Goal: Task Accomplishment & Management: Manage account settings

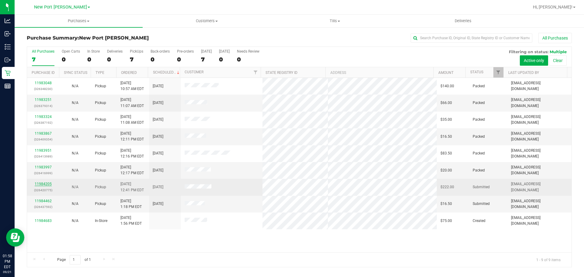
click at [48, 184] on link "11984205" at bounding box center [43, 184] width 17 height 4
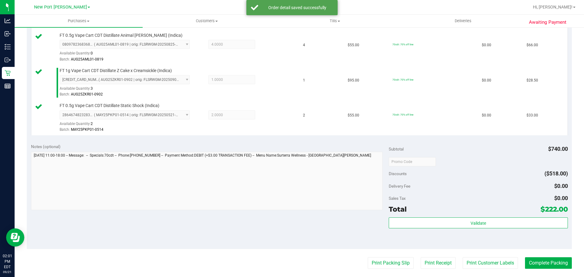
scroll to position [396, 0]
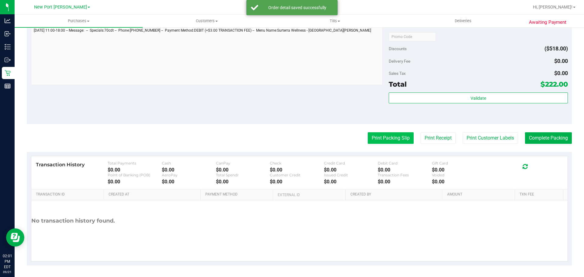
click at [373, 135] on button "Print Packing Slip" at bounding box center [391, 138] width 46 height 12
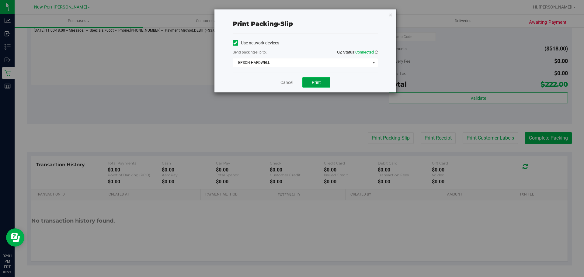
click at [323, 81] on button "Print" at bounding box center [316, 82] width 28 height 10
click at [280, 84] on div "Cancel Print" at bounding box center [305, 82] width 145 height 20
click at [282, 83] on link "Cancel" at bounding box center [287, 82] width 13 height 6
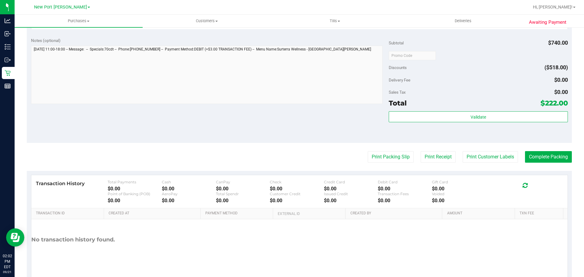
scroll to position [305, 0]
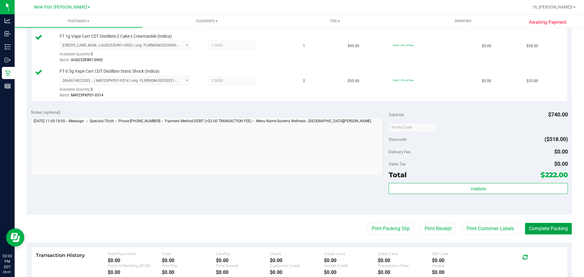
click at [545, 225] on button "Complete Packing" at bounding box center [548, 229] width 47 height 12
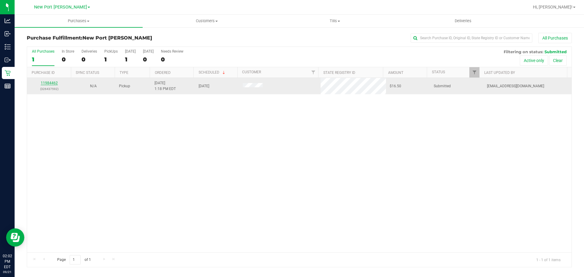
click at [47, 83] on link "11984462" at bounding box center [49, 83] width 17 height 4
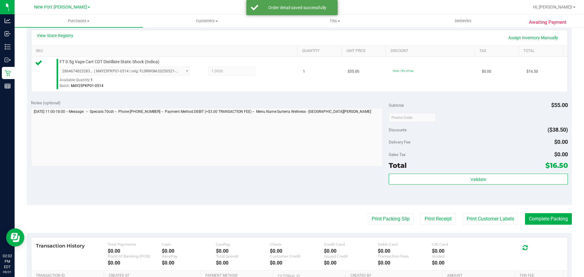
scroll to position [183, 0]
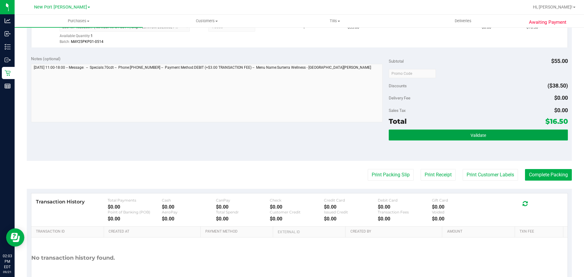
click at [433, 135] on button "Validate" at bounding box center [478, 135] width 179 height 11
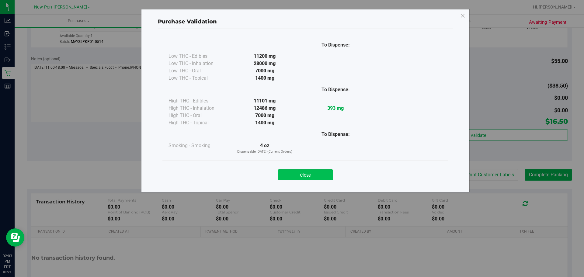
click at [298, 172] on button "Close" at bounding box center [305, 174] width 55 height 11
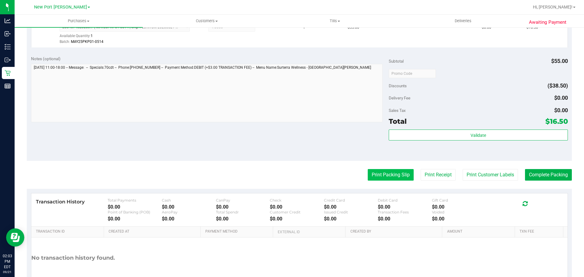
click at [387, 171] on button "Print Packing Slip" at bounding box center [391, 175] width 46 height 12
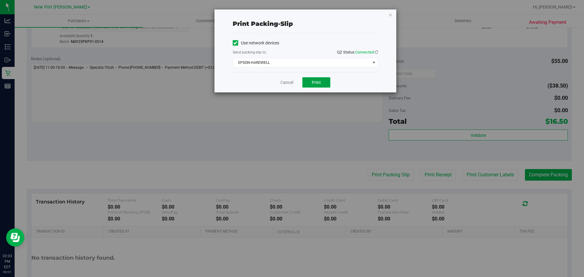
click at [319, 83] on span "Print" at bounding box center [316, 82] width 9 height 5
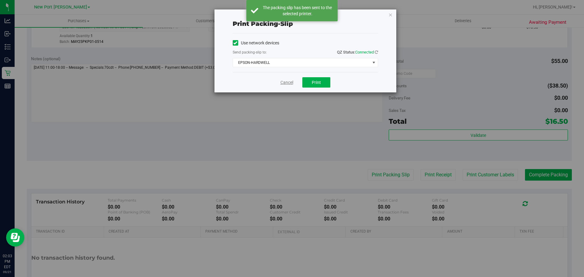
click at [286, 84] on link "Cancel" at bounding box center [287, 82] width 13 height 6
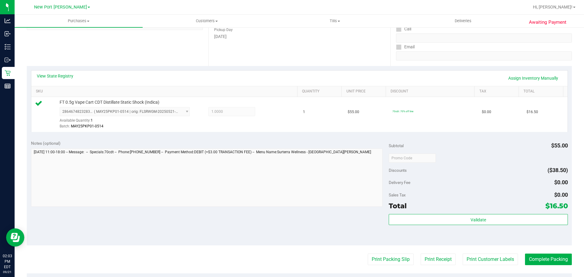
scroll to position [152, 0]
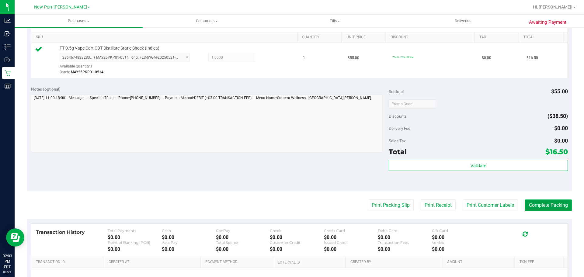
click at [540, 204] on button "Complete Packing" at bounding box center [548, 206] width 47 height 12
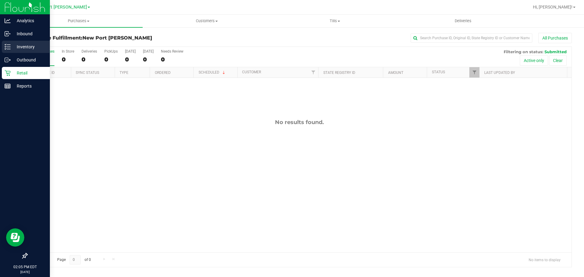
click at [17, 44] on p "Inventory" at bounding box center [29, 46] width 37 height 7
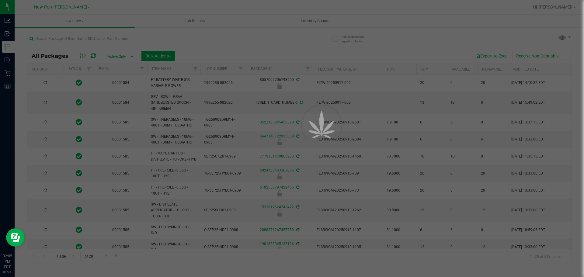
click at [127, 37] on div at bounding box center [292, 138] width 584 height 277
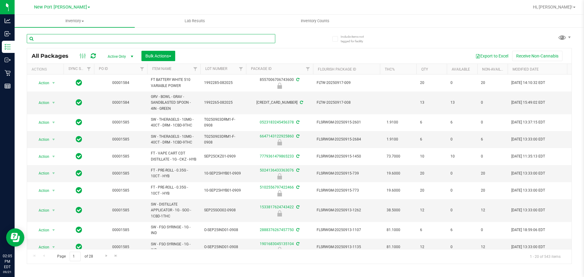
click at [127, 37] on input "text" at bounding box center [151, 38] width 249 height 9
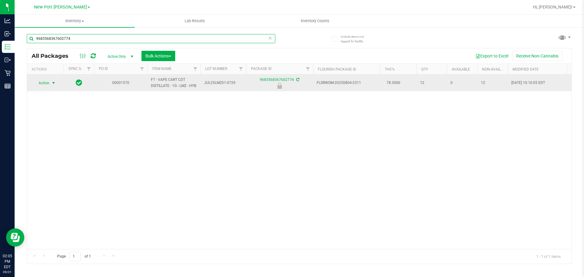
type input "9683568367602774"
click at [52, 83] on span "select" at bounding box center [53, 83] width 5 height 5
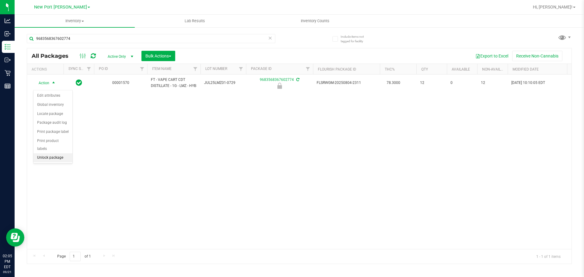
click at [58, 153] on li "Unlock package" at bounding box center [52, 157] width 39 height 9
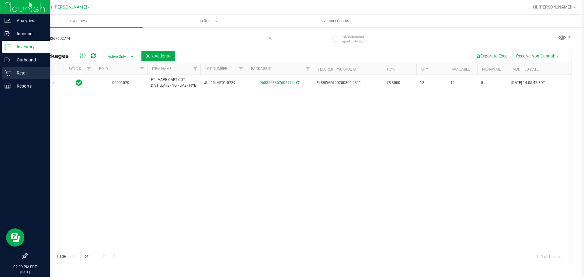
click at [11, 75] on div "Retail" at bounding box center [26, 73] width 48 height 12
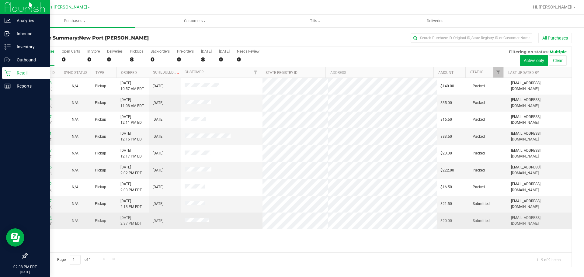
click at [47, 218] on link "11984924" at bounding box center [43, 218] width 17 height 4
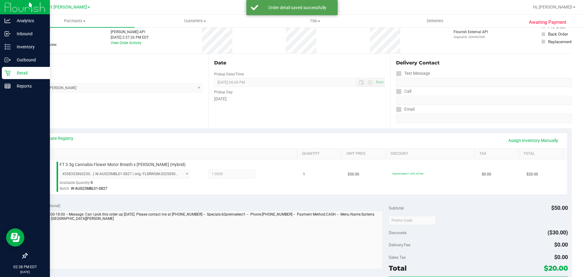
scroll to position [122, 0]
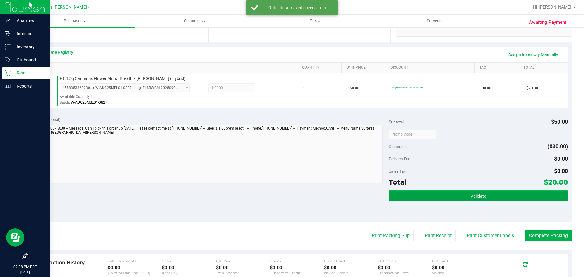
click at [424, 195] on button "Validate" at bounding box center [478, 195] width 179 height 11
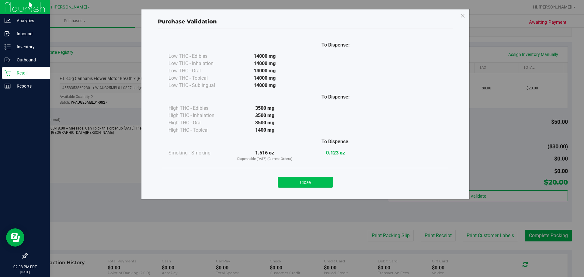
click at [317, 185] on button "Close" at bounding box center [305, 182] width 55 height 11
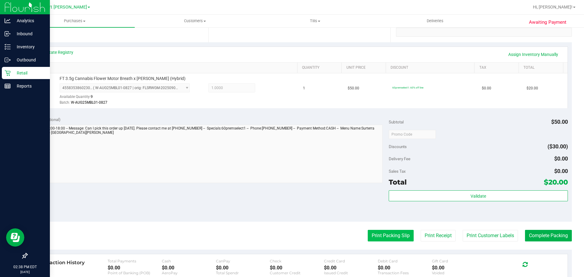
click at [372, 236] on button "Print Packing Slip" at bounding box center [391, 236] width 46 height 12
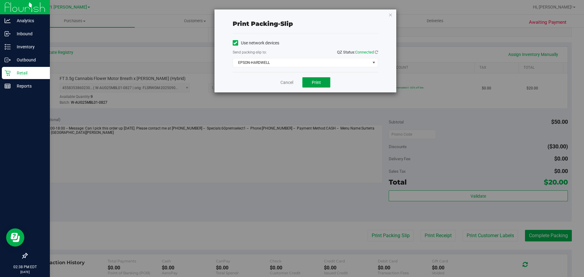
click at [312, 82] on span "Print" at bounding box center [316, 82] width 9 height 5
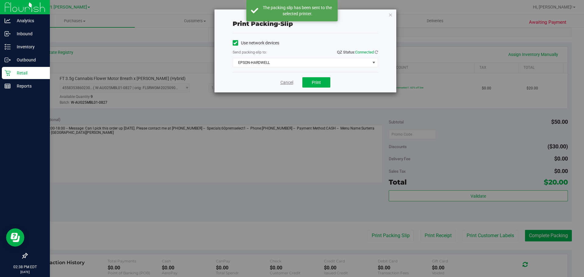
click at [287, 84] on link "Cancel" at bounding box center [287, 82] width 13 height 6
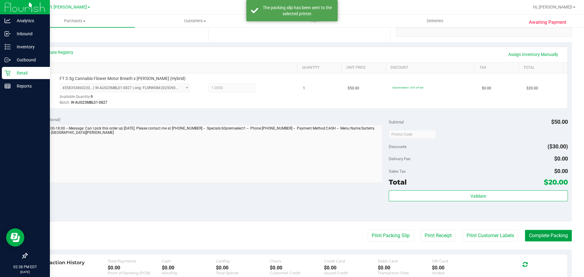
click at [536, 234] on button "Complete Packing" at bounding box center [548, 236] width 47 height 12
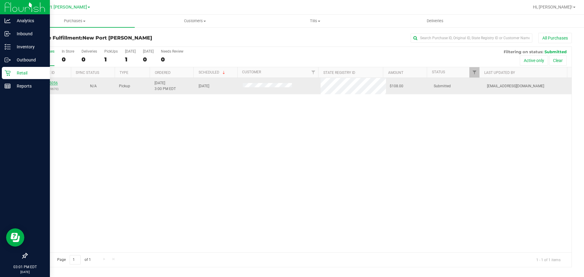
click at [51, 83] on link "11985056" at bounding box center [49, 83] width 17 height 4
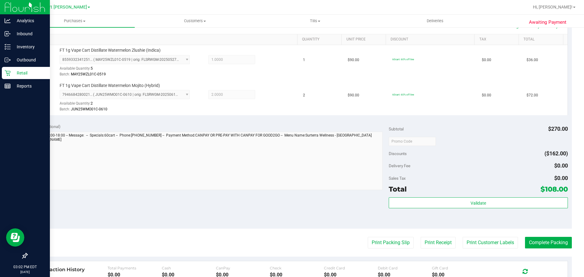
scroll to position [152, 0]
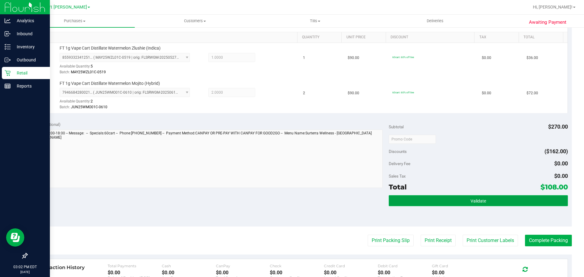
click at [444, 201] on button "Validate" at bounding box center [478, 200] width 179 height 11
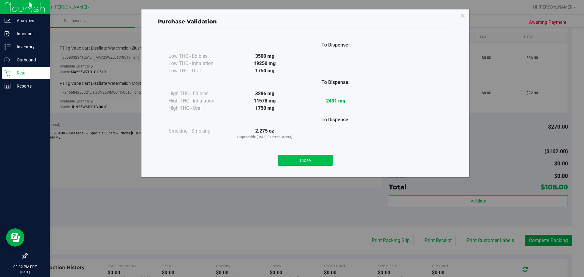
click at [305, 163] on button "Close" at bounding box center [305, 160] width 55 height 11
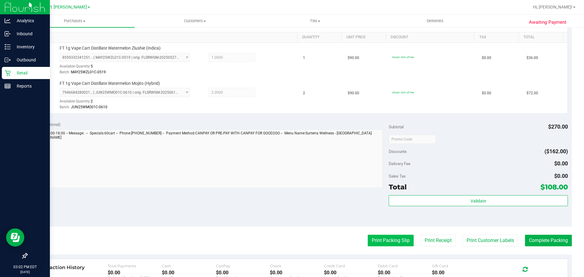
click at [384, 242] on button "Print Packing Slip" at bounding box center [391, 241] width 46 height 12
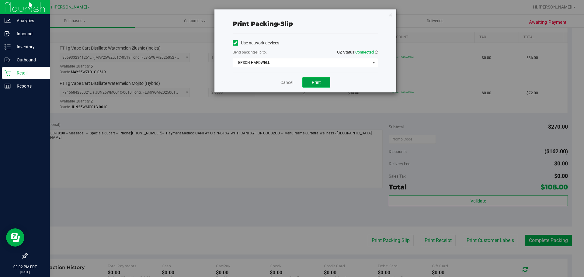
click at [318, 81] on span "Print" at bounding box center [316, 82] width 9 height 5
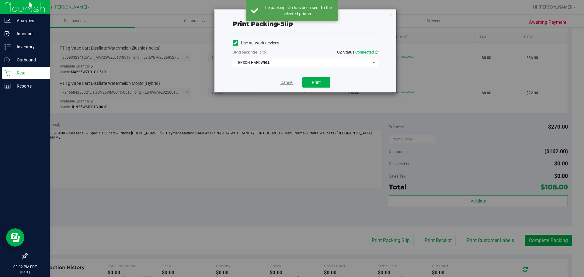
click at [289, 82] on link "Cancel" at bounding box center [287, 82] width 13 height 6
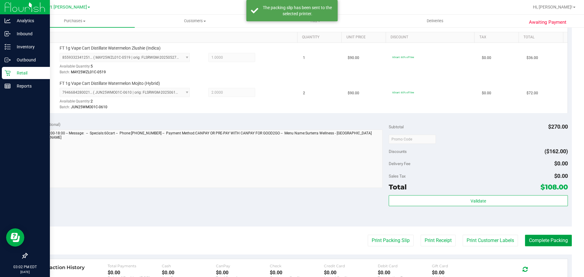
click at [547, 245] on button "Complete Packing" at bounding box center [548, 241] width 47 height 12
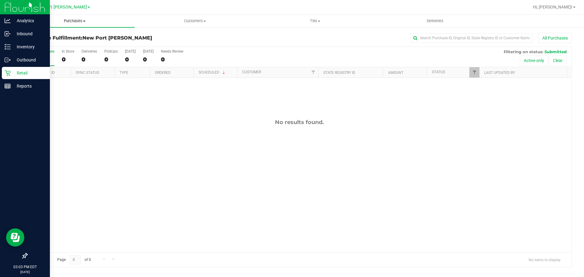
click at [72, 21] on span "Purchases" at bounding box center [75, 20] width 120 height 5
click at [63, 36] on span "Summary of purchases" at bounding box center [46, 36] width 62 height 5
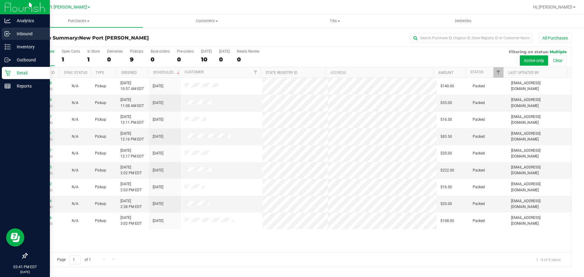
click at [18, 33] on p "Inbound" at bounding box center [29, 33] width 37 height 7
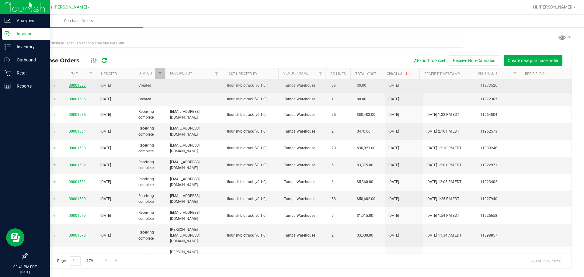
click at [77, 85] on link "00001587" at bounding box center [77, 85] width 17 height 4
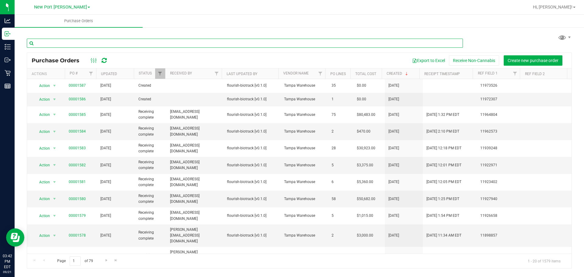
click at [79, 41] on input "text" at bounding box center [245, 43] width 436 height 9
type input "sjy"
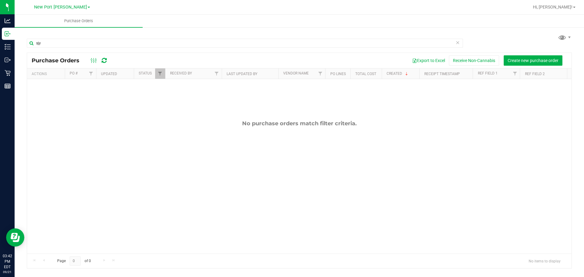
click at [457, 42] on icon at bounding box center [458, 42] width 4 height 7
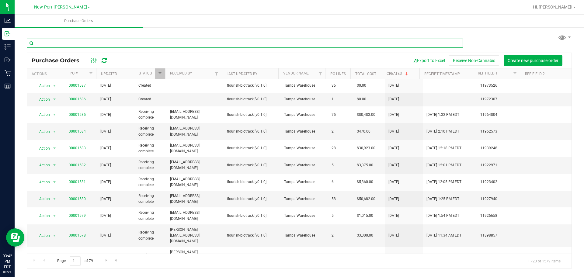
click at [135, 43] on input "text" at bounding box center [245, 43] width 436 height 9
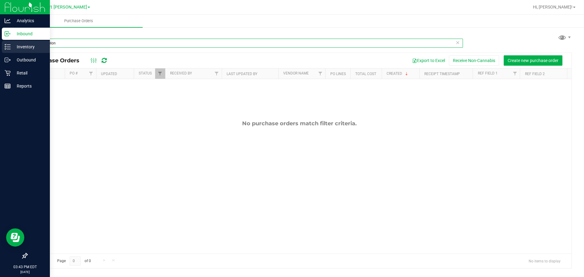
type input "watermelon"
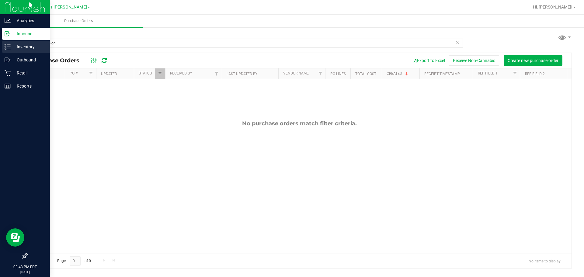
click at [18, 49] on p "Inventory" at bounding box center [29, 46] width 37 height 7
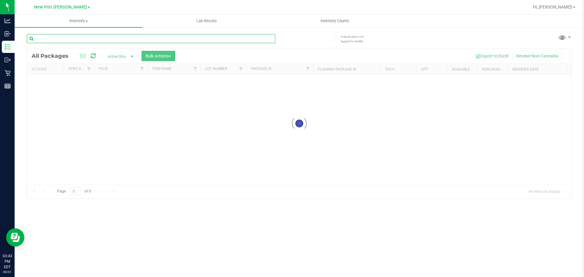
click at [65, 43] on div "Inventory All packages All inventory Waste log Create inventory Lab Results Inv…" at bounding box center [300, 146] width 570 height 263
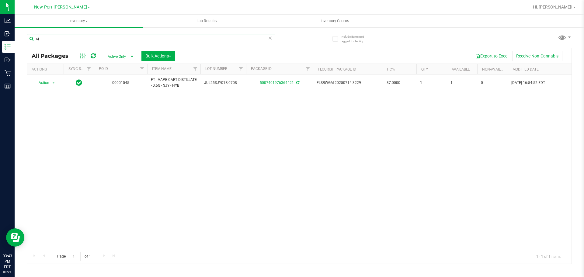
type input "s"
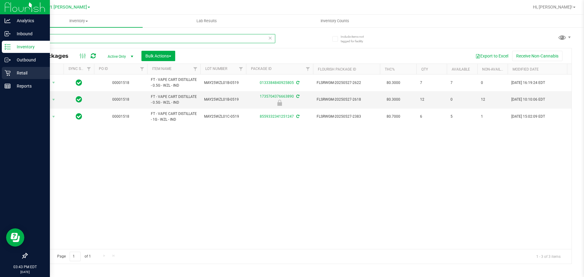
drag, startPoint x: 134, startPoint y: 37, endPoint x: 42, endPoint y: 72, distance: 98.8
click at [0, 73] on div "Analytics Inbound Inventory Outbound Retail Reports 03:43 PM EDT 09/21/2025 09/…" at bounding box center [292, 138] width 584 height 277
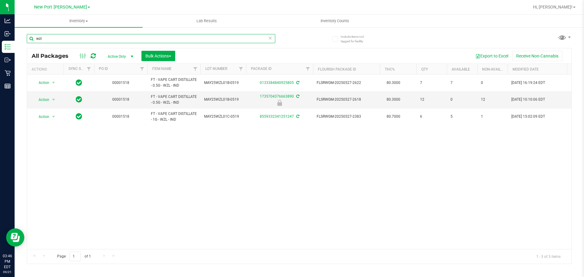
type input "wzl"
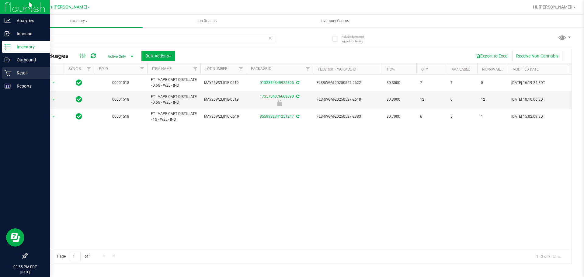
click at [11, 72] on p "Retail" at bounding box center [29, 72] width 37 height 7
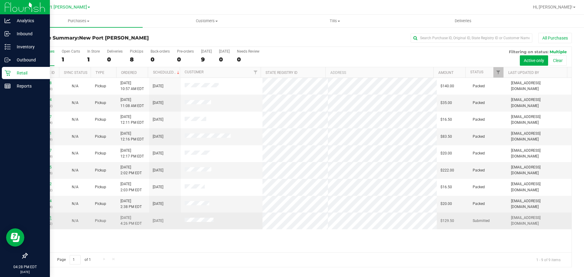
click at [44, 217] on link "11985541" at bounding box center [43, 218] width 17 height 4
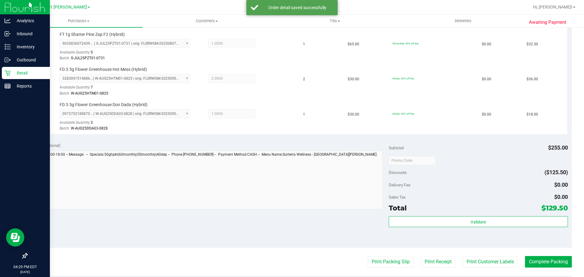
scroll to position [238, 0]
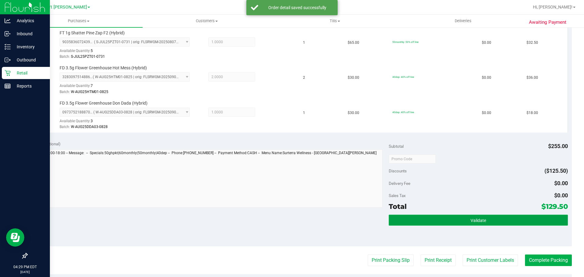
click at [478, 220] on span "Validate" at bounding box center [479, 220] width 16 height 5
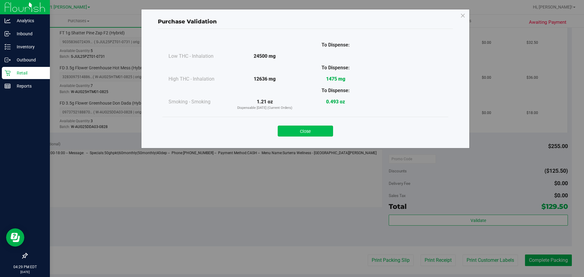
click at [292, 132] on button "Close" at bounding box center [305, 131] width 55 height 11
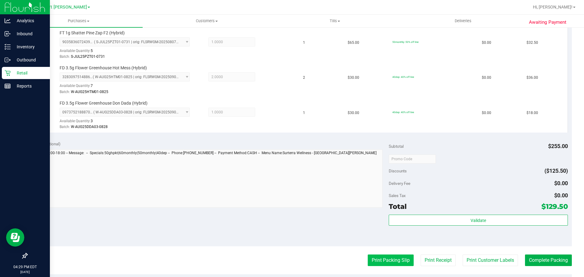
click at [378, 260] on button "Print Packing Slip" at bounding box center [391, 261] width 46 height 12
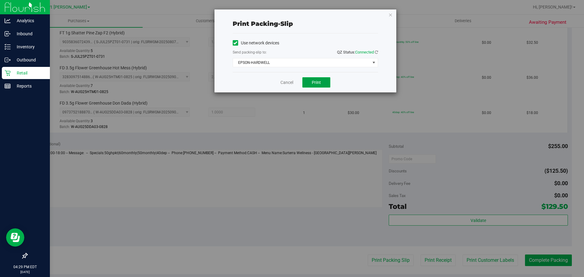
click at [311, 83] on button "Print" at bounding box center [316, 82] width 28 height 10
click at [287, 80] on link "Cancel" at bounding box center [287, 82] width 13 height 6
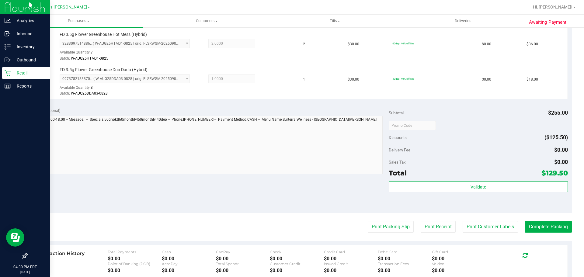
scroll to position [329, 0]
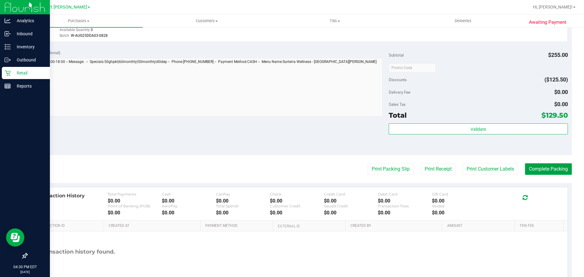
click at [536, 168] on button "Complete Packing" at bounding box center [548, 169] width 47 height 12
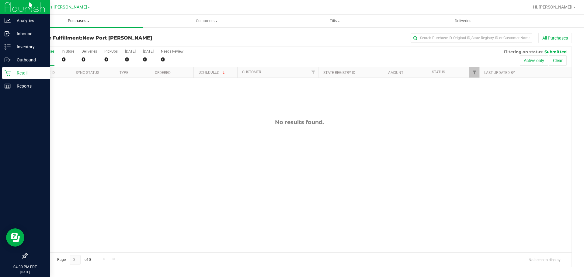
click at [79, 22] on span "Purchases" at bounding box center [79, 20] width 128 height 5
click at [65, 36] on span "Summary of purchases" at bounding box center [46, 36] width 62 height 5
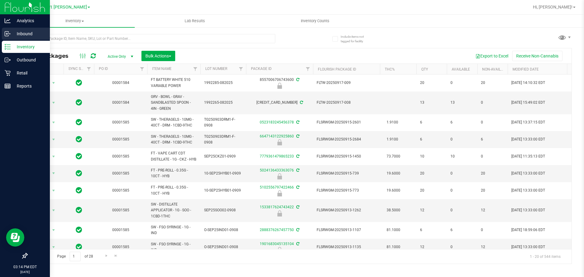
click at [11, 33] on p "Inbound" at bounding box center [29, 33] width 37 height 7
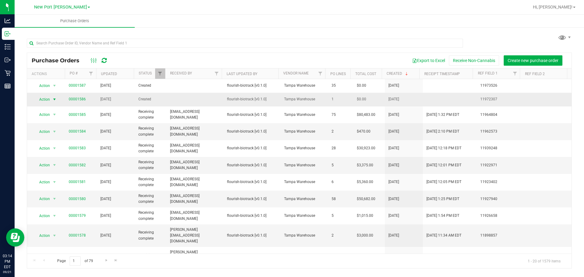
click at [52, 100] on span "select" at bounding box center [54, 99] width 5 height 5
click at [55, 158] on li "View purchase order" at bounding box center [56, 162] width 44 height 9
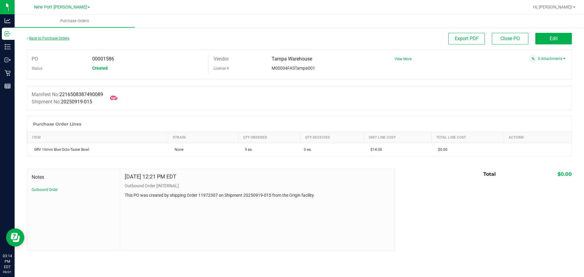
click at [45, 38] on link "Back to Purchase Orders" at bounding box center [48, 38] width 43 height 4
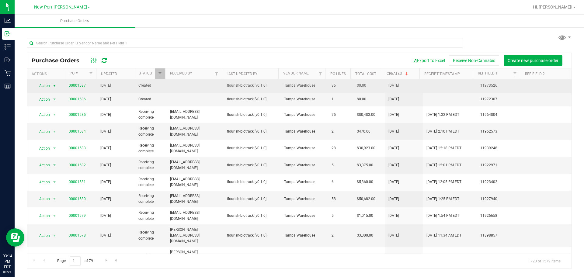
click at [51, 85] on span "select" at bounding box center [55, 86] width 8 height 9
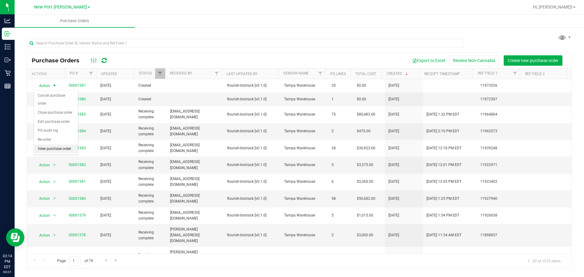
click at [61, 145] on li "View purchase order" at bounding box center [56, 149] width 44 height 9
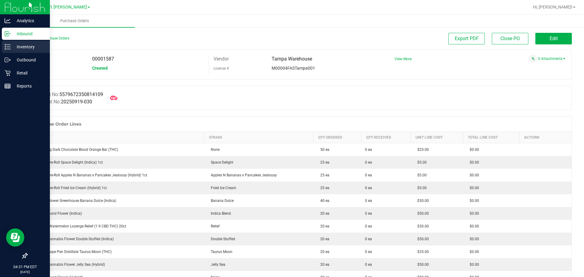
click at [8, 47] on line at bounding box center [8, 47] width 3 height 0
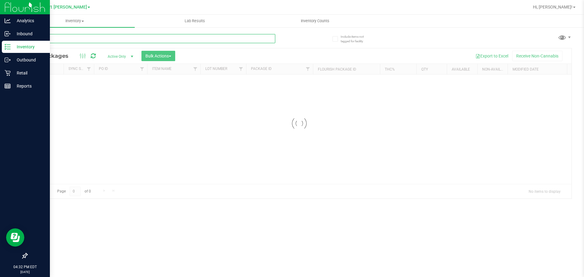
click at [67, 40] on input "text" at bounding box center [151, 38] width 249 height 9
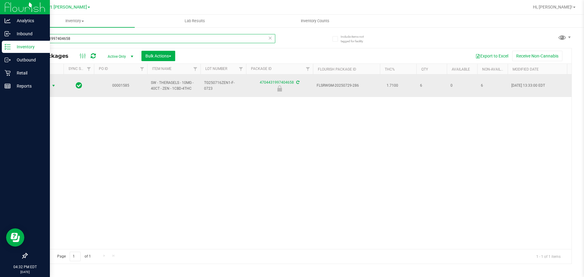
type input "4704431997404658"
click at [55, 83] on span "select" at bounding box center [53, 85] width 5 height 5
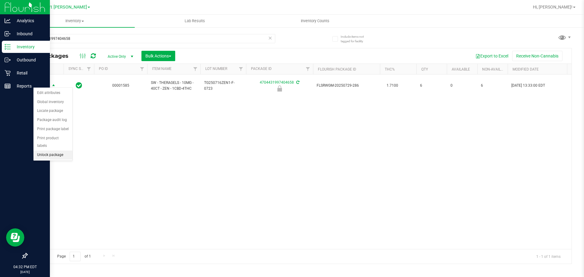
click at [55, 151] on li "Unlock package" at bounding box center [52, 155] width 39 height 9
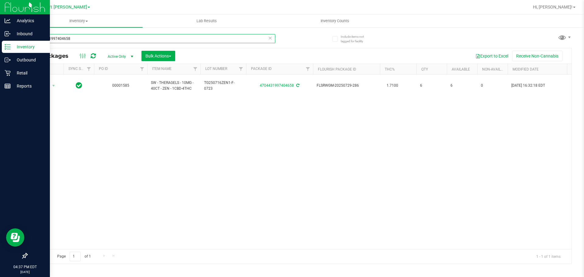
click at [83, 39] on input "4704431997404658" at bounding box center [151, 38] width 249 height 9
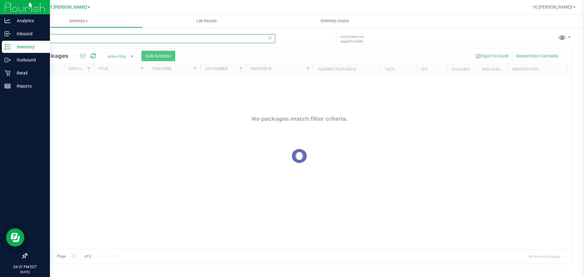
type input "l"
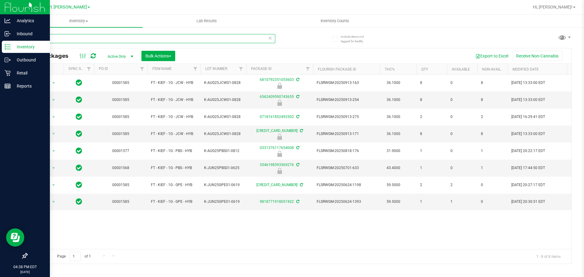
type input "k"
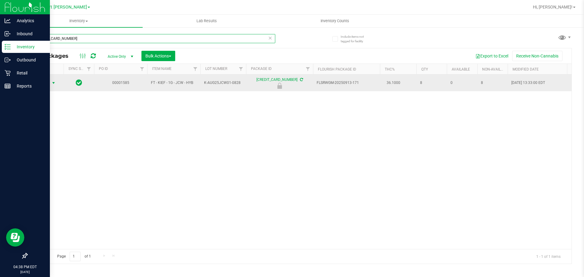
type input "[CREDIT_CARD_NUMBER]"
click at [53, 82] on span "select" at bounding box center [53, 83] width 5 height 5
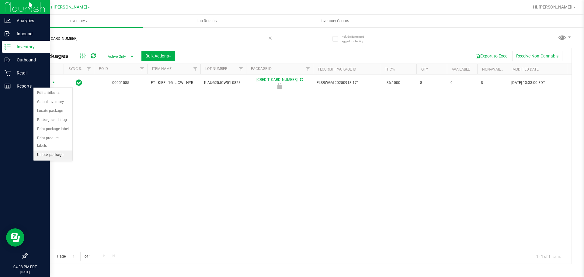
click at [60, 151] on li "Unlock package" at bounding box center [52, 155] width 39 height 9
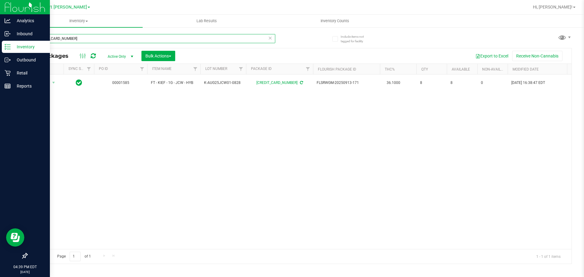
click at [79, 38] on input "[CREDIT_CARD_NUMBER]" at bounding box center [151, 38] width 249 height 9
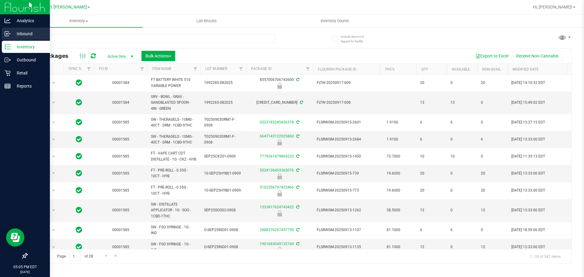
click at [11, 34] on p "Inbound" at bounding box center [29, 33] width 37 height 7
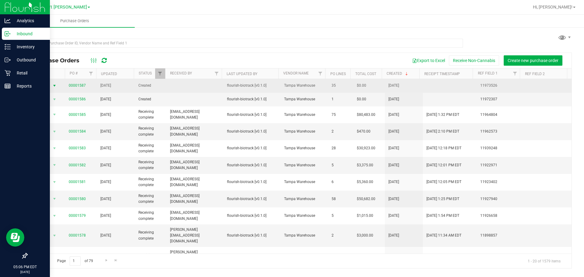
click at [52, 86] on span "select" at bounding box center [54, 85] width 5 height 5
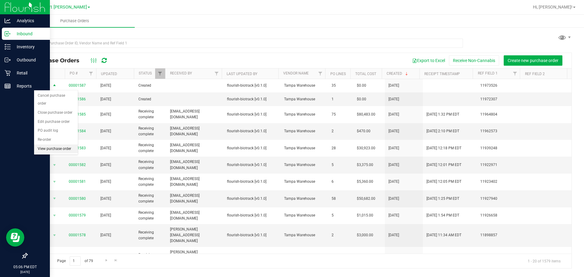
click at [47, 145] on li "View purchase order" at bounding box center [56, 149] width 44 height 9
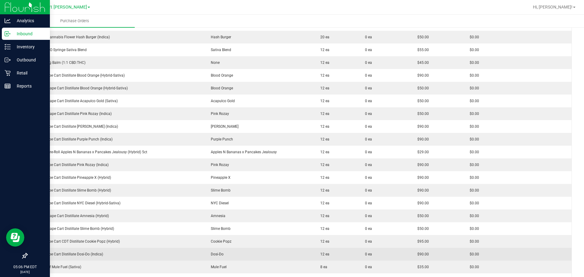
scroll to position [335, 0]
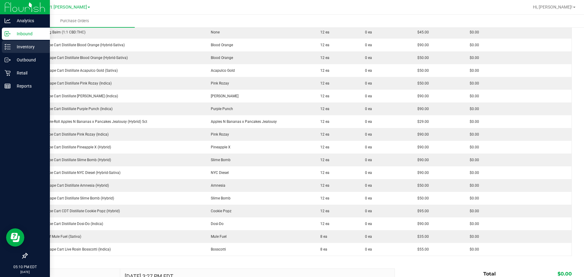
click at [8, 47] on line at bounding box center [8, 47] width 3 height 0
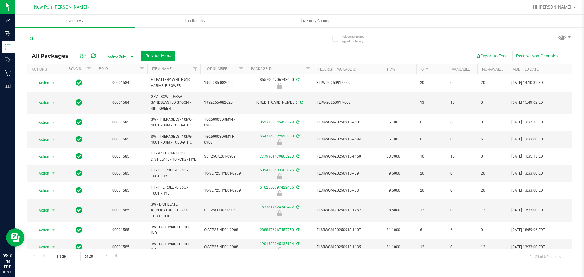
click at [78, 40] on input "text" at bounding box center [151, 38] width 249 height 9
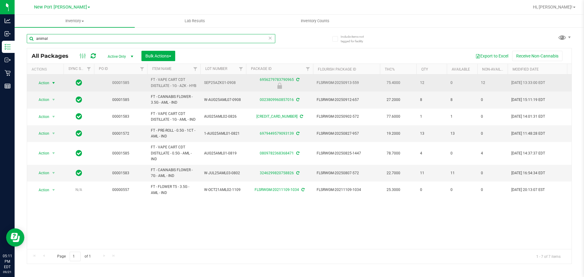
type input "animal"
click at [55, 85] on span "select" at bounding box center [53, 83] width 5 height 5
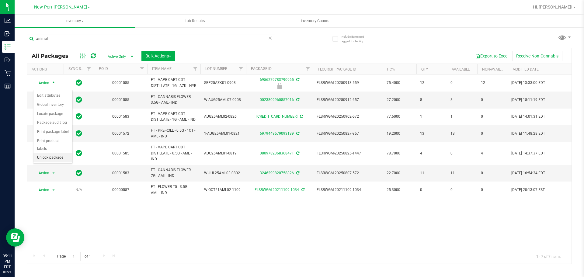
click at [52, 153] on li "Unlock package" at bounding box center [52, 157] width 39 height 9
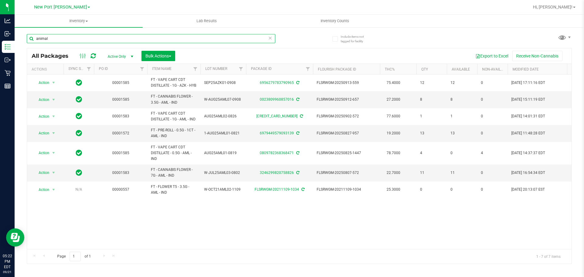
click at [54, 41] on input "animal" at bounding box center [151, 38] width 249 height 9
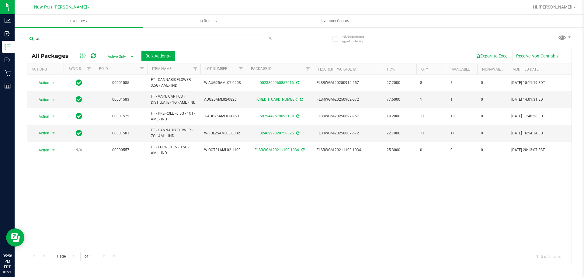
type input "a"
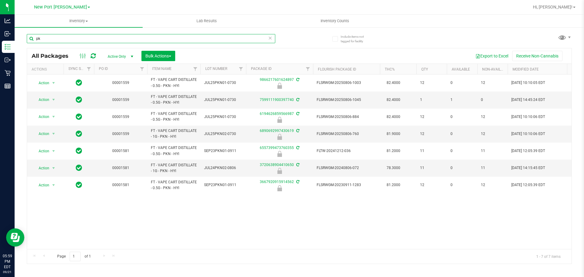
type input "p"
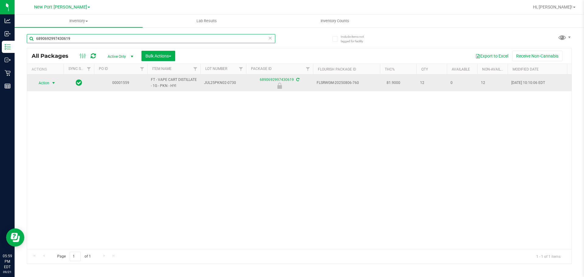
type input "6890692997430619"
click at [52, 81] on span "select" at bounding box center [53, 83] width 5 height 5
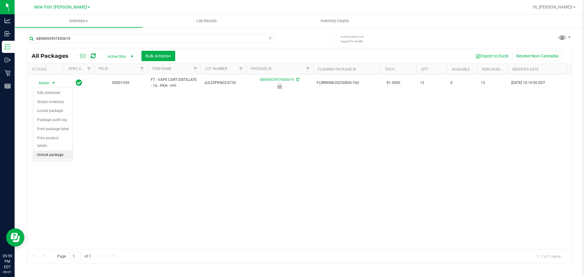
click at [55, 151] on li "Unlock package" at bounding box center [52, 155] width 39 height 9
click at [320, 18] on span "Inventory Counts" at bounding box center [334, 20] width 45 height 5
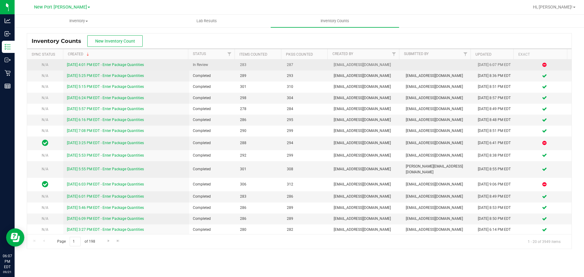
click at [123, 64] on link "9/21/25 4:01 PM EDT - Enter Package Quantities" at bounding box center [105, 65] width 77 height 4
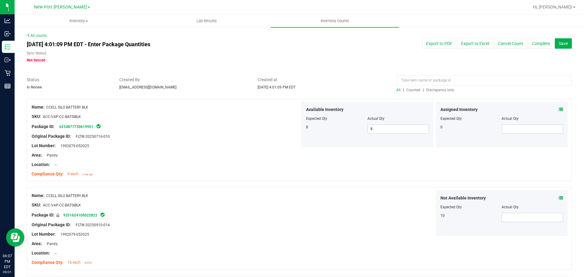
click at [427, 90] on span "Discrepancy only" at bounding box center [440, 90] width 28 height 4
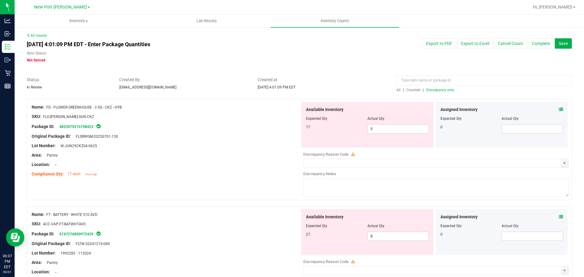
click at [432, 89] on span "Discrepancy only" at bounding box center [440, 90] width 28 height 4
click at [559, 109] on icon at bounding box center [561, 109] width 4 height 4
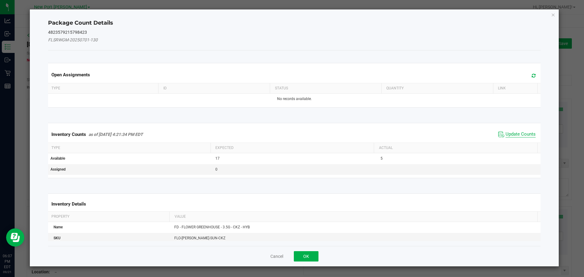
click at [513, 135] on span "Update Counts" at bounding box center [521, 134] width 30 height 6
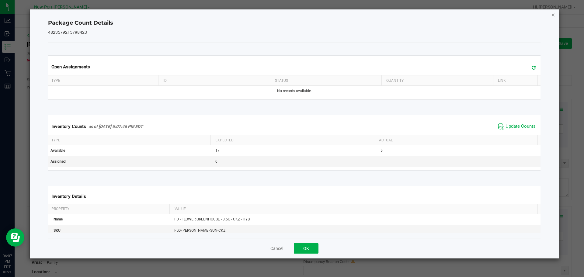
click at [553, 14] on icon "Close" at bounding box center [553, 14] width 4 height 7
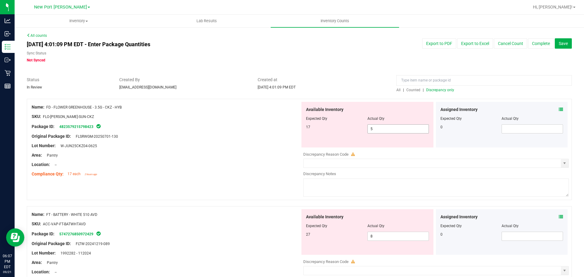
click at [380, 129] on input "5" at bounding box center [398, 129] width 61 height 9
type input "17"
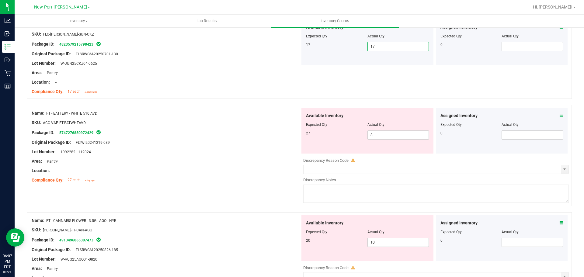
scroll to position [91, 0]
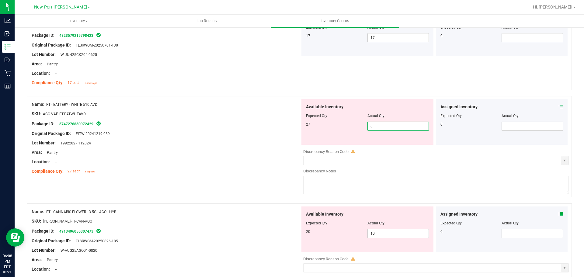
click at [375, 126] on span "8 8" at bounding box center [398, 126] width 61 height 9
click at [375, 126] on input "8" at bounding box center [398, 126] width 61 height 9
type input "27"
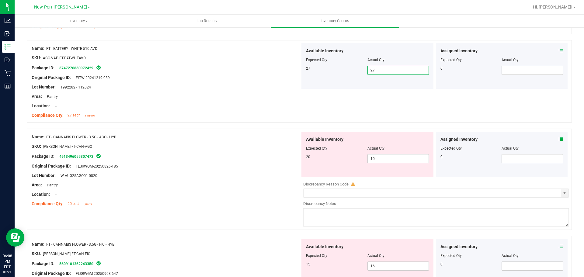
scroll to position [152, 0]
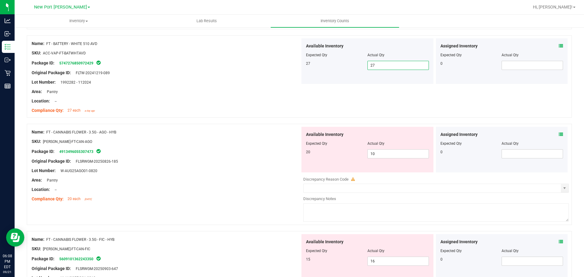
click at [559, 132] on icon at bounding box center [561, 134] width 4 height 4
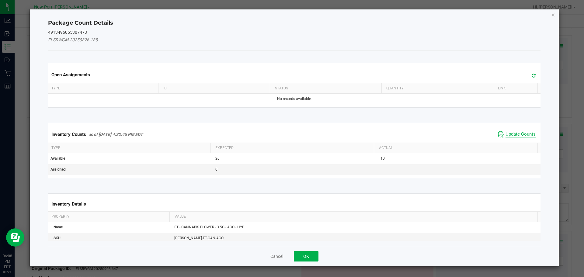
click at [521, 135] on span "Update Counts" at bounding box center [521, 134] width 30 height 6
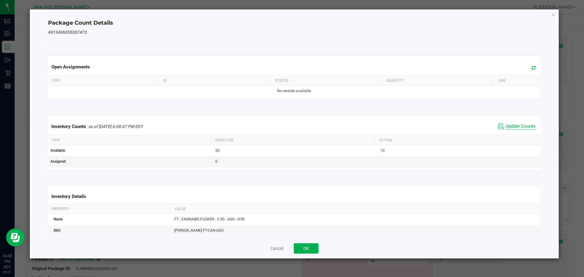
click at [518, 124] on span "Update Counts" at bounding box center [521, 127] width 30 height 6
click at [553, 14] on icon "Close" at bounding box center [553, 14] width 4 height 7
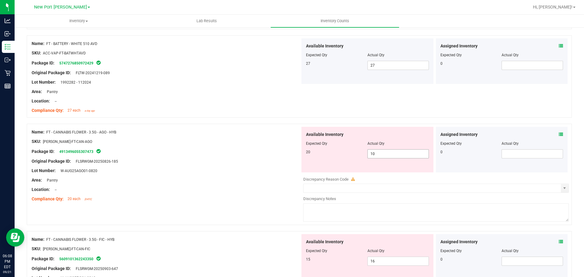
click at [375, 154] on span "10 10" at bounding box center [398, 153] width 61 height 9
click at [375, 154] on input "10" at bounding box center [398, 154] width 61 height 9
type input "20"
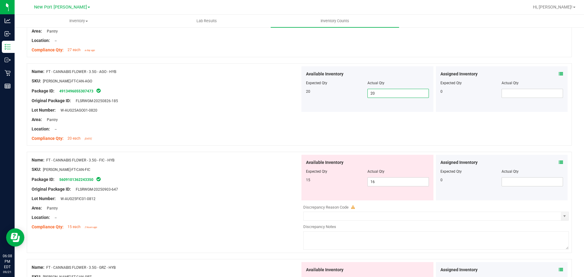
scroll to position [213, 0]
click at [559, 161] on icon at bounding box center [561, 162] width 4 height 4
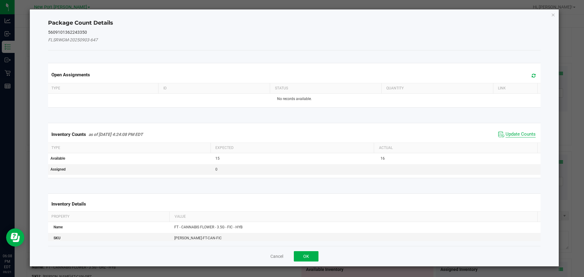
click at [522, 133] on span "Update Counts" at bounding box center [521, 134] width 30 height 6
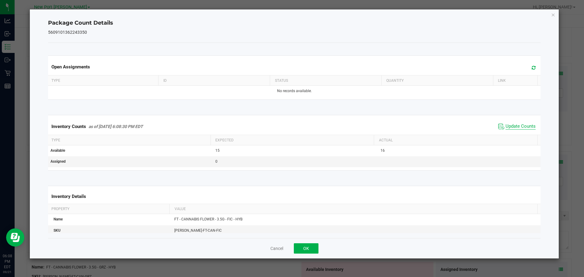
click at [522, 127] on span "Update Counts" at bounding box center [521, 127] width 30 height 6
click at [553, 15] on icon "Close" at bounding box center [553, 14] width 4 height 7
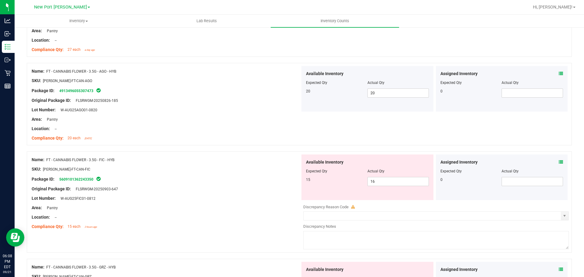
scroll to position [243, 0]
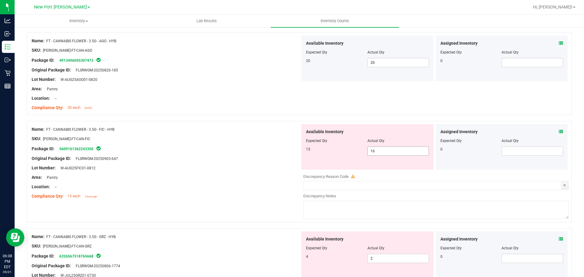
click at [379, 151] on input "16" at bounding box center [398, 151] width 61 height 9
type input "15"
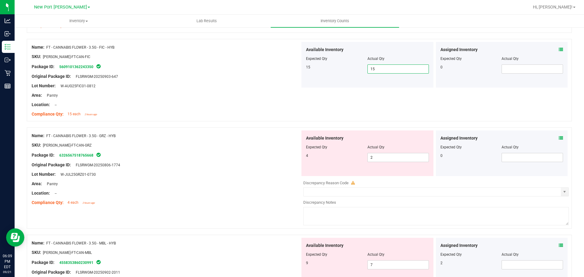
scroll to position [335, 0]
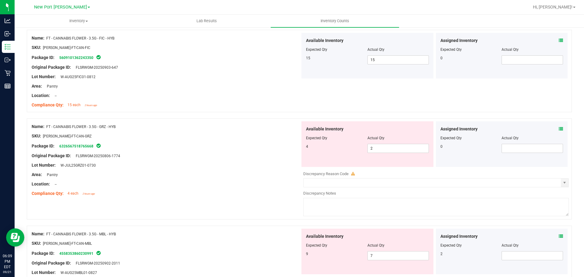
click at [559, 129] on icon at bounding box center [561, 129] width 4 height 4
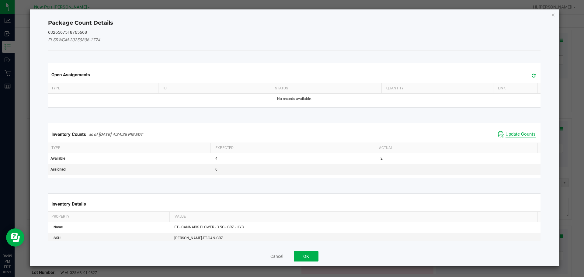
click at [518, 133] on span "Update Counts" at bounding box center [521, 134] width 30 height 6
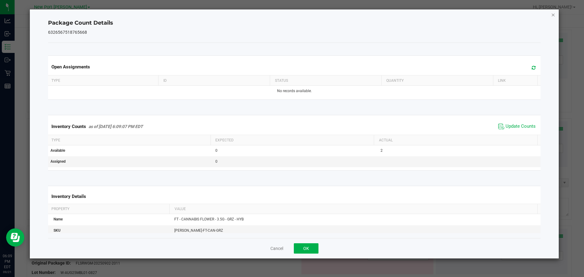
click at [554, 14] on icon "Close" at bounding box center [553, 14] width 4 height 7
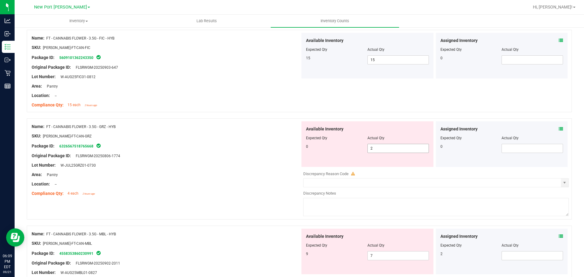
click at [387, 150] on span "2 2" at bounding box center [398, 148] width 61 height 9
click at [387, 150] on input "2" at bounding box center [398, 148] width 61 height 9
type input "0"
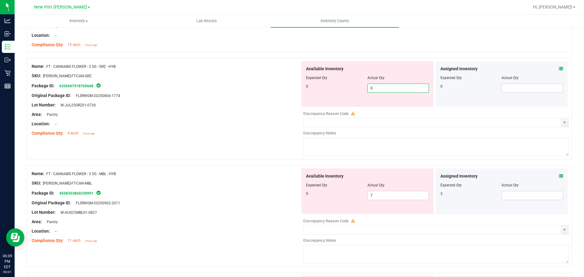
scroll to position [396, 0]
type input "0"
click at [557, 176] on div "Assigned Inventory Expected Qty Actual Qty 2" at bounding box center [502, 191] width 132 height 46
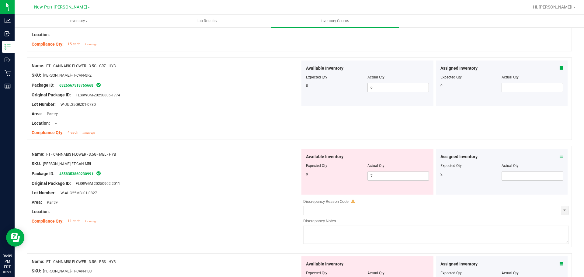
click at [559, 158] on icon at bounding box center [561, 157] width 4 height 4
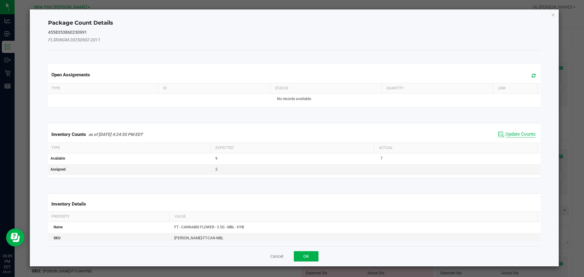
click at [521, 133] on span "Update Counts" at bounding box center [521, 134] width 30 height 6
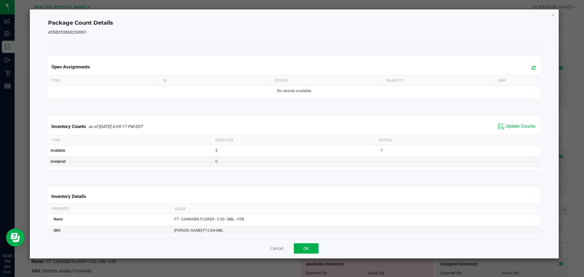
click at [551, 16] on div "Package Count Details 4558353860230991 Open Assignments Type ID Status Quantity…" at bounding box center [294, 133] width 529 height 249
click at [552, 15] on icon "Close" at bounding box center [553, 14] width 4 height 7
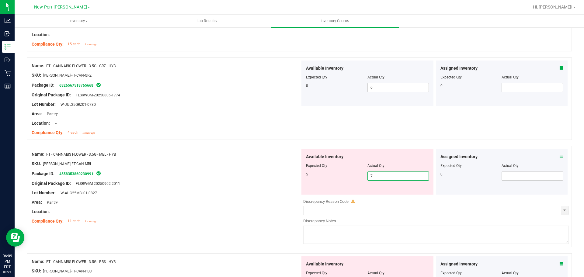
click at [402, 173] on span "7 7" at bounding box center [398, 176] width 61 height 9
click at [402, 173] on input "7" at bounding box center [398, 176] width 61 height 9
type input "5"
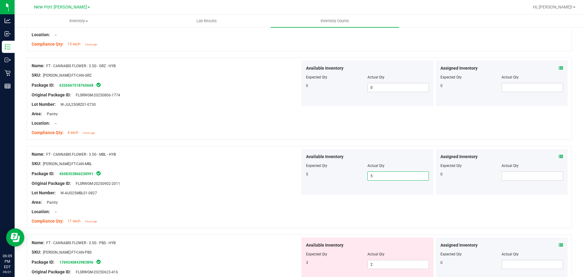
scroll to position [487, 0]
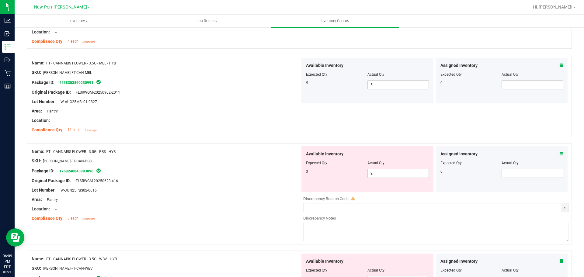
click at [554, 152] on div "Assigned Inventory" at bounding box center [502, 154] width 123 height 6
click at [559, 155] on icon at bounding box center [561, 154] width 4 height 4
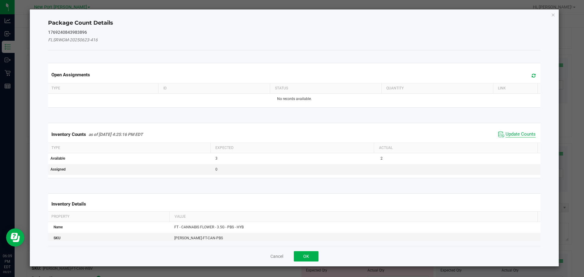
click at [511, 133] on span "Update Counts" at bounding box center [521, 134] width 30 height 6
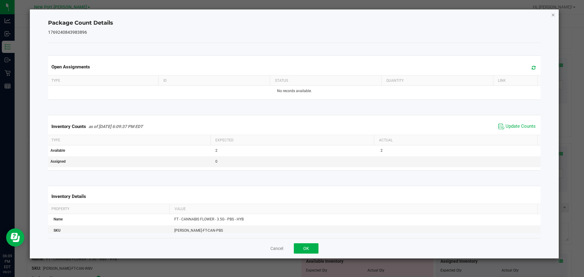
click at [555, 14] on icon "Close" at bounding box center [553, 14] width 4 height 7
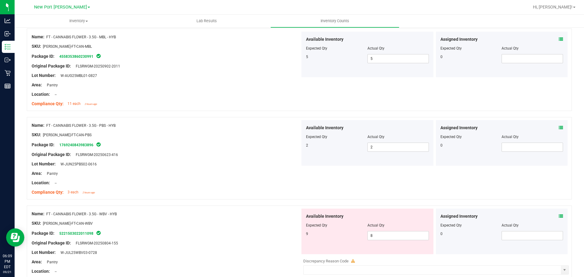
scroll to position [548, 0]
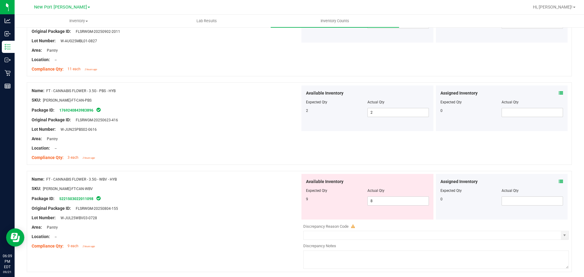
click at [559, 183] on icon at bounding box center [561, 182] width 4 height 4
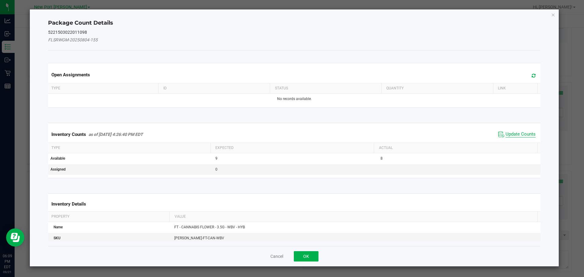
click at [520, 132] on span "Update Counts" at bounding box center [521, 134] width 30 height 6
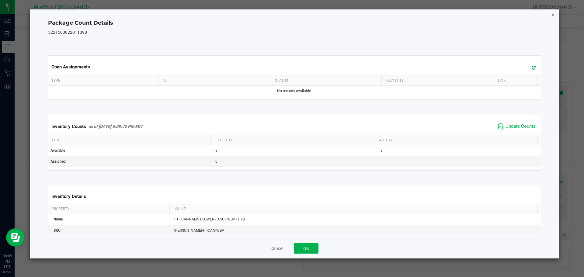
click at [554, 14] on icon "Close" at bounding box center [553, 14] width 4 height 7
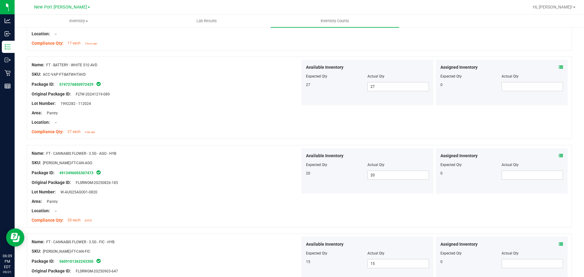
scroll to position [30, 0]
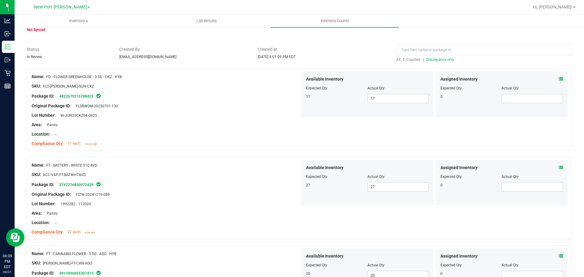
click at [442, 59] on span "Discrepancy only" at bounding box center [440, 60] width 28 height 4
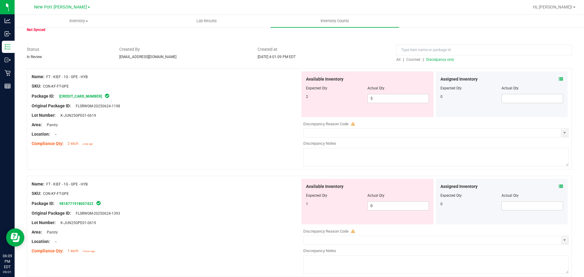
scroll to position [0, 0]
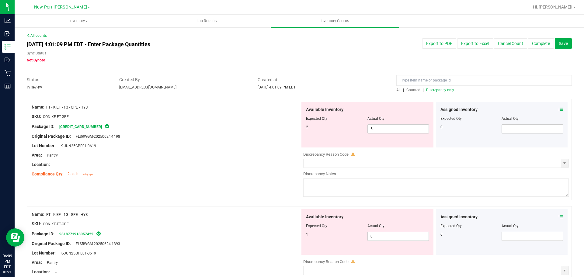
click at [559, 111] on icon at bounding box center [561, 109] width 4 height 4
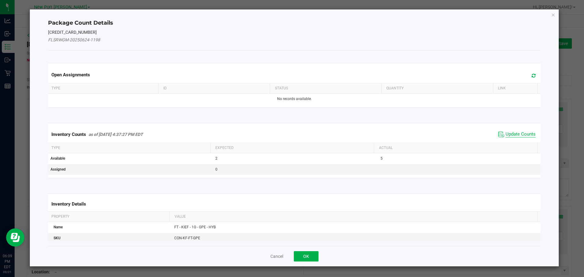
click at [522, 133] on span "Update Counts" at bounding box center [521, 134] width 30 height 6
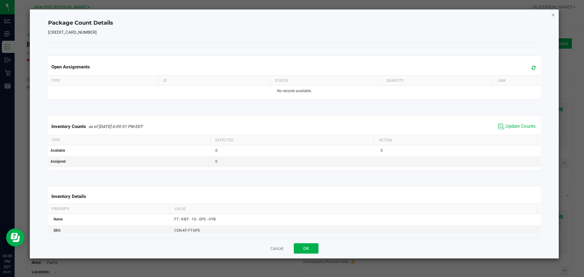
click at [552, 13] on icon "Close" at bounding box center [553, 14] width 4 height 7
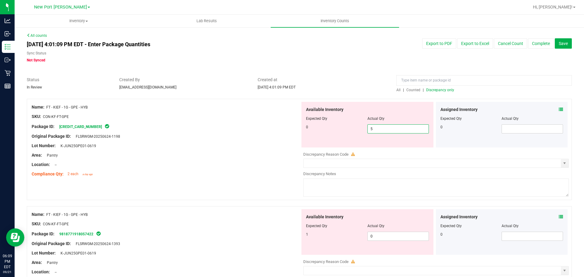
click at [372, 127] on span "5 5" at bounding box center [398, 128] width 61 height 9
click at [372, 127] on input "5" at bounding box center [398, 129] width 61 height 9
type input "0"
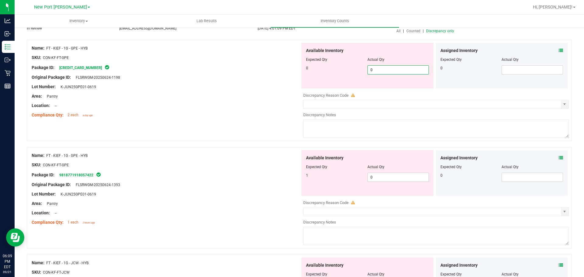
scroll to position [61, 0]
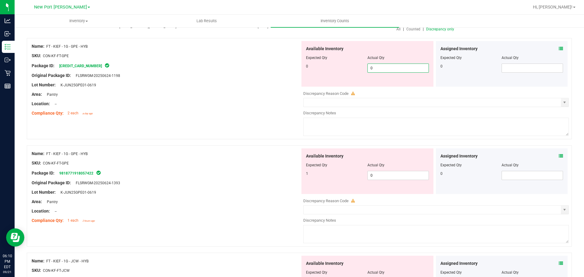
type input "0"
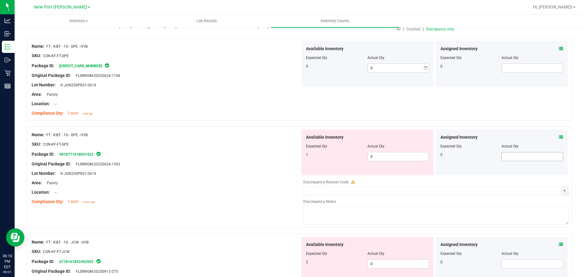
click at [557, 155] on div "Assigned Inventory Expected Qty Actual Qty 0" at bounding box center [502, 153] width 132 height 46
click at [559, 137] on icon at bounding box center [561, 137] width 4 height 4
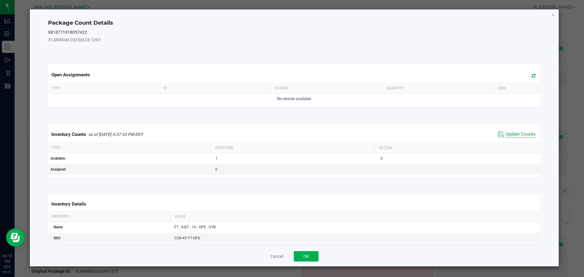
click at [518, 134] on span "Update Counts" at bounding box center [521, 134] width 30 height 6
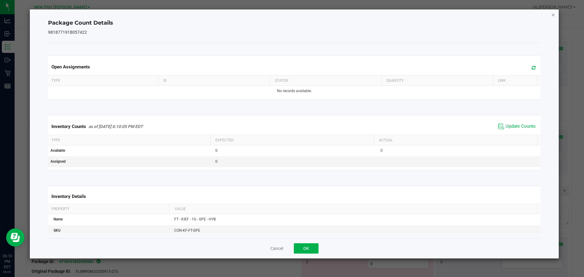
click at [554, 14] on icon "Close" at bounding box center [553, 14] width 4 height 7
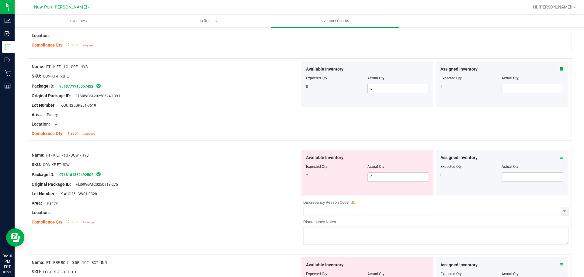
scroll to position [152, 0]
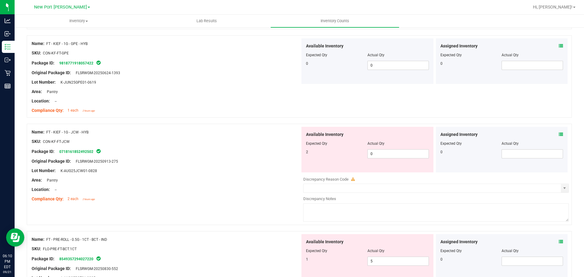
click at [559, 133] on icon at bounding box center [561, 134] width 4 height 4
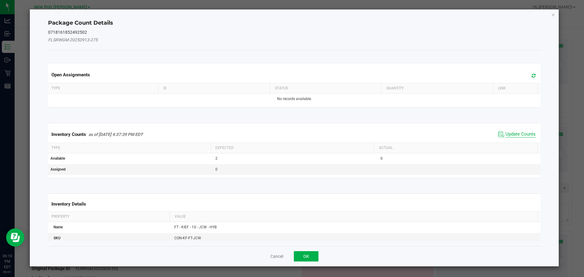
click at [525, 135] on span "Update Counts" at bounding box center [521, 134] width 30 height 6
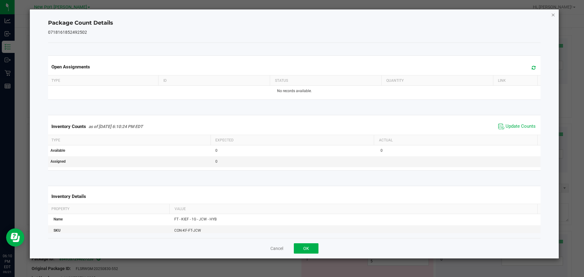
click at [554, 15] on icon "Close" at bounding box center [553, 14] width 4 height 7
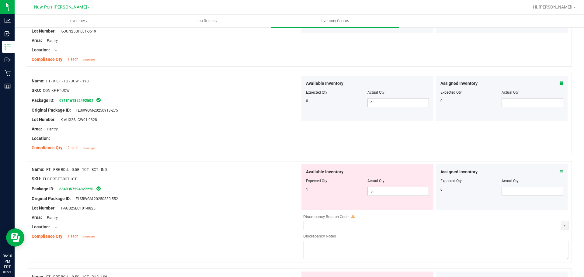
scroll to position [213, 0]
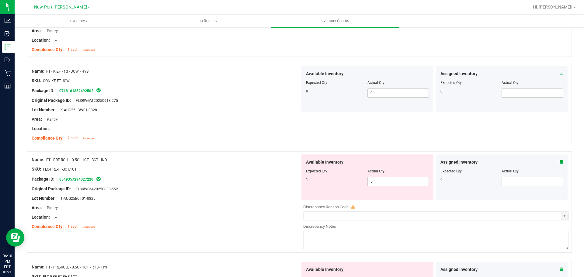
click at [559, 162] on icon at bounding box center [561, 162] width 4 height 4
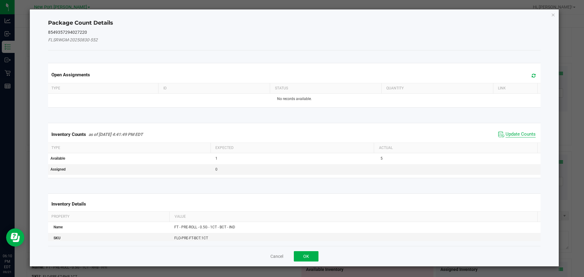
click at [512, 134] on span "Update Counts" at bounding box center [521, 134] width 30 height 6
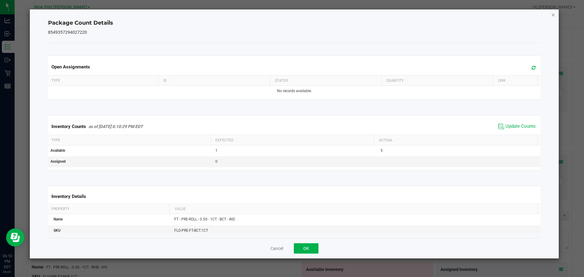
click at [554, 15] on icon "Close" at bounding box center [553, 14] width 4 height 7
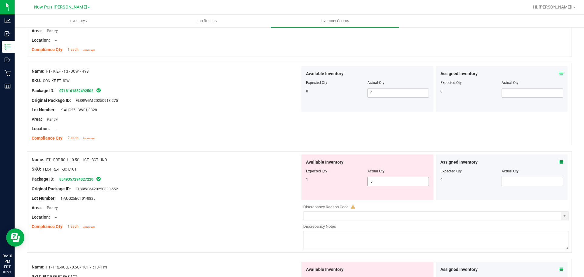
click at [377, 182] on input "5" at bounding box center [398, 181] width 61 height 9
type input "1"
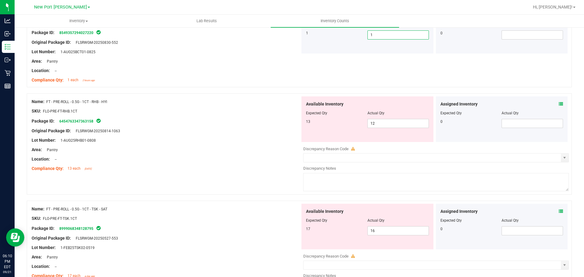
scroll to position [365, 0]
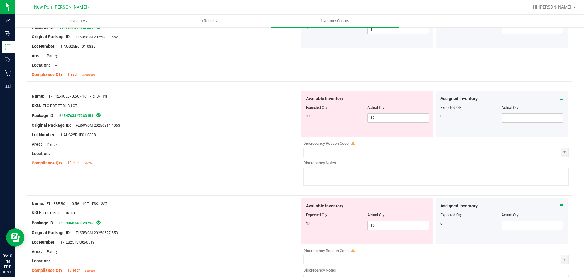
click at [559, 97] on icon at bounding box center [561, 98] width 4 height 4
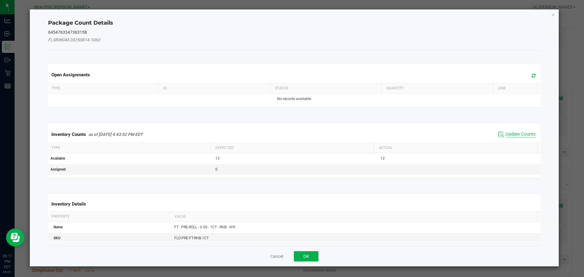
click at [521, 134] on span "Update Counts" at bounding box center [521, 134] width 30 height 6
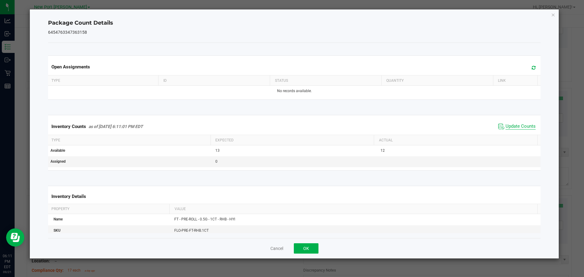
click at [517, 126] on span "Update Counts" at bounding box center [521, 127] width 30 height 6
click at [555, 14] on icon "Close" at bounding box center [553, 14] width 4 height 7
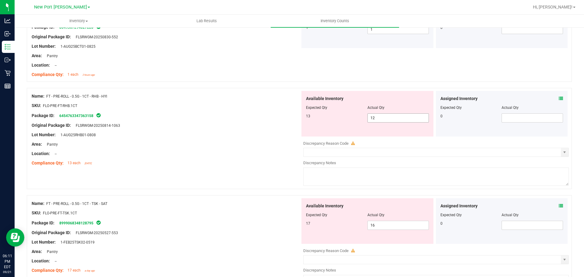
click at [381, 118] on input "12" at bounding box center [398, 118] width 61 height 9
type input "13"
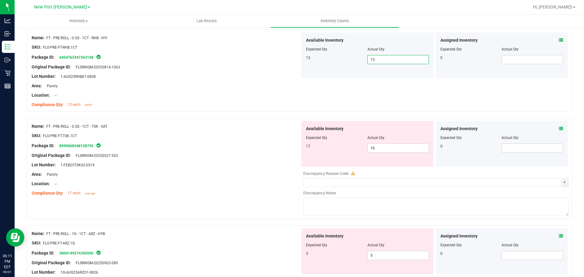
scroll to position [426, 0]
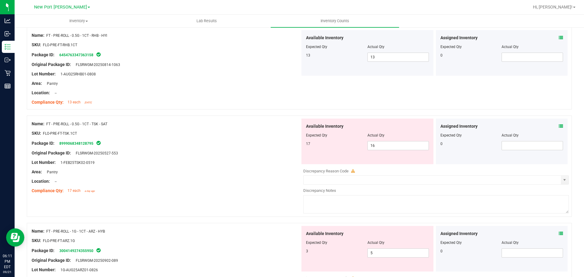
click at [559, 125] on icon at bounding box center [561, 126] width 4 height 4
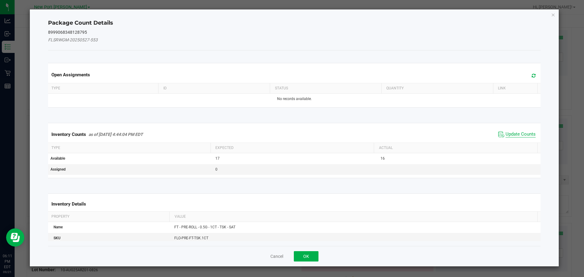
click at [521, 133] on span "Update Counts" at bounding box center [521, 134] width 30 height 6
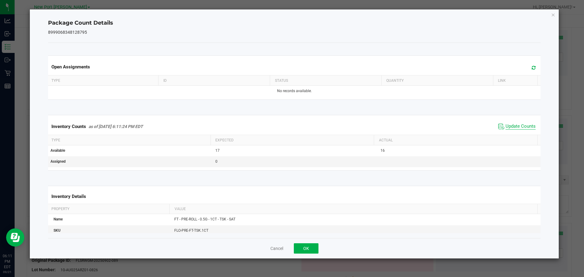
click at [521, 125] on span "Update Counts" at bounding box center [521, 127] width 30 height 6
click at [552, 13] on icon "Close" at bounding box center [553, 14] width 4 height 7
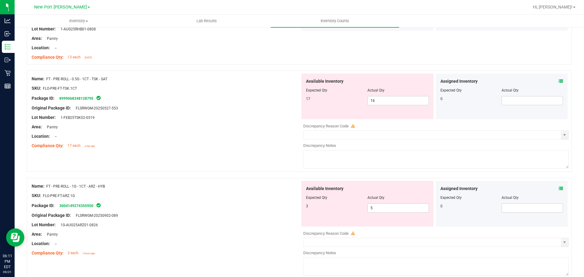
scroll to position [487, 0]
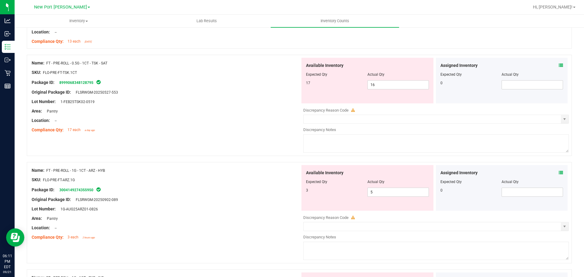
click at [559, 66] on icon at bounding box center [561, 65] width 4 height 4
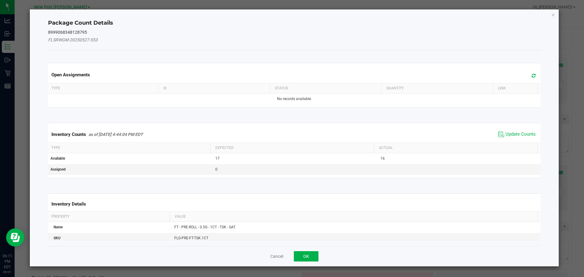
click at [515, 130] on span "Update Counts" at bounding box center [517, 134] width 40 height 9
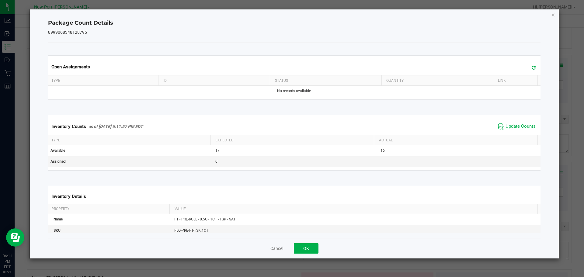
click at [515, 130] on span "Update Counts" at bounding box center [517, 126] width 40 height 9
click at [515, 124] on span "Update Counts" at bounding box center [521, 127] width 30 height 6
click at [554, 14] on icon "Close" at bounding box center [553, 14] width 4 height 7
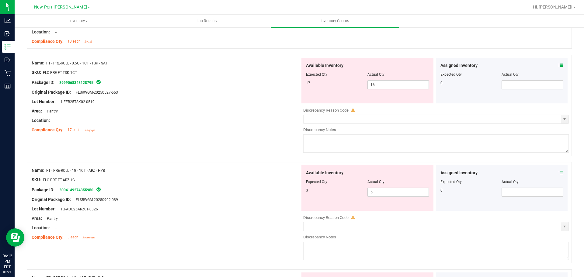
click at [559, 65] on icon at bounding box center [561, 65] width 4 height 4
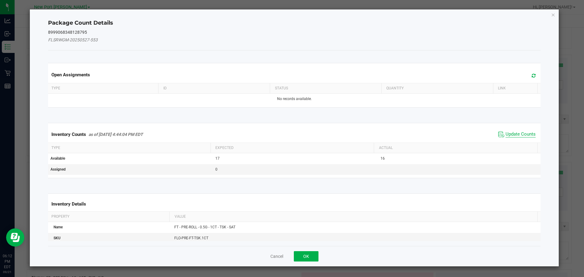
click at [521, 135] on span "Update Counts" at bounding box center [521, 134] width 30 height 6
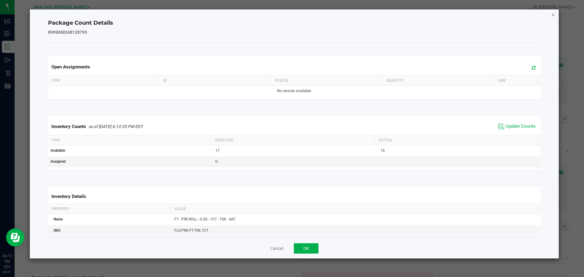
click at [553, 14] on icon "Close" at bounding box center [553, 14] width 4 height 7
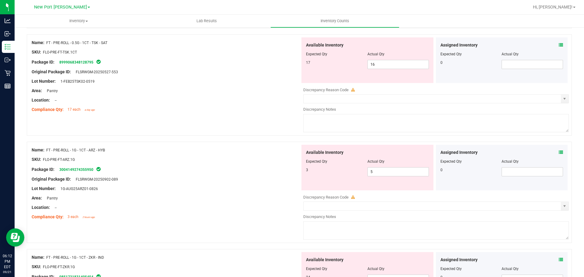
scroll to position [517, 0]
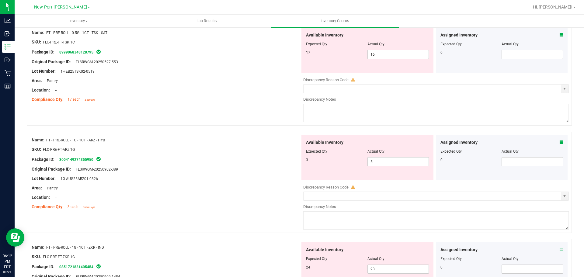
click at [559, 141] on icon at bounding box center [561, 142] width 4 height 4
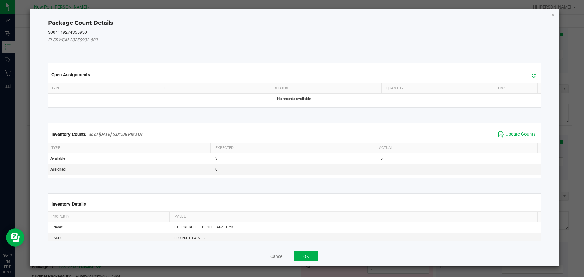
click at [516, 132] on span "Update Counts" at bounding box center [521, 134] width 30 height 6
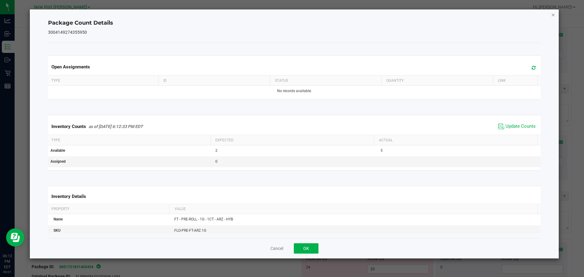
click at [553, 16] on icon "Close" at bounding box center [553, 14] width 4 height 7
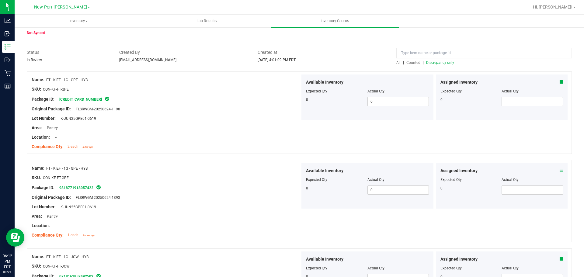
scroll to position [0, 0]
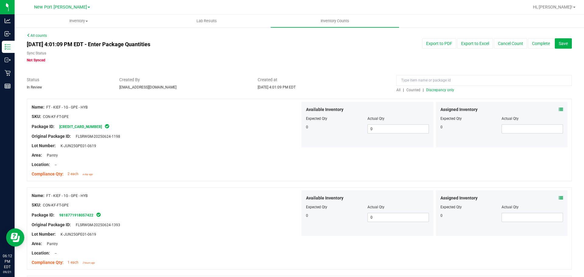
click at [436, 89] on span "Discrepancy only" at bounding box center [440, 90] width 28 height 4
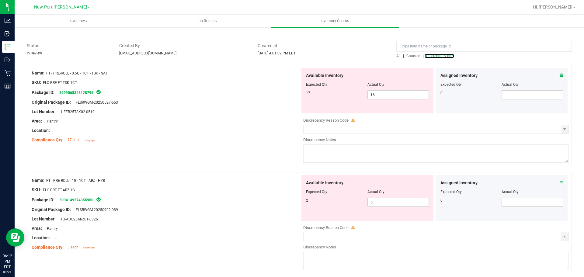
scroll to position [61, 0]
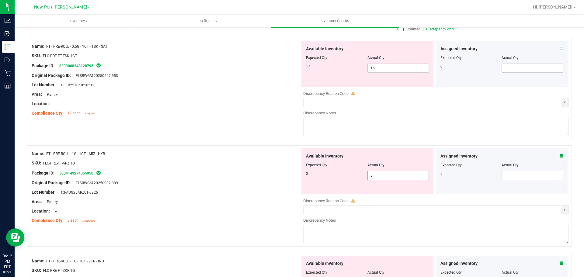
click at [380, 175] on input "5" at bounding box center [398, 175] width 61 height 9
type input "2"
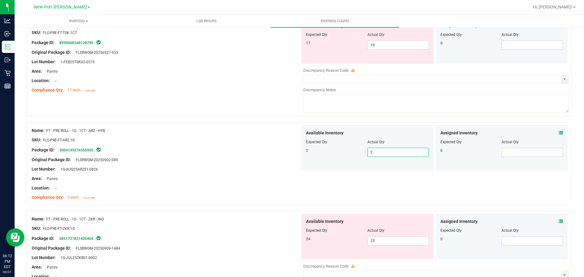
scroll to position [152, 0]
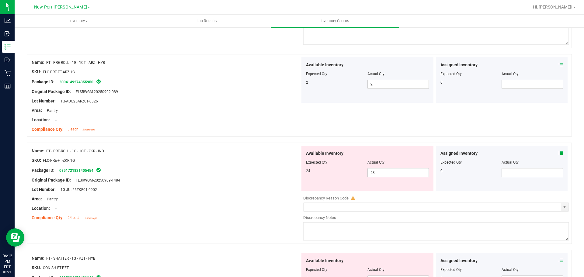
click at [559, 151] on icon at bounding box center [561, 153] width 4 height 4
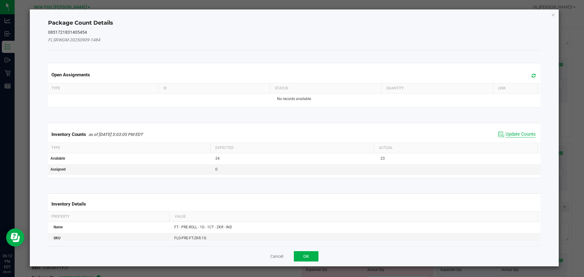
click at [524, 136] on span "Update Counts" at bounding box center [521, 134] width 30 height 6
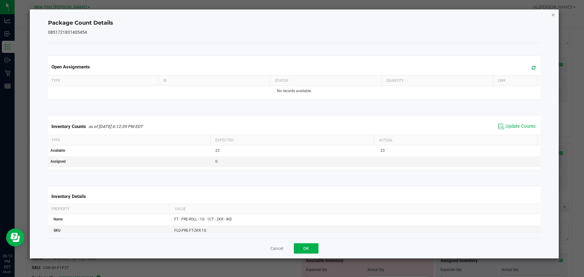
click at [553, 14] on icon "Close" at bounding box center [553, 14] width 4 height 7
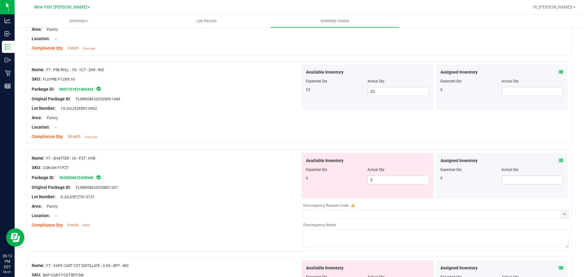
scroll to position [243, 0]
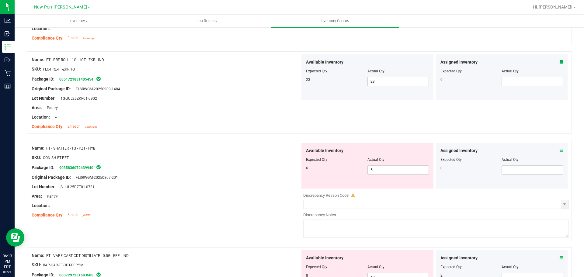
click at [559, 149] on icon at bounding box center [561, 150] width 4 height 4
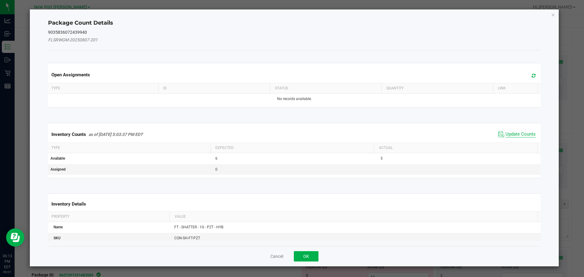
click at [523, 132] on span "Update Counts" at bounding box center [521, 134] width 30 height 6
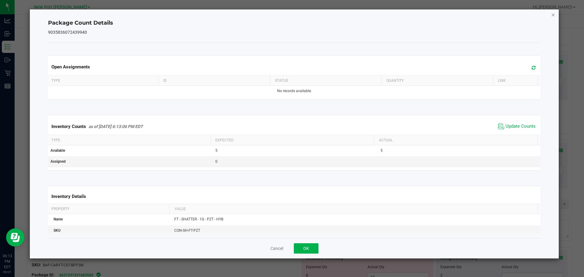
click at [553, 15] on icon "Close" at bounding box center [553, 14] width 4 height 7
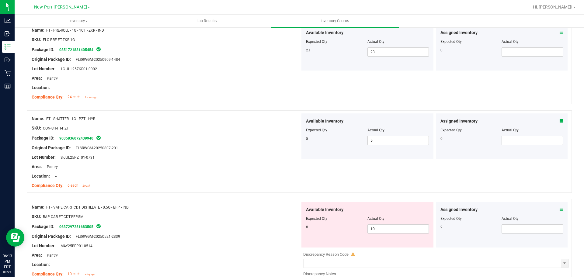
scroll to position [365, 0]
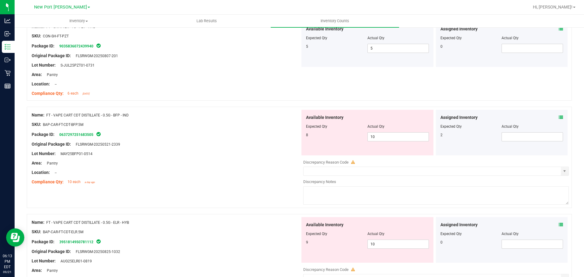
click at [559, 116] on icon at bounding box center [561, 117] width 4 height 4
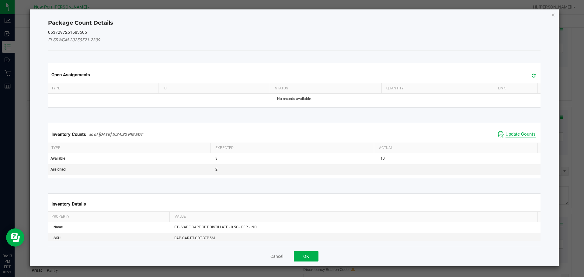
click at [519, 135] on span "Update Counts" at bounding box center [521, 134] width 30 height 6
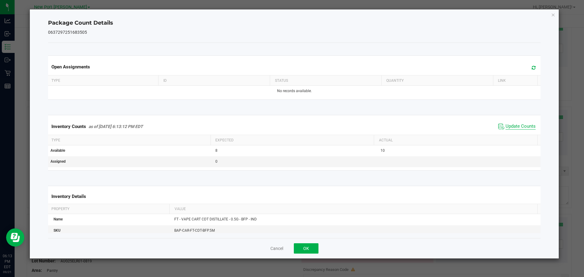
click at [518, 126] on span "Update Counts" at bounding box center [521, 127] width 30 height 6
click at [553, 16] on icon "Close" at bounding box center [553, 14] width 4 height 7
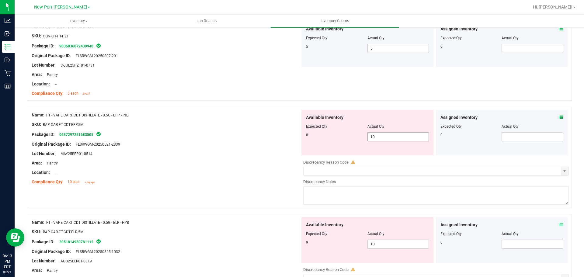
click at [379, 138] on input "10" at bounding box center [398, 137] width 61 height 9
type input "1"
type input "8"
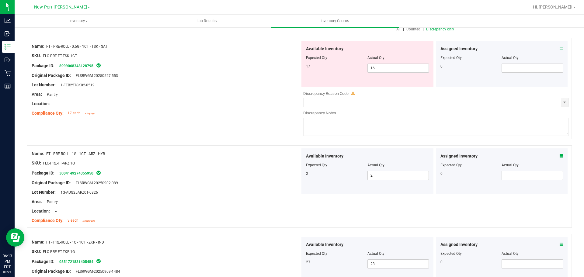
scroll to position [0, 0]
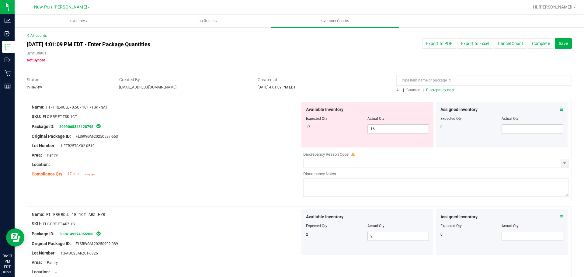
click at [439, 89] on span "Discrepancy only" at bounding box center [440, 90] width 28 height 4
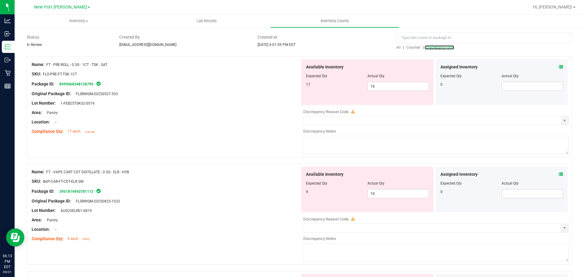
scroll to position [91, 0]
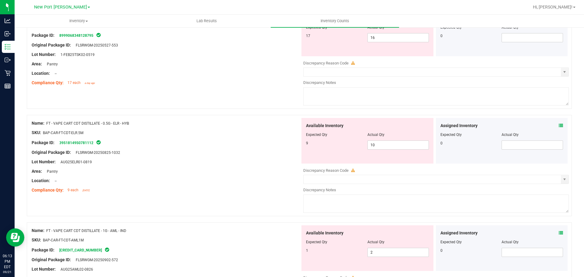
click at [559, 126] on icon at bounding box center [561, 126] width 4 height 4
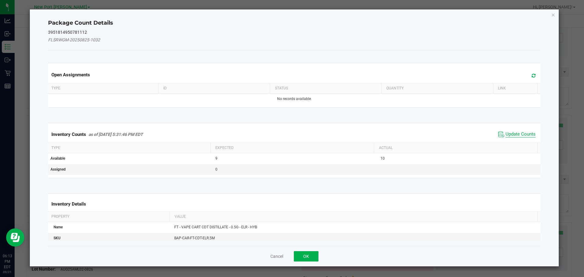
click at [514, 132] on span "Update Counts" at bounding box center [521, 134] width 30 height 6
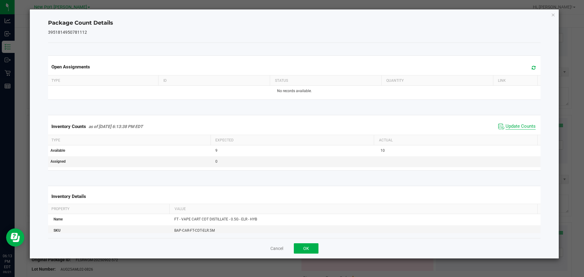
click at [519, 126] on span "Update Counts" at bounding box center [521, 127] width 30 height 6
click at [552, 12] on icon "Close" at bounding box center [553, 14] width 4 height 7
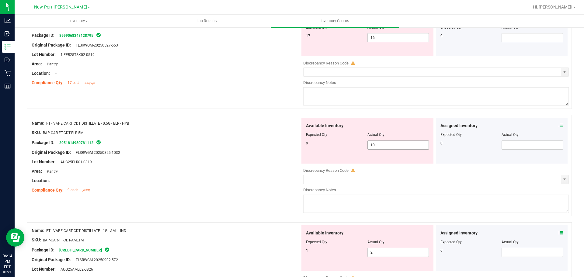
click at [379, 147] on input "10" at bounding box center [398, 145] width 61 height 9
type input "1"
type input "9"
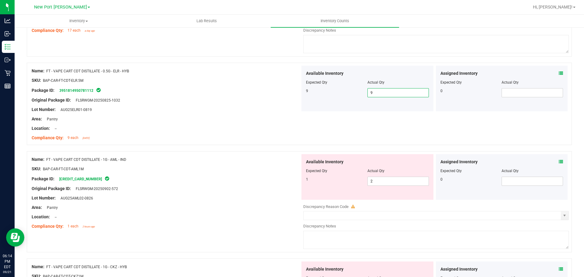
scroll to position [152, 0]
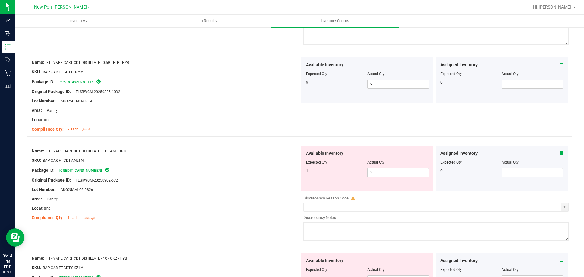
click at [559, 152] on icon at bounding box center [561, 153] width 4 height 4
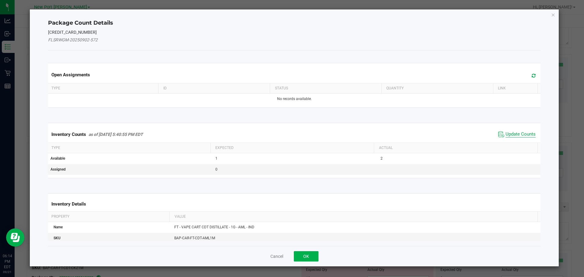
click at [518, 132] on span "Update Counts" at bounding box center [521, 134] width 30 height 6
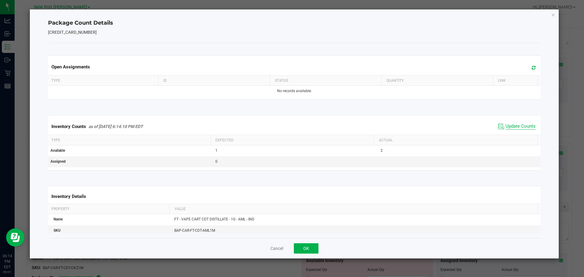
click at [520, 126] on span "Update Counts" at bounding box center [521, 127] width 30 height 6
click at [555, 14] on icon "Close" at bounding box center [553, 14] width 4 height 7
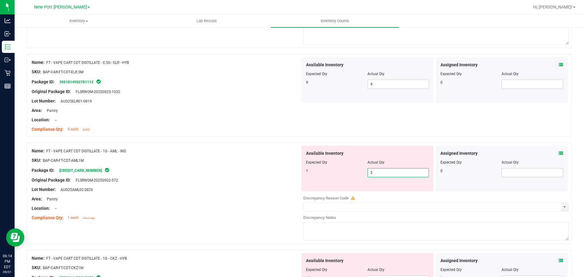
click at [373, 175] on span "2 2" at bounding box center [398, 172] width 61 height 9
click at [373, 175] on input "2" at bounding box center [398, 173] width 61 height 9
type input "1"
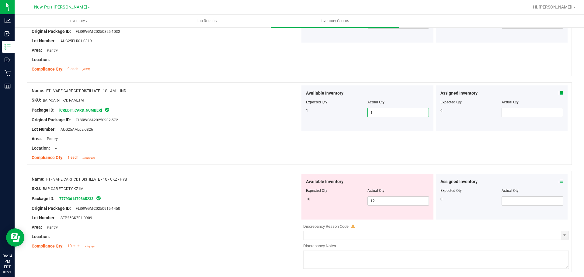
scroll to position [213, 0]
click at [559, 178] on span at bounding box center [561, 181] width 4 height 6
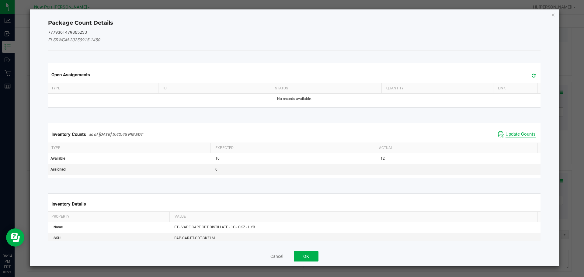
click at [518, 135] on span "Update Counts" at bounding box center [521, 134] width 30 height 6
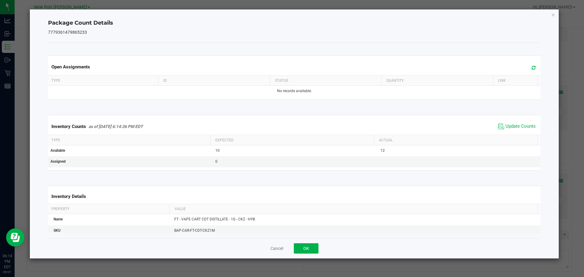
click at [518, 130] on span "Update Counts" at bounding box center [517, 126] width 40 height 9
click at [552, 15] on icon "Close" at bounding box center [553, 14] width 4 height 7
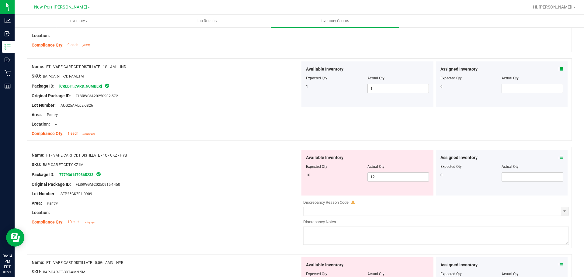
scroll to position [243, 0]
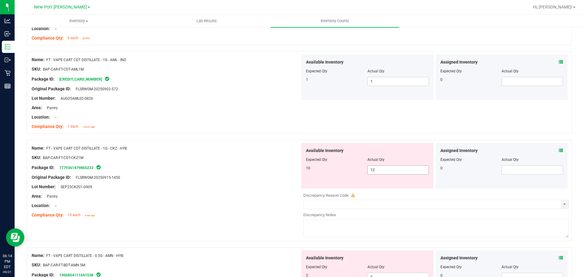
click at [380, 171] on input "12" at bounding box center [398, 170] width 61 height 9
type input "10"
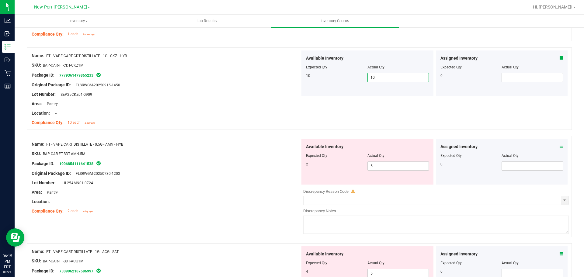
scroll to position [350, 0]
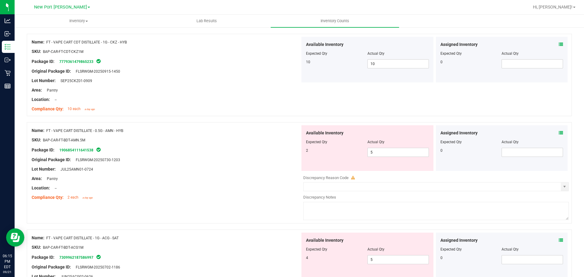
click at [559, 132] on icon at bounding box center [561, 133] width 4 height 4
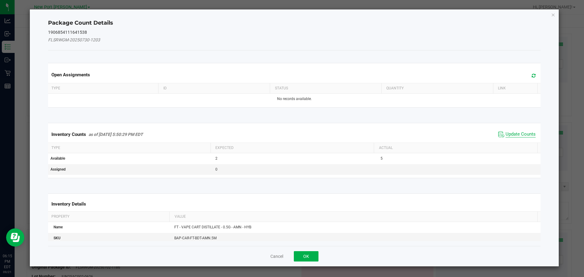
click at [522, 132] on span "Update Counts" at bounding box center [521, 134] width 30 height 6
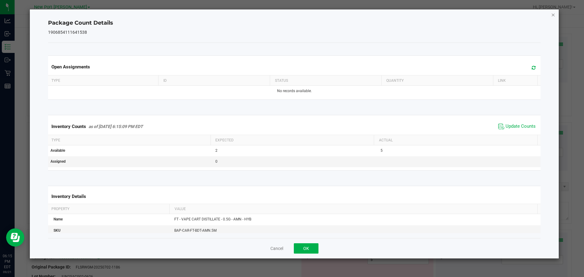
click at [553, 15] on icon "Close" at bounding box center [553, 14] width 4 height 7
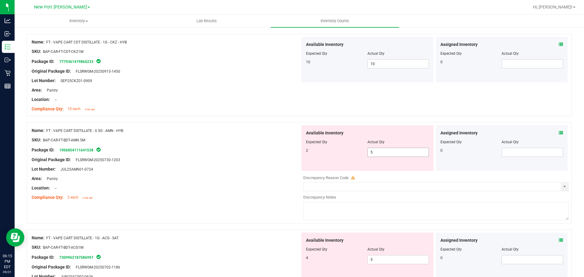
click at [379, 153] on input "5" at bounding box center [398, 152] width 61 height 9
type input "2"
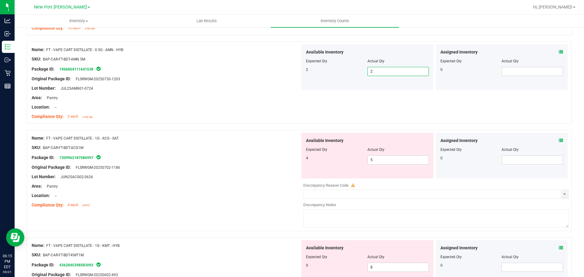
scroll to position [441, 0]
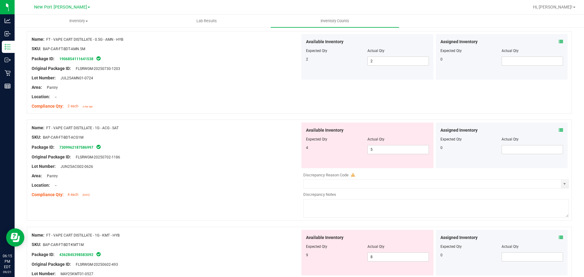
click at [559, 128] on icon at bounding box center [561, 130] width 4 height 4
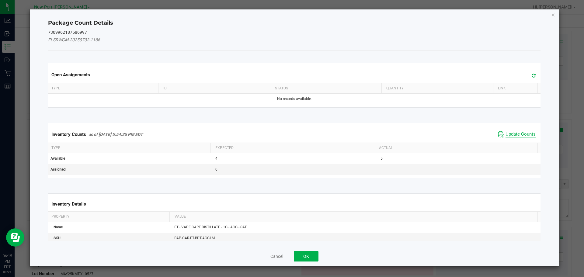
click at [523, 135] on span "Update Counts" at bounding box center [521, 134] width 30 height 6
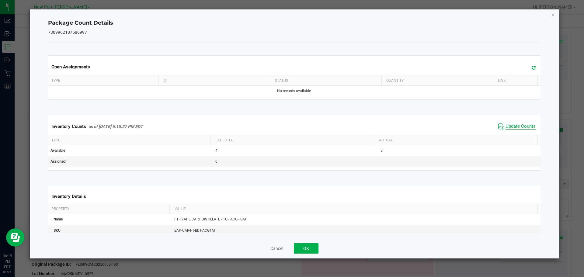
click at [522, 124] on span "Update Counts" at bounding box center [521, 127] width 30 height 6
click at [551, 15] on icon "Close" at bounding box center [553, 14] width 4 height 7
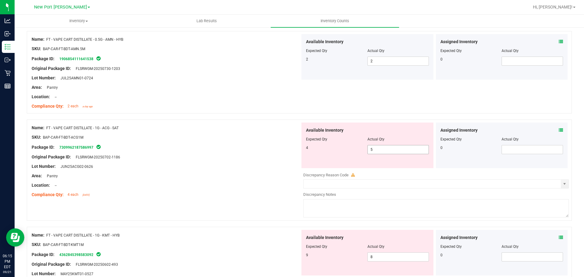
click at [385, 150] on input "5" at bounding box center [398, 149] width 61 height 9
type input "4"
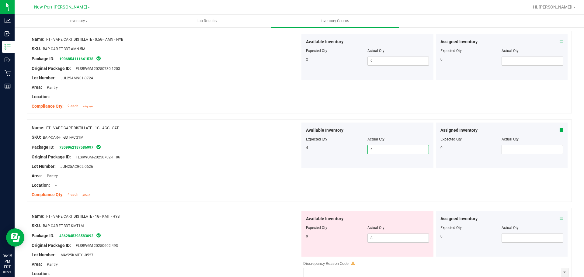
click at [554, 220] on div "Assigned Inventory" at bounding box center [502, 219] width 123 height 6
click at [559, 219] on icon at bounding box center [561, 219] width 4 height 4
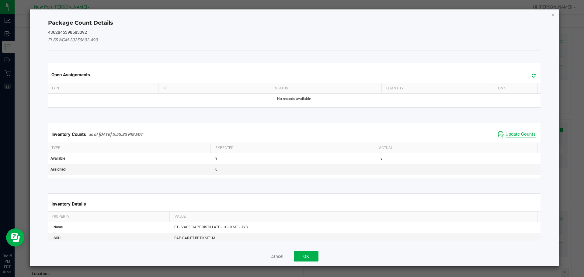
click at [517, 136] on span "Update Counts" at bounding box center [521, 134] width 30 height 6
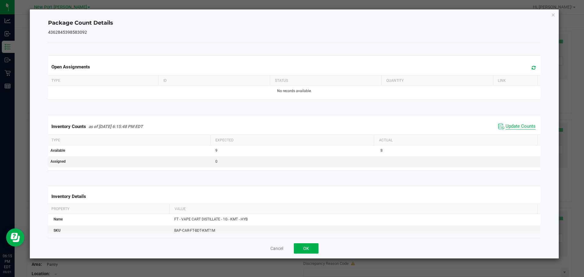
click at [517, 126] on span "Update Counts" at bounding box center [521, 127] width 30 height 6
click at [552, 13] on icon "Close" at bounding box center [553, 14] width 4 height 7
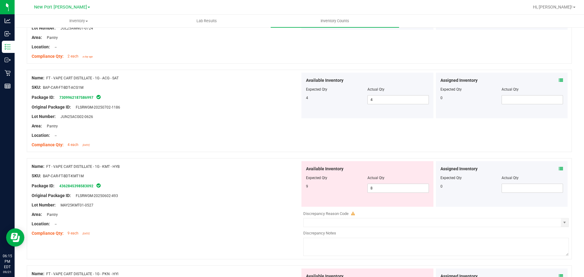
scroll to position [502, 0]
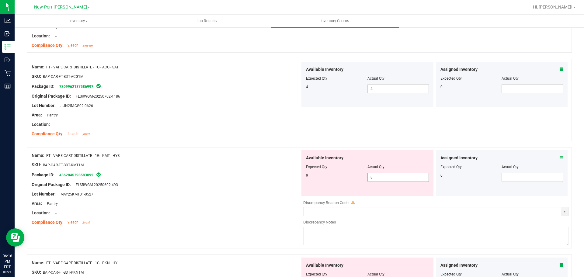
click at [375, 181] on input "8" at bounding box center [398, 177] width 61 height 9
type input "9"
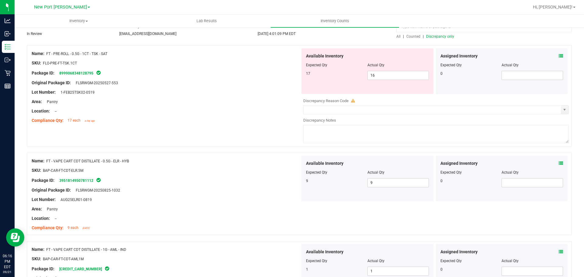
scroll to position [45, 0]
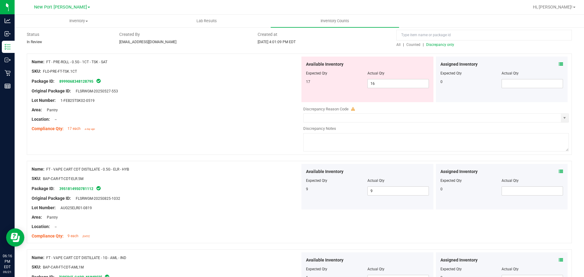
click at [436, 45] on span "Discrepancy only" at bounding box center [440, 45] width 28 height 4
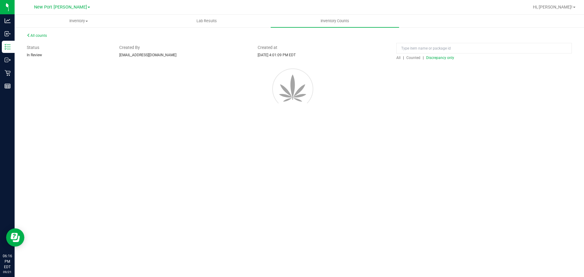
scroll to position [0, 0]
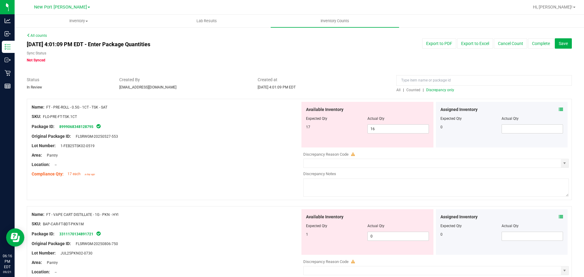
click at [559, 107] on icon at bounding box center [561, 109] width 4 height 4
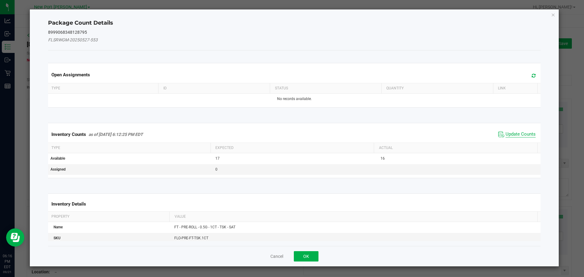
click at [519, 135] on span "Update Counts" at bounding box center [521, 134] width 30 height 6
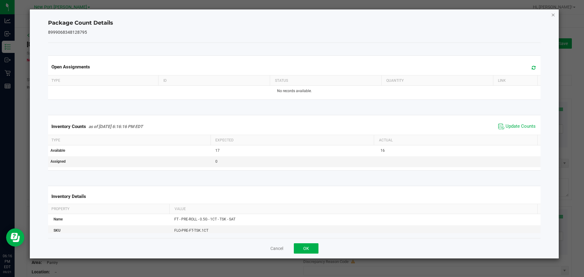
click at [554, 14] on icon "Close" at bounding box center [553, 14] width 4 height 7
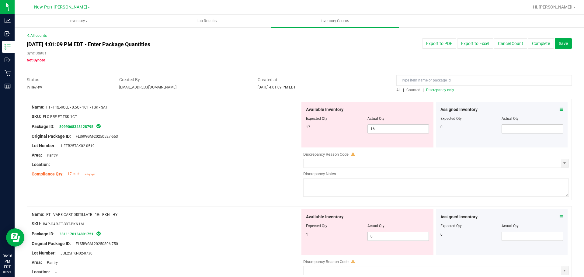
click at [559, 109] on icon at bounding box center [561, 109] width 4 height 4
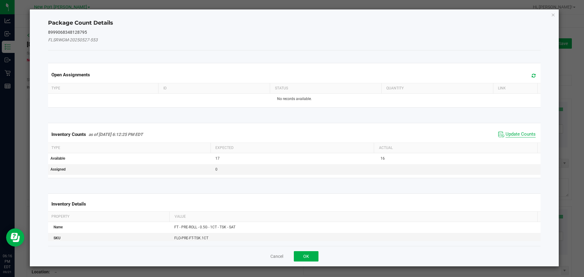
click at [518, 134] on span "Update Counts" at bounding box center [521, 134] width 30 height 6
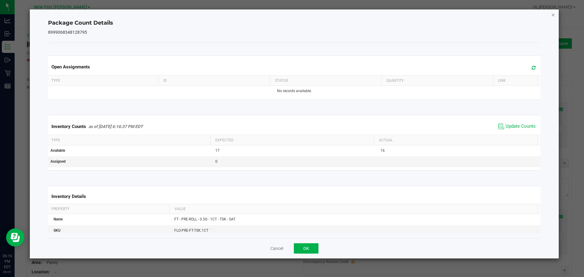
click at [553, 14] on icon "Close" at bounding box center [553, 14] width 4 height 7
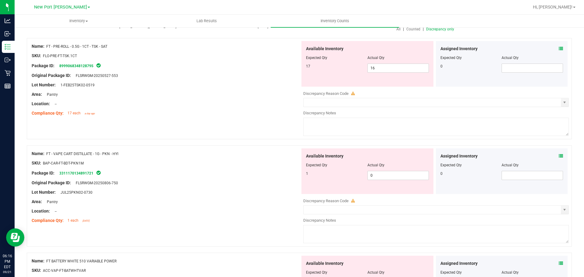
scroll to position [91, 0]
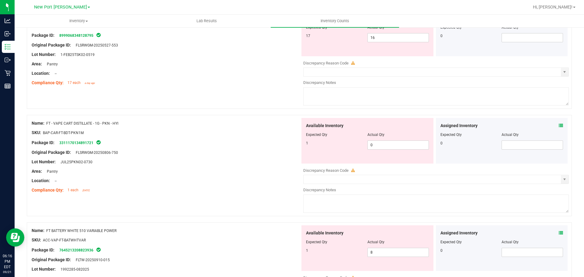
click at [559, 125] on icon at bounding box center [561, 126] width 4 height 4
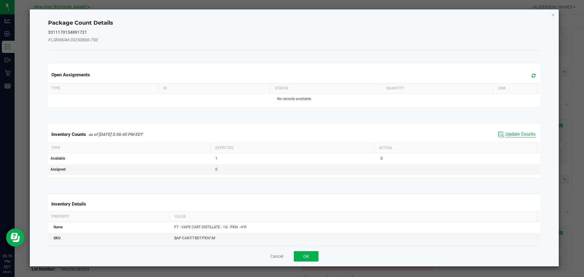
click at [523, 135] on span "Update Counts" at bounding box center [521, 134] width 30 height 6
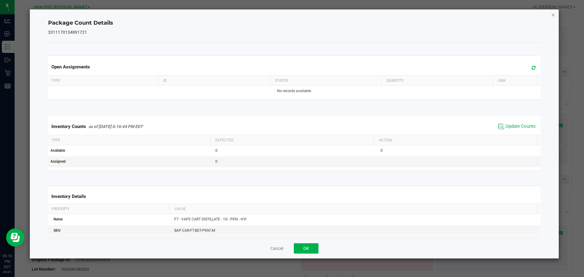
click at [553, 15] on icon "Close" at bounding box center [553, 14] width 4 height 7
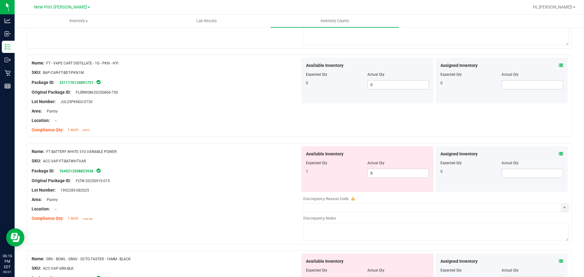
scroll to position [152, 0]
click at [392, 174] on span "8 8" at bounding box center [398, 172] width 61 height 9
click at [392, 174] on input "8" at bounding box center [398, 173] width 61 height 9
type input "1"
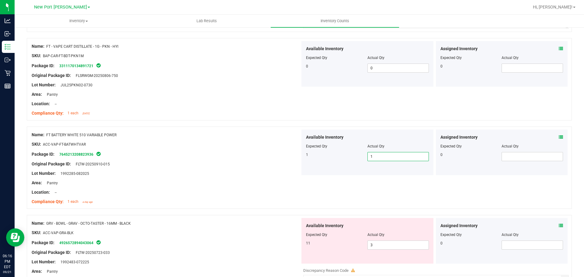
scroll to position [213, 0]
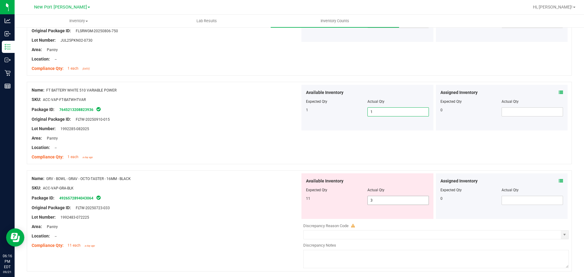
click at [380, 200] on span "3 3" at bounding box center [398, 200] width 61 height 9
click at [380, 200] on input "3" at bounding box center [398, 200] width 61 height 9
type input "11"
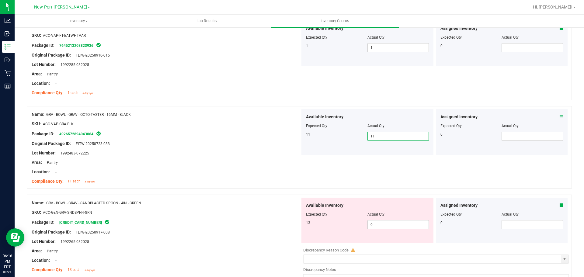
scroll to position [304, 0]
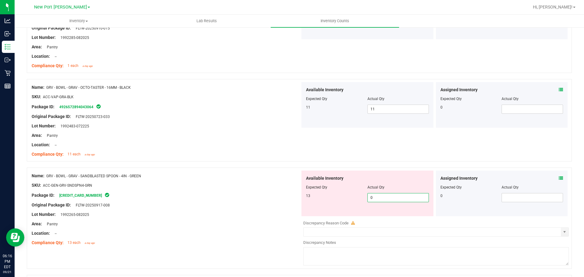
click at [380, 197] on span "0 0" at bounding box center [398, 197] width 61 height 9
click at [380, 197] on input "0" at bounding box center [398, 198] width 61 height 9
type input "13"
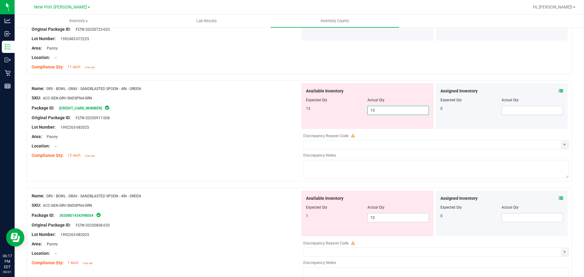
scroll to position [396, 0]
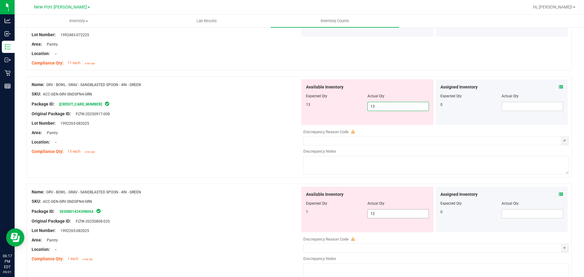
type input "13"
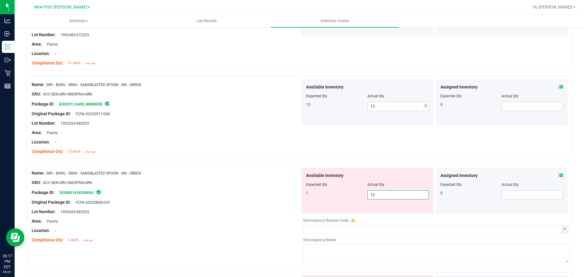
click at [382, 213] on div "Available Inventory Expected Qty Actual Qty 1 12 12" at bounding box center [368, 191] width 132 height 46
type input "1"
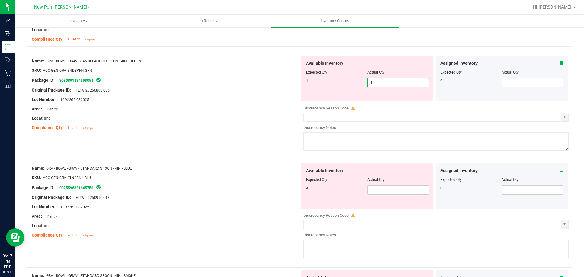
scroll to position [517, 0]
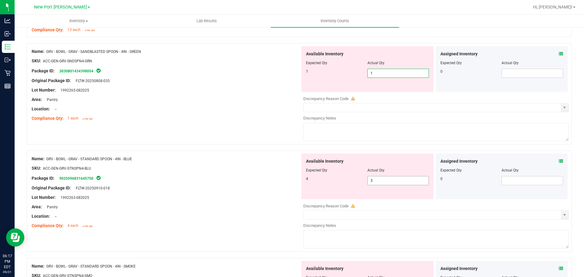
type input "1"
click at [378, 181] on div "Available Inventory Expected Qty Actual Qty 4 3 3" at bounding box center [434, 202] width 269 height 96
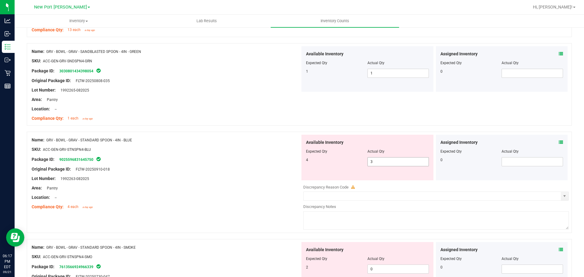
click at [378, 181] on div at bounding box center [436, 182] width 266 height 3
click at [379, 164] on span "3 3" at bounding box center [398, 161] width 61 height 9
type input "4"
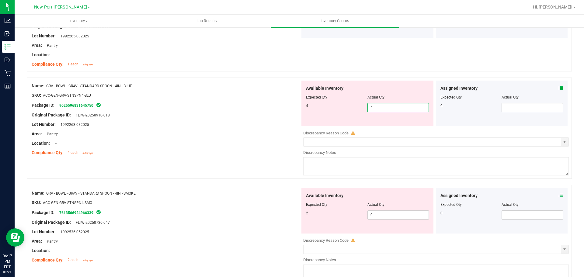
scroll to position [578, 0]
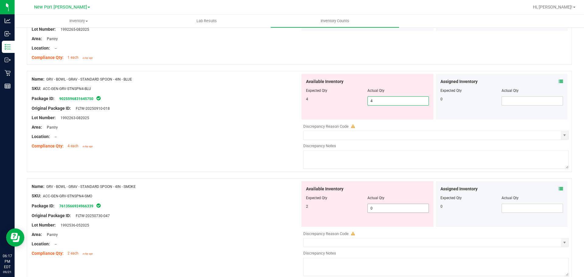
type input "4"
click at [376, 209] on div "Available Inventory Expected Qty Actual Qty 2 0 0" at bounding box center [434, 229] width 269 height 96
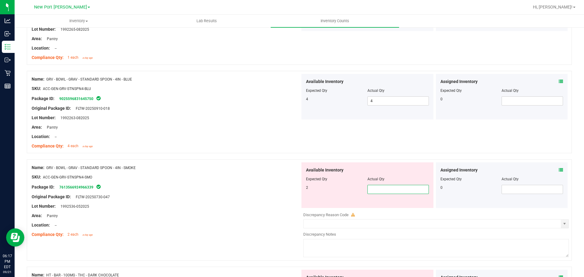
type input "2"
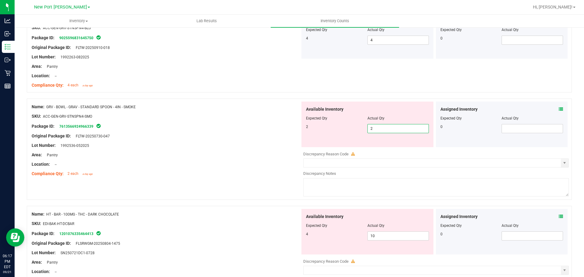
scroll to position [669, 0]
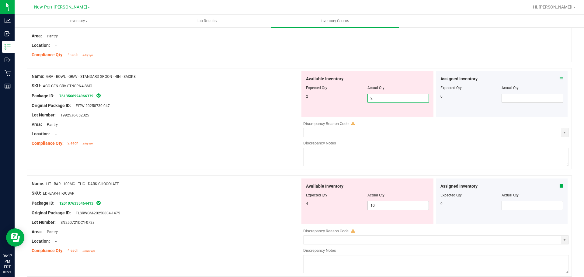
type input "2"
click at [557, 185] on div "Assigned Inventory Expected Qty Actual Qty 0" at bounding box center [502, 202] width 132 height 46
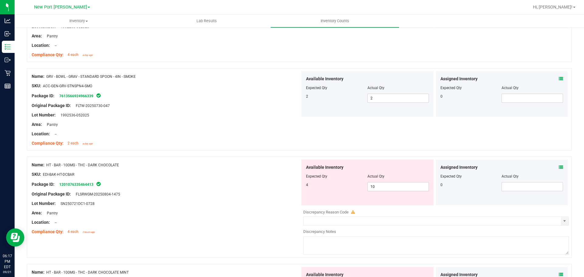
click at [559, 167] on icon at bounding box center [561, 167] width 4 height 4
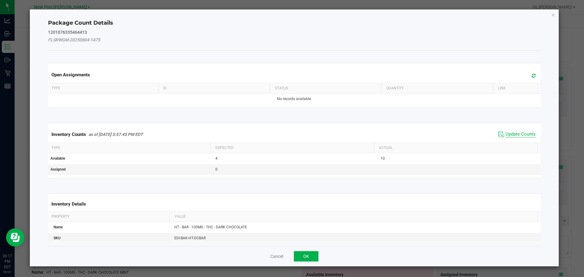
click at [526, 132] on span "Update Counts" at bounding box center [521, 134] width 30 height 6
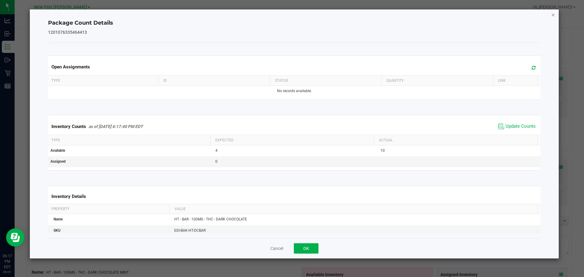
click at [555, 14] on icon "Close" at bounding box center [553, 14] width 4 height 7
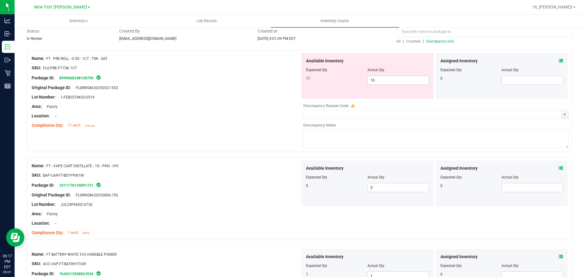
scroll to position [0, 0]
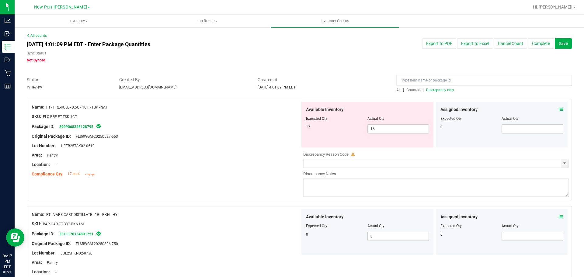
click at [435, 90] on span "Discrepancy only" at bounding box center [440, 90] width 28 height 4
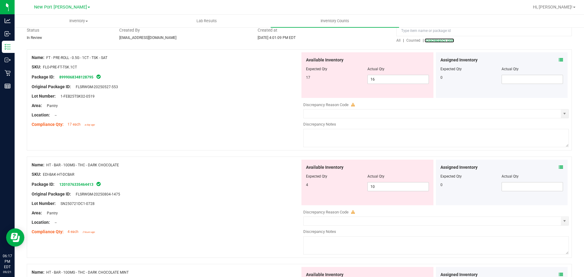
scroll to position [61, 0]
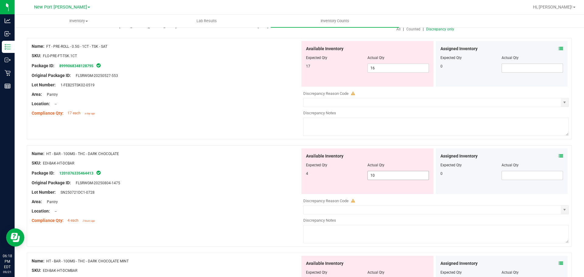
click at [379, 174] on input "10" at bounding box center [398, 175] width 61 height 9
type input "1"
type input "4"
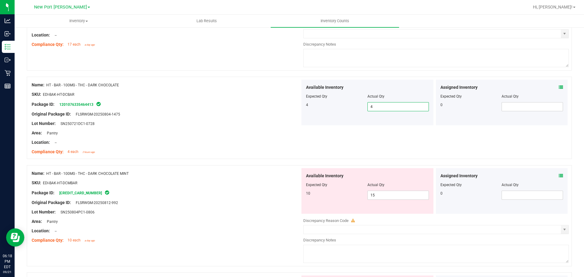
scroll to position [152, 0]
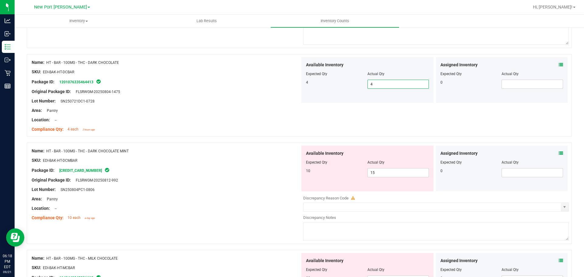
click at [559, 153] on icon at bounding box center [561, 153] width 4 height 4
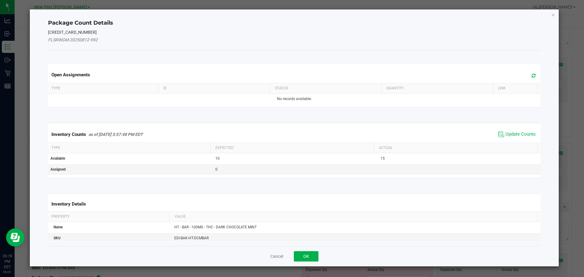
click at [514, 129] on div "Inventory Counts as of Sep 21, 2025 5:57:48 PM EDT Update Counts" at bounding box center [294, 134] width 495 height 16
click at [515, 133] on span "Update Counts" at bounding box center [521, 134] width 30 height 6
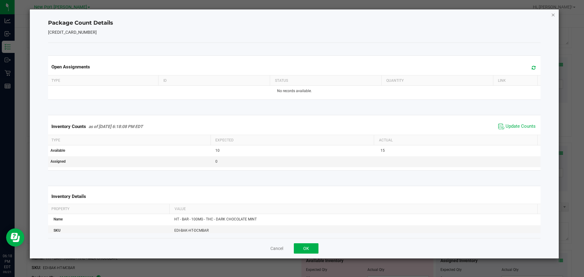
click at [553, 14] on icon "Close" at bounding box center [553, 14] width 4 height 7
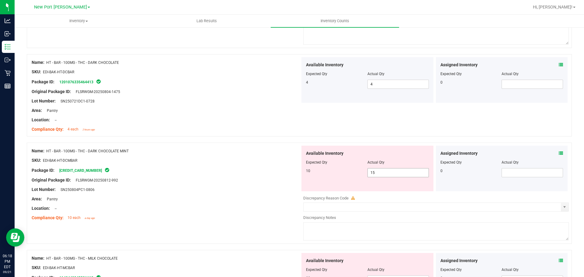
click at [384, 175] on input "15" at bounding box center [398, 173] width 61 height 9
type input "10"
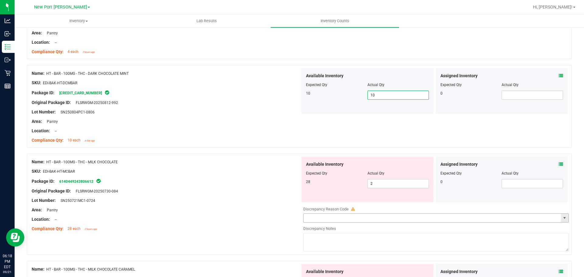
scroll to position [243, 0]
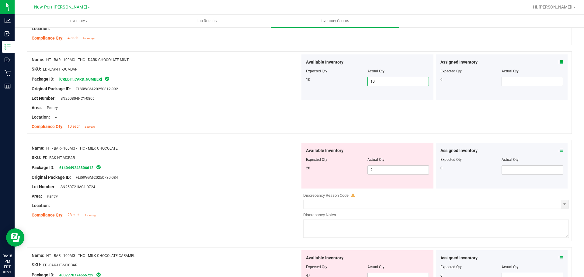
click at [559, 150] on icon at bounding box center [561, 150] width 4 height 4
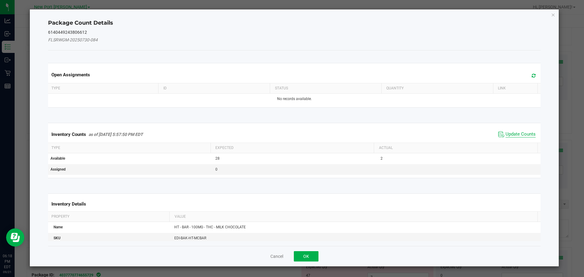
click at [522, 136] on span "Update Counts" at bounding box center [521, 134] width 30 height 6
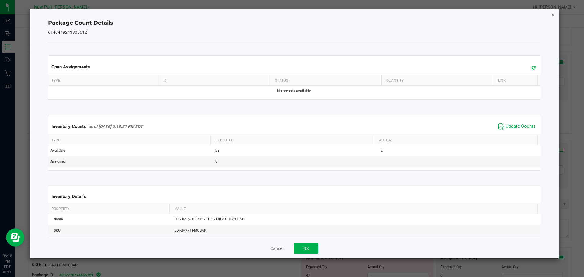
click at [551, 15] on icon "Close" at bounding box center [553, 14] width 4 height 7
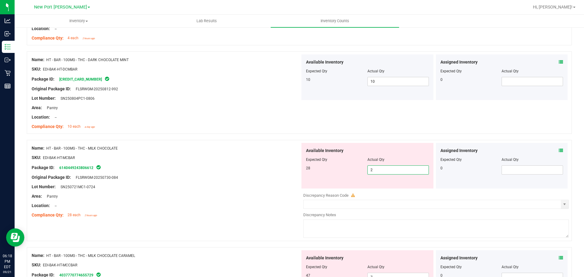
click at [380, 169] on span "2 2" at bounding box center [398, 170] width 61 height 9
type input "28"
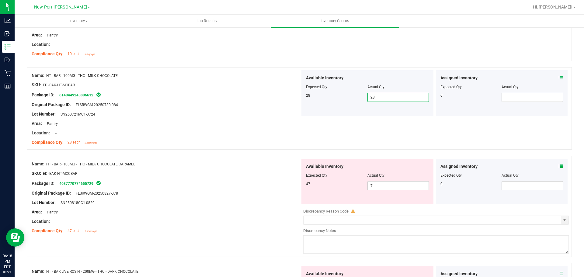
scroll to position [335, 0]
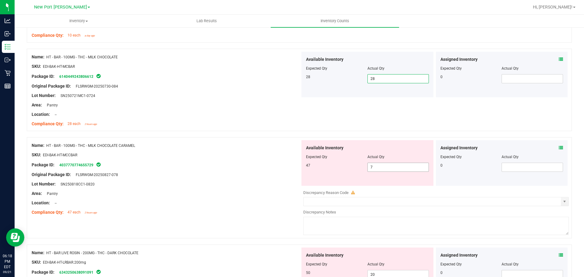
click at [386, 166] on span "7 7" at bounding box center [398, 167] width 61 height 9
click at [386, 166] on input "7" at bounding box center [398, 167] width 61 height 9
type input "46"
click at [559, 145] on span at bounding box center [561, 148] width 4 height 6
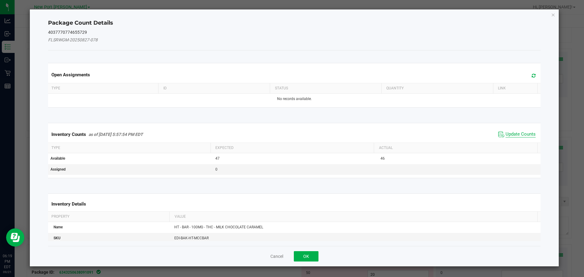
click at [511, 133] on span "Update Counts" at bounding box center [521, 134] width 30 height 6
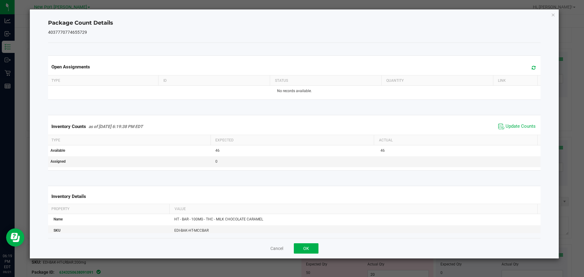
drag, startPoint x: 553, startPoint y: 15, endPoint x: 548, endPoint y: 16, distance: 5.2
click at [553, 15] on icon "Close" at bounding box center [553, 14] width 4 height 7
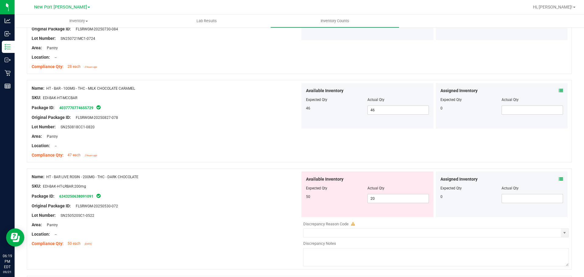
scroll to position [396, 0]
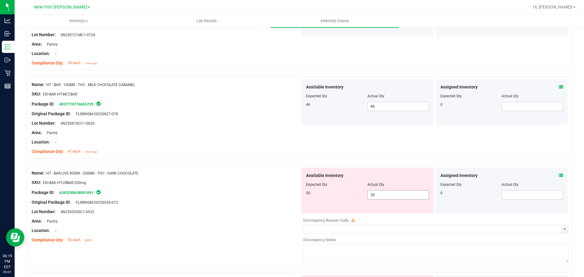
click at [410, 198] on span "20 20" at bounding box center [398, 194] width 61 height 9
type input "50"
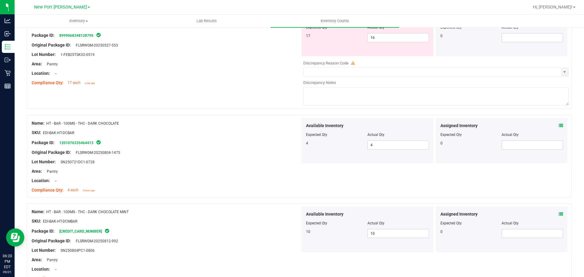
scroll to position [0, 0]
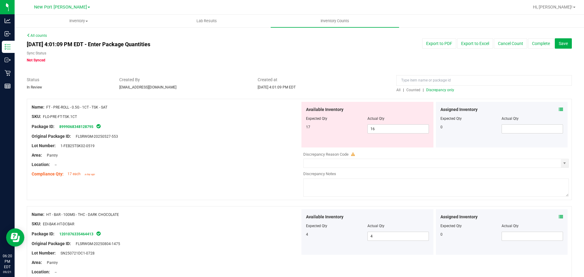
click at [439, 90] on span "Discrepancy only" at bounding box center [440, 90] width 28 height 4
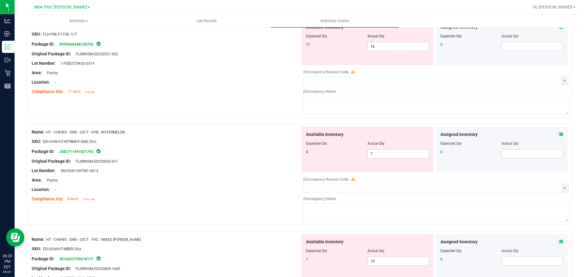
scroll to position [91, 0]
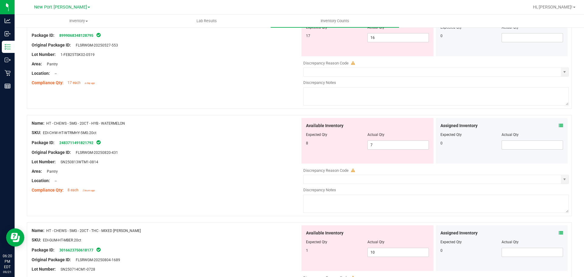
click at [559, 124] on icon at bounding box center [561, 126] width 4 height 4
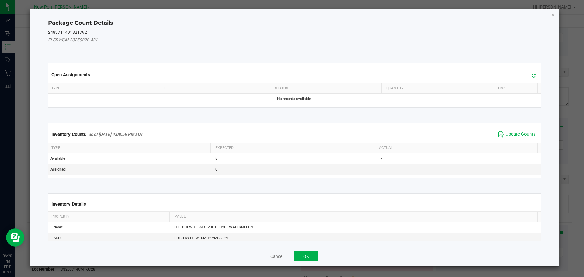
click at [520, 135] on span "Update Counts" at bounding box center [521, 134] width 30 height 6
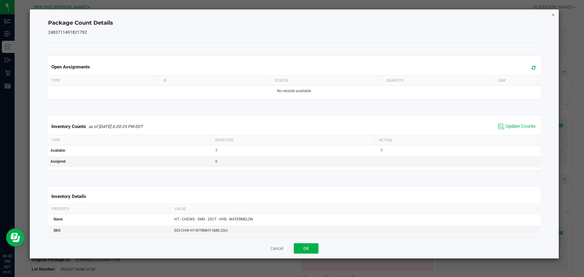
click at [553, 16] on icon "Close" at bounding box center [553, 14] width 4 height 7
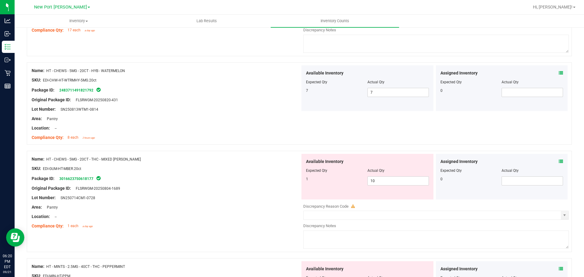
scroll to position [152, 0]
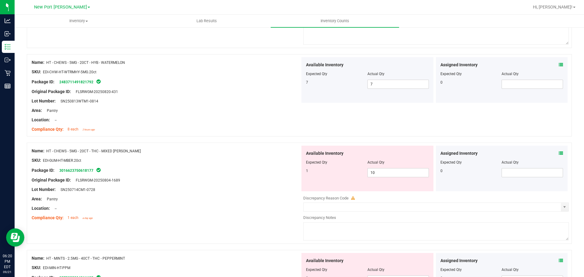
click at [559, 152] on icon at bounding box center [561, 153] width 4 height 4
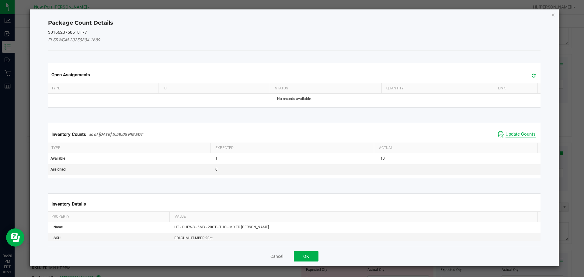
click at [522, 133] on span "Update Counts" at bounding box center [521, 134] width 30 height 6
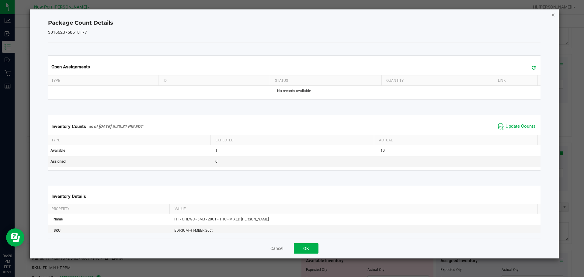
click at [553, 14] on icon "Close" at bounding box center [553, 14] width 4 height 7
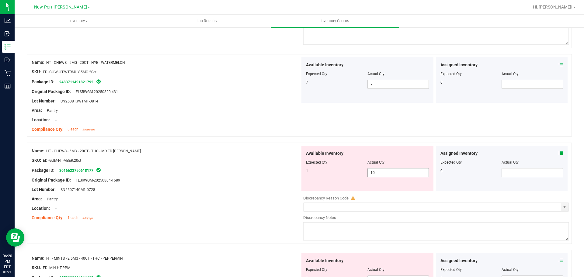
click at [376, 172] on span "10 10" at bounding box center [398, 172] width 61 height 9
type input "1"
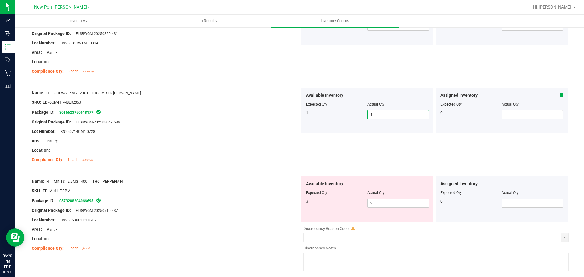
scroll to position [213, 0]
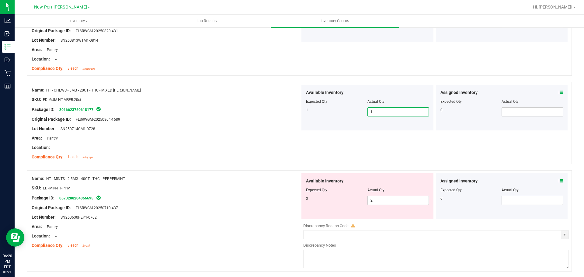
click at [559, 180] on icon at bounding box center [561, 181] width 4 height 4
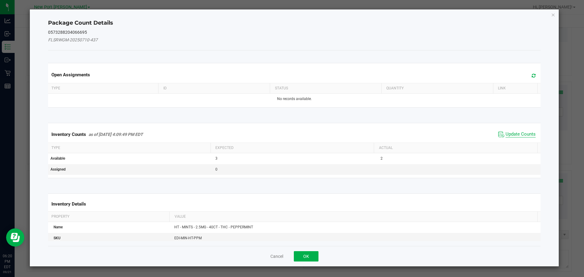
click at [515, 134] on span "Update Counts" at bounding box center [521, 134] width 30 height 6
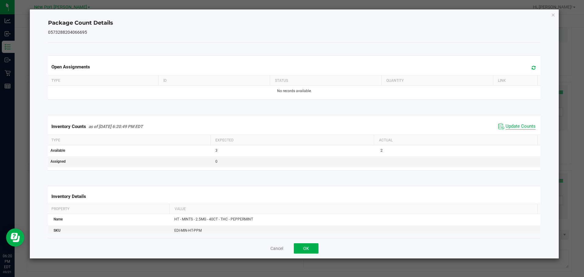
click at [518, 126] on span "Update Counts" at bounding box center [521, 127] width 30 height 6
click at [552, 15] on icon "Close" at bounding box center [553, 14] width 4 height 7
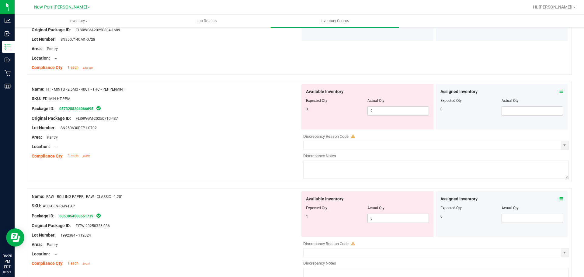
scroll to position [335, 0]
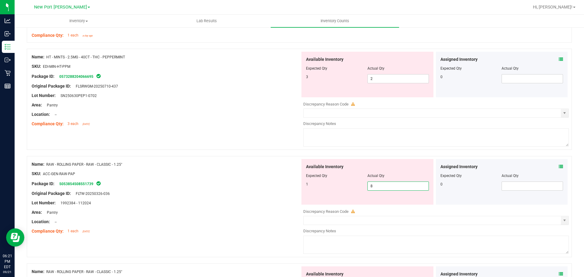
click at [375, 185] on span "8 8" at bounding box center [398, 186] width 61 height 9
click at [375, 185] on input "8" at bounding box center [398, 186] width 61 height 9
type input "1"
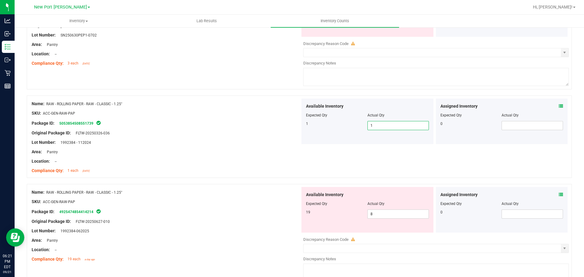
scroll to position [426, 0]
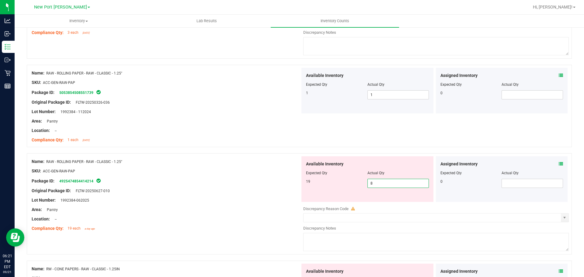
click at [379, 184] on span "8 8" at bounding box center [398, 183] width 61 height 9
click at [379, 184] on input "8" at bounding box center [398, 183] width 61 height 9
type input "19"
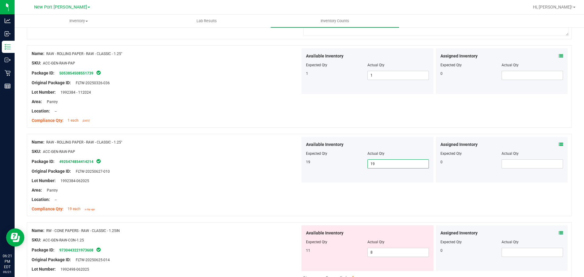
scroll to position [456, 0]
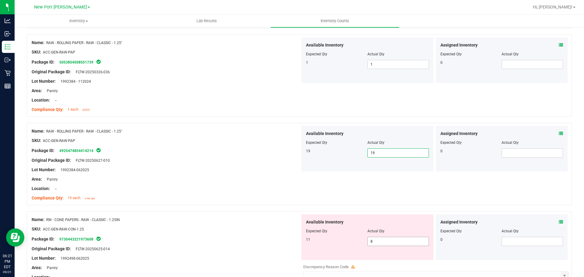
click at [377, 241] on span "8 8" at bounding box center [398, 241] width 61 height 9
click at [377, 241] on input "8" at bounding box center [398, 241] width 61 height 9
type input "11"
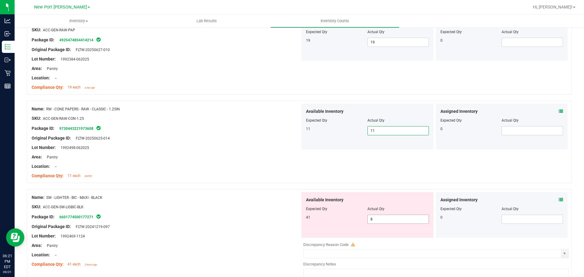
scroll to position [578, 0]
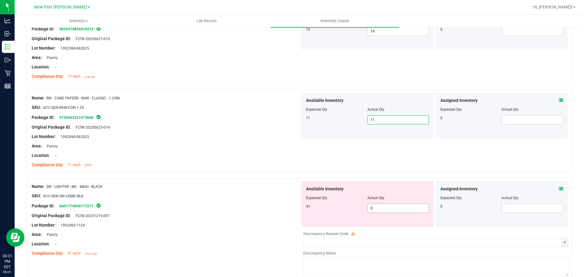
click at [375, 208] on span "8 8" at bounding box center [398, 208] width 61 height 9
click at [375, 208] on input "8" at bounding box center [398, 208] width 61 height 9
type input "41"
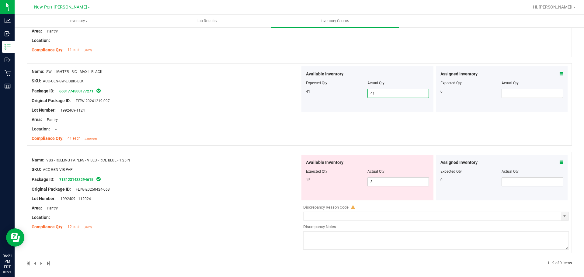
scroll to position [696, 0]
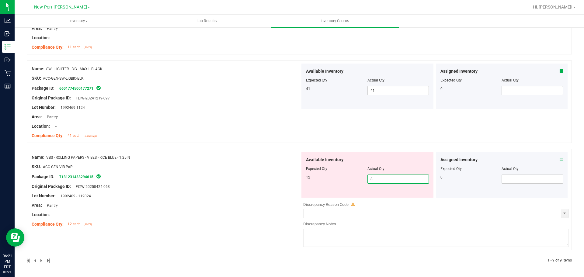
click at [370, 179] on span "8 8" at bounding box center [398, 179] width 61 height 9
click at [370, 179] on input "8" at bounding box center [398, 179] width 61 height 9
type input "12"
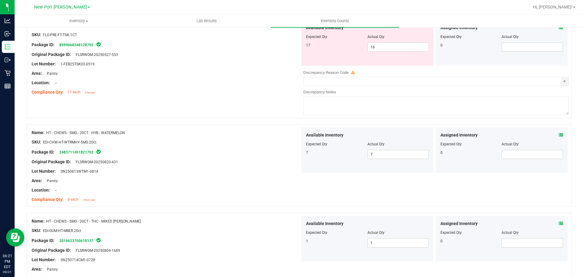
scroll to position [26, 0]
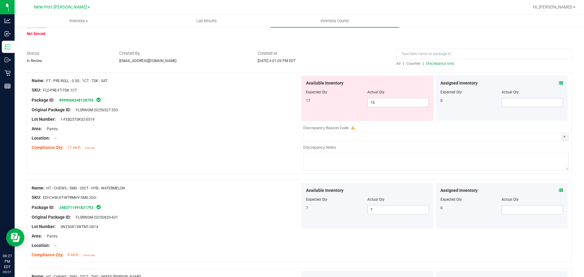
type input "12"
click at [438, 62] on span "Discrepancy only" at bounding box center [440, 63] width 28 height 4
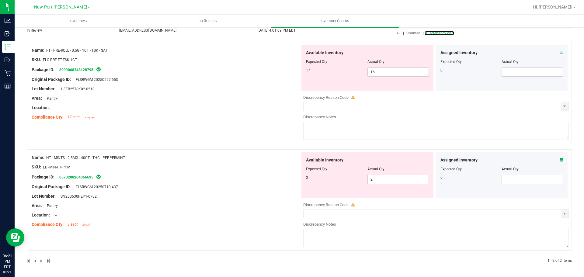
scroll to position [57, 0]
click at [379, 180] on input "2" at bounding box center [398, 179] width 61 height 9
type input "3"
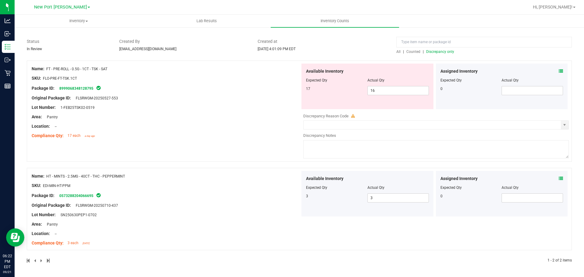
click at [435, 54] on span "Discrepancy only" at bounding box center [440, 52] width 28 height 4
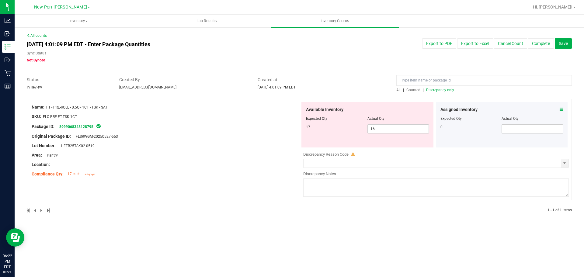
drag, startPoint x: 43, startPoint y: 115, endPoint x: 83, endPoint y: 115, distance: 40.2
click at [83, 115] on div "SKU: FLO-PRE-FT-TSK.1CT" at bounding box center [166, 116] width 269 height 6
click at [399, 87] on div "All | Counted | Discrepancy only" at bounding box center [484, 89] width 176 height 5
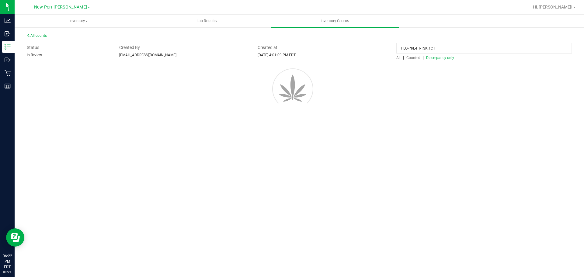
click at [399, 89] on div "All counts Status In Review Created By lhunter@liveparallel.com Created at Sep …" at bounding box center [299, 80] width 545 height 95
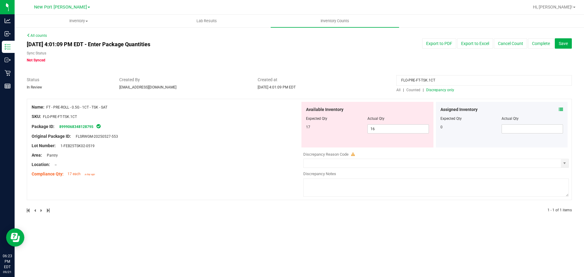
drag, startPoint x: 442, startPoint y: 79, endPoint x: 340, endPoint y: 79, distance: 101.9
click at [303, 79] on div "Status In Review Created By lhunter@liveparallel.com Created at Sep 21, 2025 4:…" at bounding box center [299, 85] width 554 height 16
type input "`"
type input "1ct"
click at [417, 91] on span "Counted" at bounding box center [414, 90] width 14 height 4
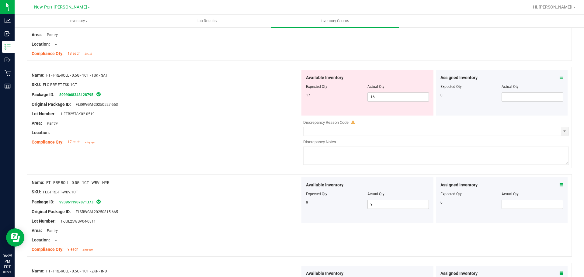
scroll to position [1065, 0]
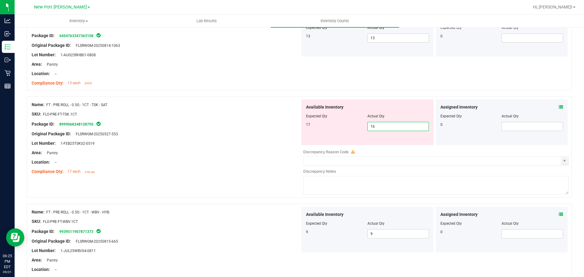
click at [402, 123] on span "16 16" at bounding box center [398, 126] width 61 height 9
drag, startPoint x: 402, startPoint y: 123, endPoint x: 360, endPoint y: 123, distance: 42.3
click at [360, 123] on div "17 16 16" at bounding box center [367, 126] width 123 height 9
type input "16"
click at [426, 161] on input "text" at bounding box center [432, 161] width 257 height 9
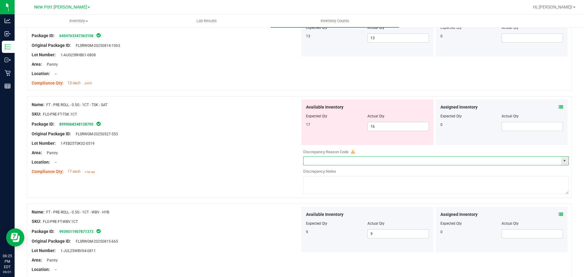
click at [562, 159] on span "select" at bounding box center [564, 161] width 5 height 5
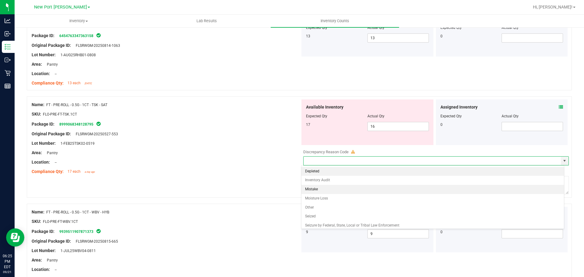
click at [311, 190] on li "Mistake" at bounding box center [433, 189] width 263 height 9
type input "Mistake"
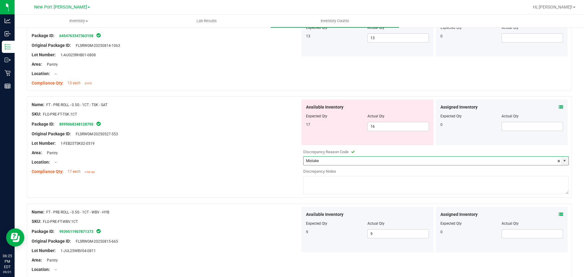
click at [322, 182] on textarea at bounding box center [436, 185] width 266 height 18
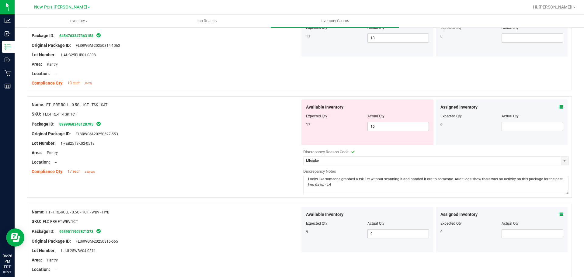
type textarea "Looks like someone grabbed a tsk 1ct without scanning it and handed it out to s…"
click at [114, 82] on ng-container "Compliance Qty: 13 each 6 days ago" at bounding box center [166, 81] width 269 height 9
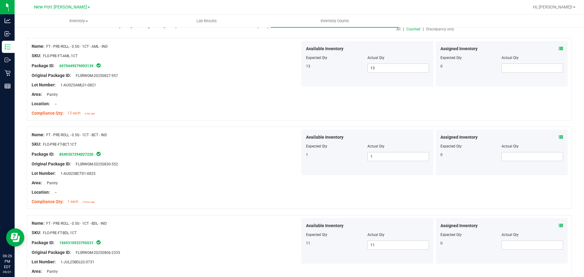
scroll to position [0, 0]
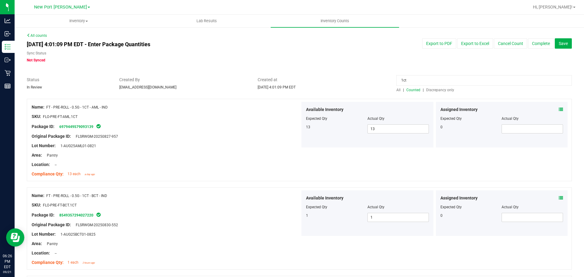
click at [433, 89] on span "Discrepancy only" at bounding box center [440, 90] width 28 height 4
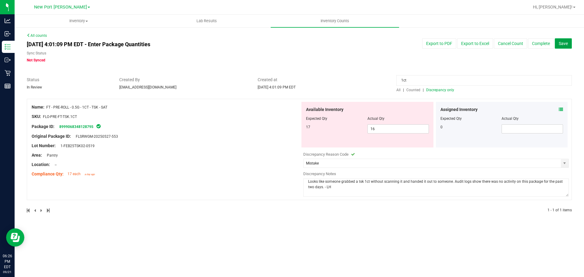
click at [561, 42] on span "Save" at bounding box center [563, 43] width 9 height 5
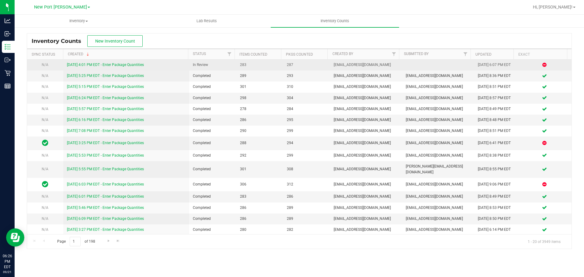
click at [138, 66] on link "9/21/25 4:01 PM EDT - Enter Package Quantities" at bounding box center [105, 65] width 77 height 4
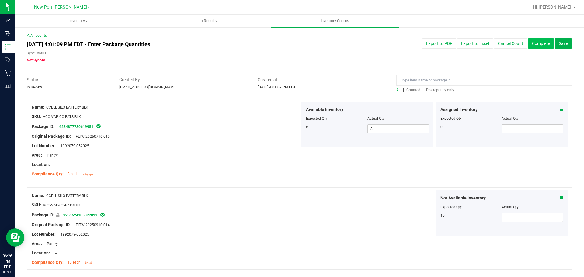
click at [546, 43] on button "Complete" at bounding box center [541, 43] width 26 height 10
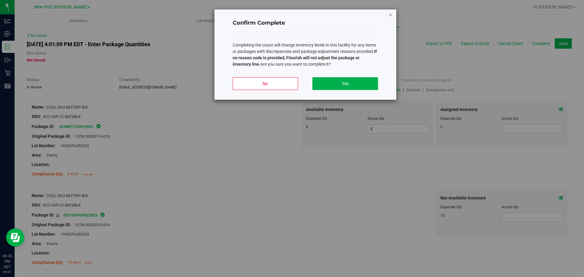
click at [390, 16] on icon "button" at bounding box center [391, 14] width 4 height 7
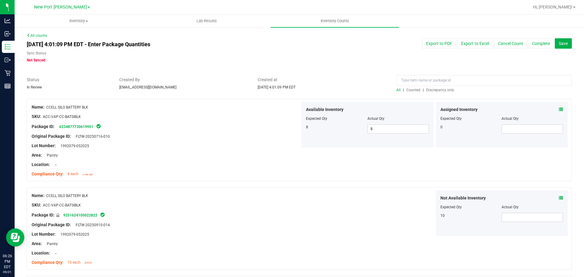
click at [434, 89] on span "Discrepancy only" at bounding box center [440, 90] width 28 height 4
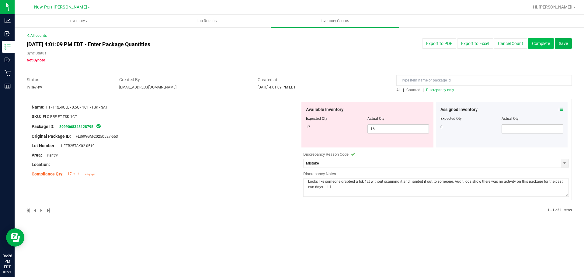
click at [535, 41] on button "Complete" at bounding box center [541, 43] width 26 height 10
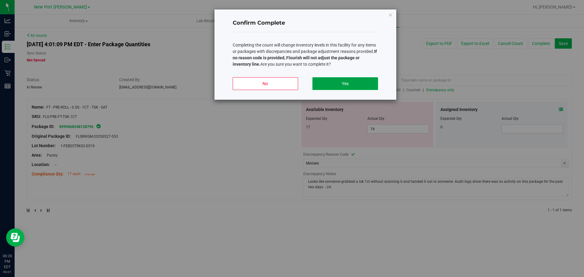
click at [353, 82] on button "Yes" at bounding box center [344, 83] width 65 height 13
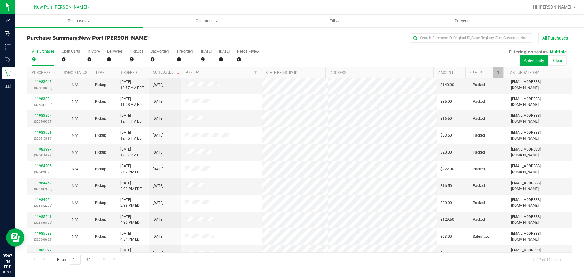
scroll to position [27, 0]
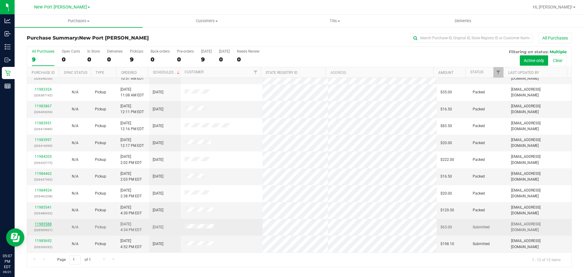
click at [46, 225] on link "11985588" at bounding box center [43, 224] width 17 height 4
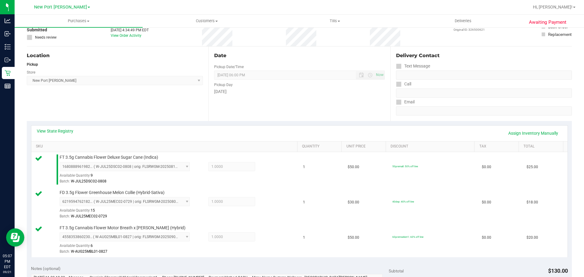
scroll to position [122, 0]
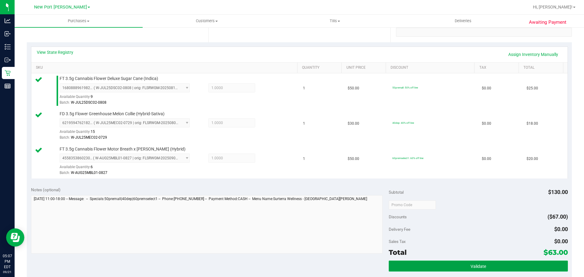
click at [457, 266] on button "Validate" at bounding box center [478, 266] width 179 height 11
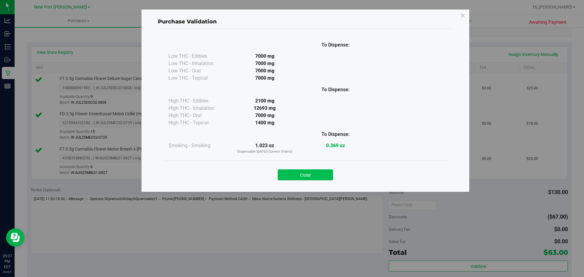
click at [317, 171] on button "Close" at bounding box center [305, 174] width 55 height 11
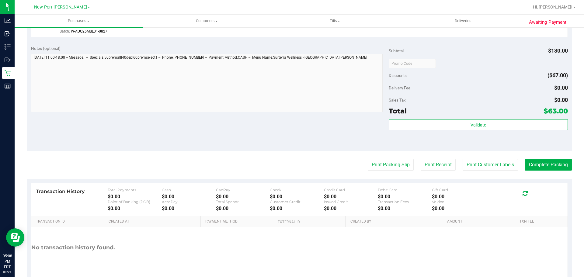
scroll to position [274, 0]
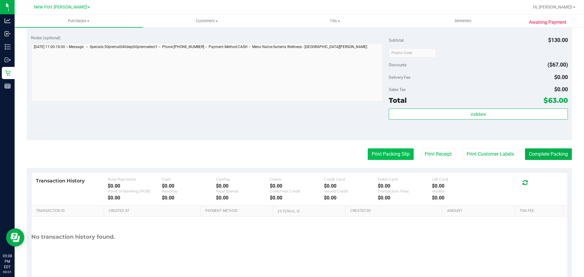
click at [383, 158] on button "Print Packing Slip" at bounding box center [391, 154] width 46 height 12
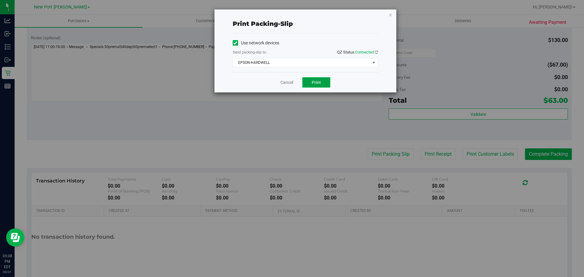
click at [314, 80] on span "Print" at bounding box center [316, 82] width 9 height 5
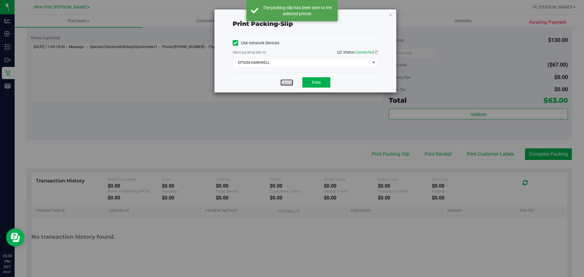
click at [285, 83] on link "Cancel" at bounding box center [287, 82] width 13 height 6
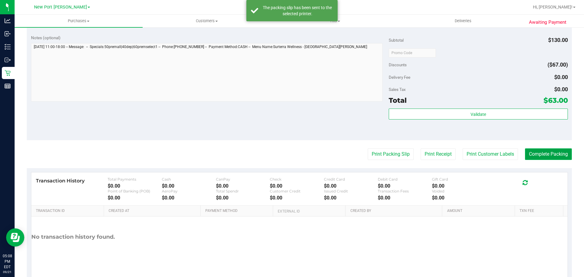
click at [529, 151] on button "Complete Packing" at bounding box center [548, 154] width 47 height 12
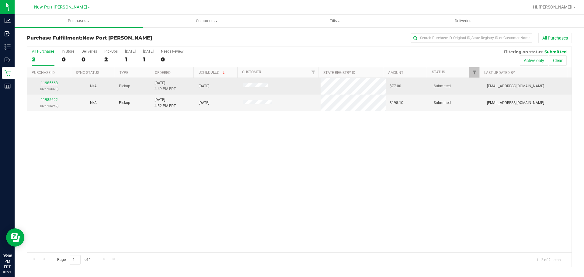
click at [55, 81] on link "11985668" at bounding box center [49, 83] width 17 height 4
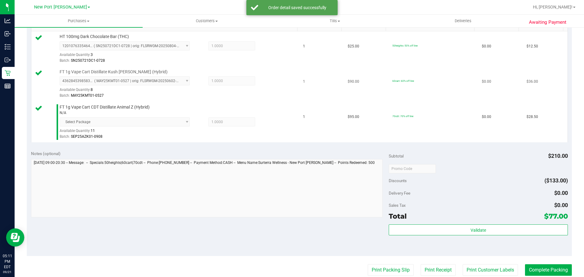
scroll to position [164, 0]
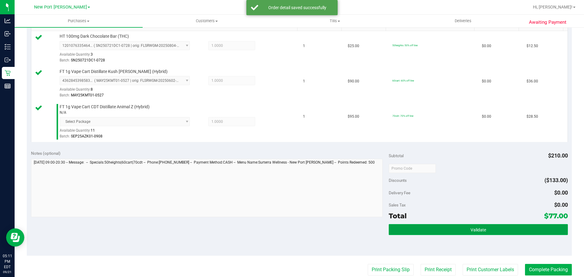
click at [425, 225] on button "Validate" at bounding box center [478, 229] width 179 height 11
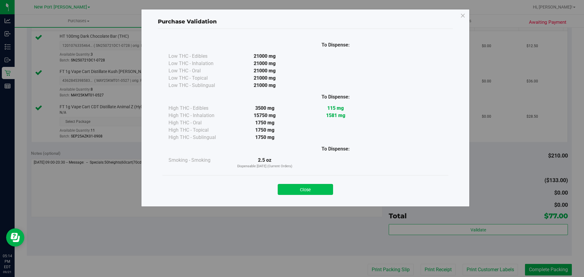
click at [326, 188] on button "Close" at bounding box center [305, 189] width 55 height 11
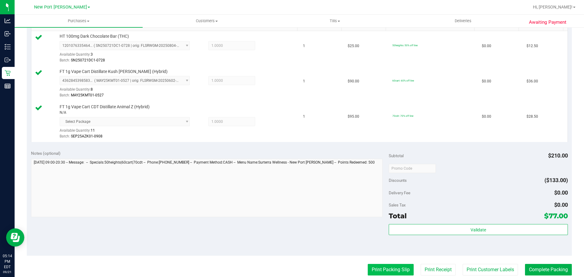
click at [390, 272] on button "Print Packing Slip" at bounding box center [391, 270] width 46 height 12
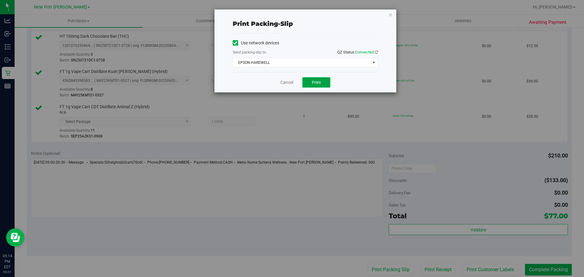
click at [313, 82] on span "Print" at bounding box center [316, 82] width 9 height 5
click at [288, 83] on link "Cancel" at bounding box center [287, 82] width 13 height 6
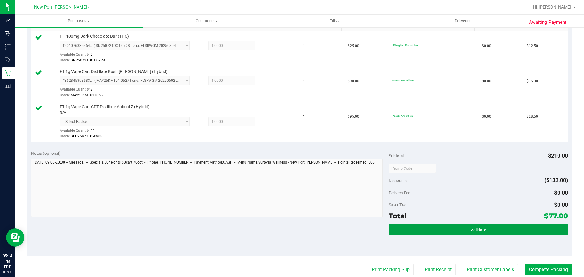
click at [493, 230] on button "Validate" at bounding box center [478, 229] width 179 height 11
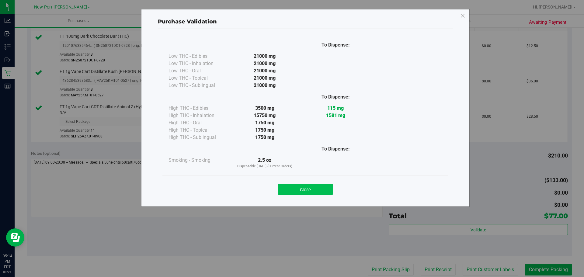
click at [314, 190] on button "Close" at bounding box center [305, 189] width 55 height 11
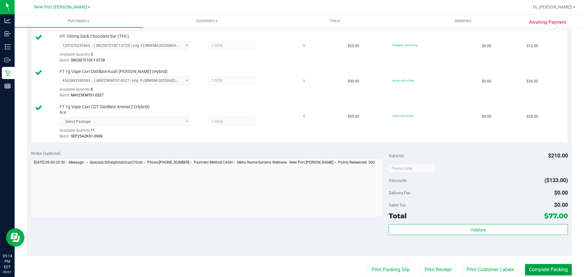
click at [531, 269] on button "Complete Packing" at bounding box center [548, 270] width 47 height 12
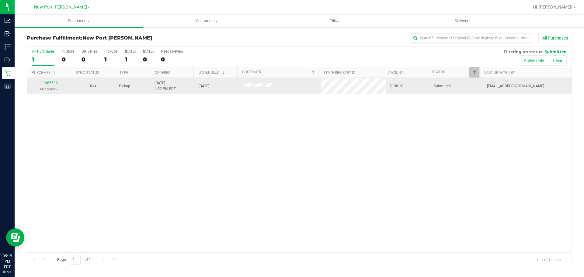
click at [52, 83] on link "11985692" at bounding box center [49, 83] width 17 height 4
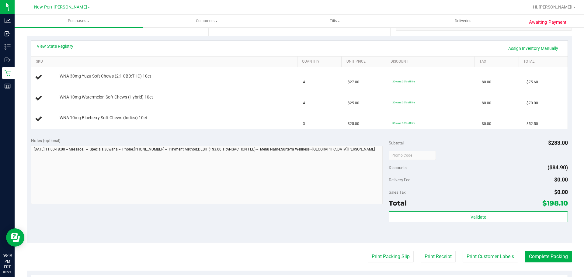
scroll to position [152, 0]
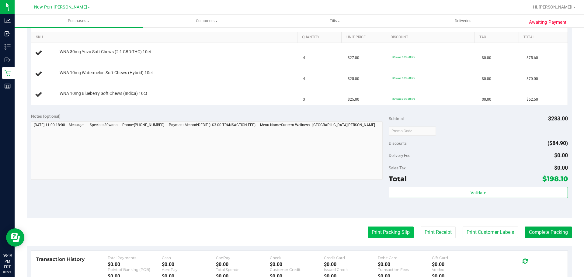
click at [389, 230] on button "Print Packing Slip" at bounding box center [391, 233] width 46 height 12
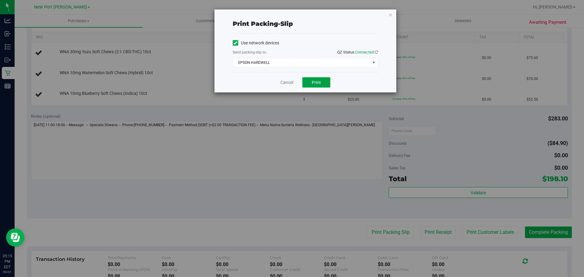
click at [319, 79] on button "Print" at bounding box center [316, 82] width 28 height 10
click at [286, 82] on link "Cancel" at bounding box center [287, 82] width 13 height 6
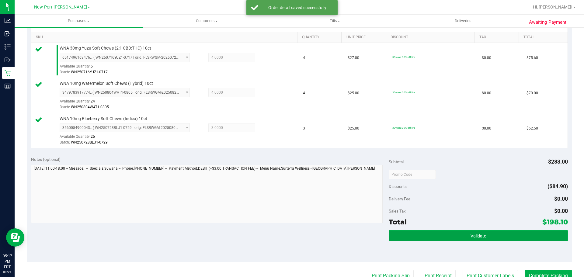
click at [467, 232] on button "Validate" at bounding box center [478, 235] width 179 height 11
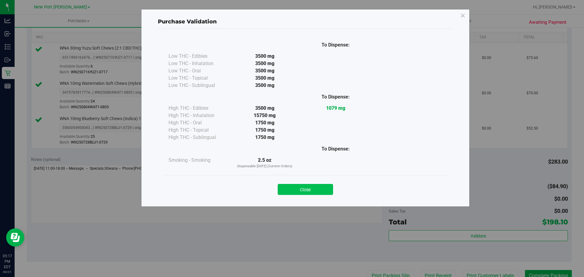
click at [312, 186] on button "Close" at bounding box center [305, 189] width 55 height 11
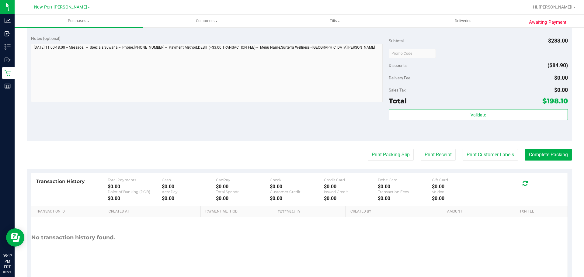
scroll to position [273, 0]
click at [380, 160] on button "Print Packing Slip" at bounding box center [391, 155] width 46 height 12
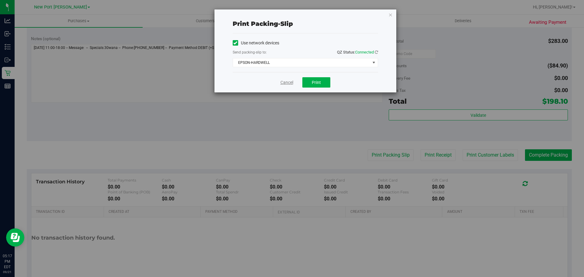
click at [285, 84] on link "Cancel" at bounding box center [287, 82] width 13 height 6
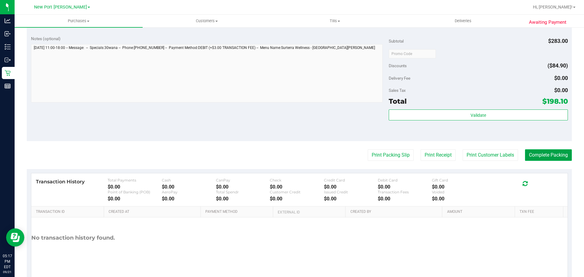
click at [536, 157] on button "Complete Packing" at bounding box center [548, 155] width 47 height 12
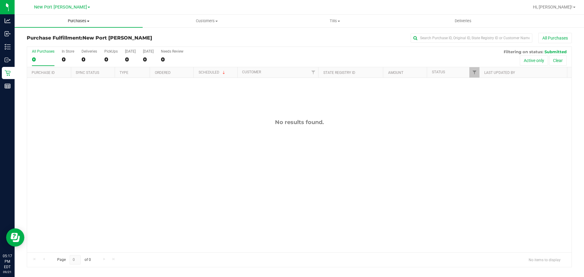
click at [86, 21] on span "Purchases" at bounding box center [79, 20] width 128 height 5
click at [71, 37] on span "Summary of purchases" at bounding box center [46, 36] width 62 height 5
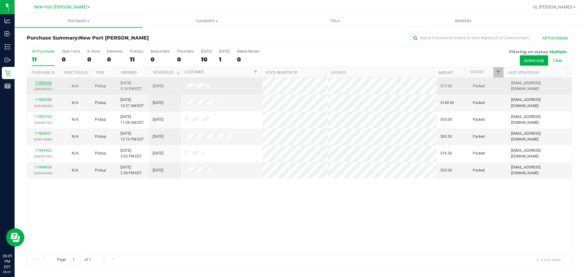
click at [47, 85] on link "11985668" at bounding box center [43, 83] width 17 height 4
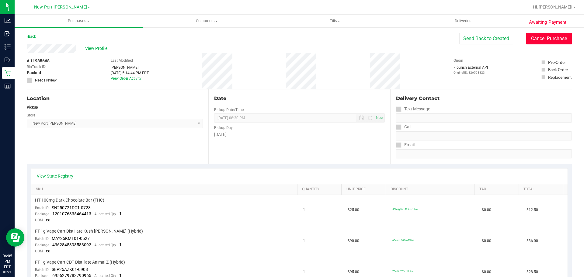
click at [534, 36] on button "Cancel Purchase" at bounding box center [549, 39] width 46 height 12
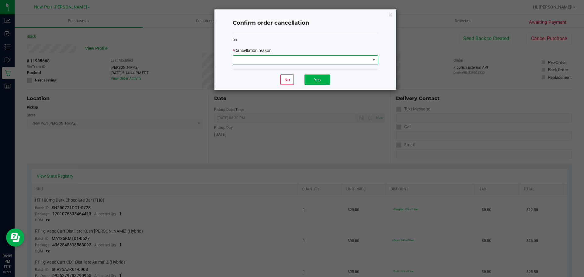
click at [361, 57] on span at bounding box center [301, 60] width 137 height 9
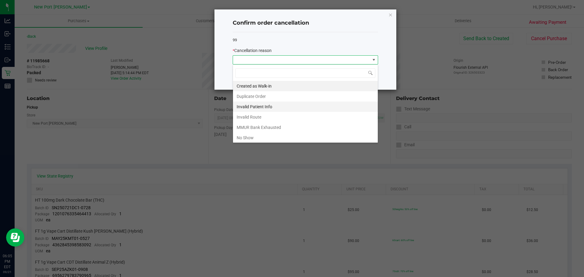
scroll to position [9, 145]
click at [264, 136] on li "No Show" at bounding box center [305, 138] width 145 height 10
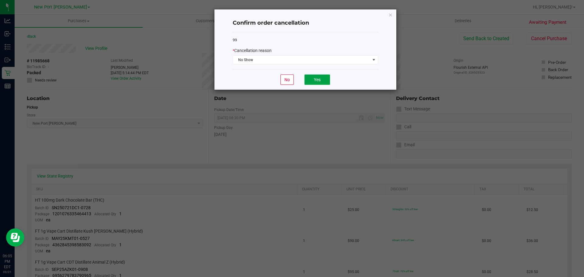
click at [319, 80] on button "Yes" at bounding box center [318, 80] width 26 height 10
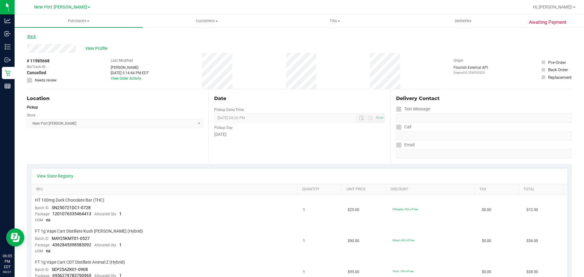
click at [31, 37] on link "Back" at bounding box center [31, 36] width 9 height 4
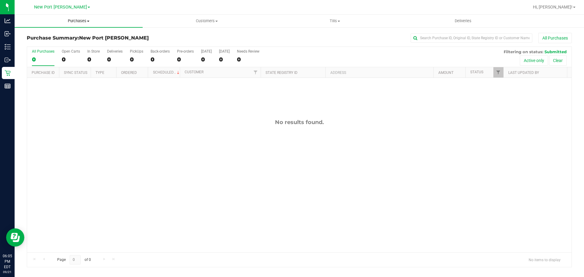
click at [78, 19] on span "Purchases" at bounding box center [79, 20] width 128 height 5
click at [64, 33] on li "Summary of purchases" at bounding box center [79, 36] width 128 height 7
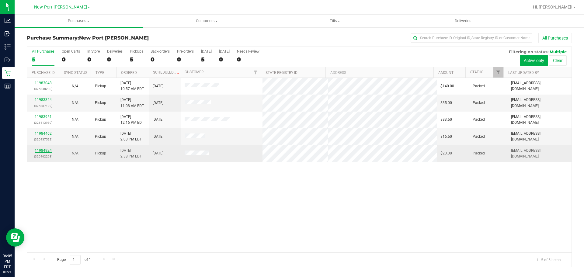
click at [44, 151] on link "11984924" at bounding box center [43, 150] width 17 height 4
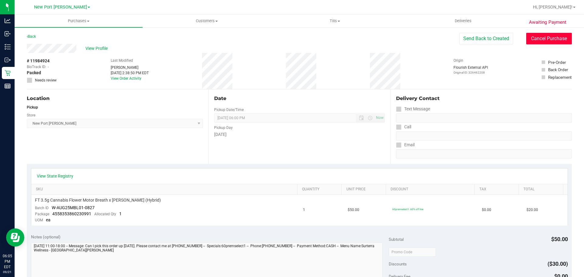
click at [539, 36] on button "Cancel Purchase" at bounding box center [549, 39] width 46 height 12
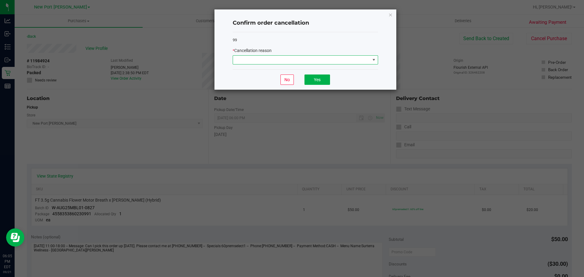
click at [373, 61] on span at bounding box center [374, 60] width 5 height 5
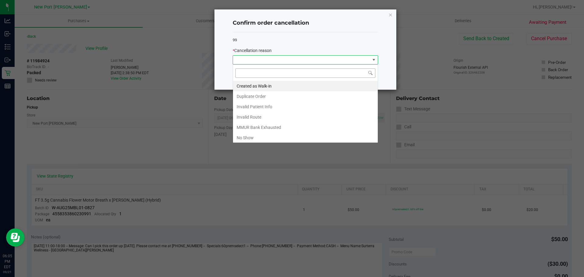
scroll to position [9, 145]
click at [290, 137] on li "No Show" at bounding box center [305, 138] width 145 height 10
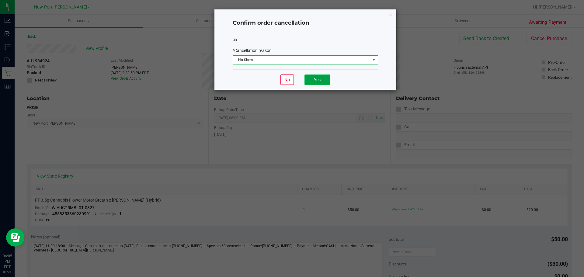
click at [314, 81] on button "Yes" at bounding box center [318, 80] width 26 height 10
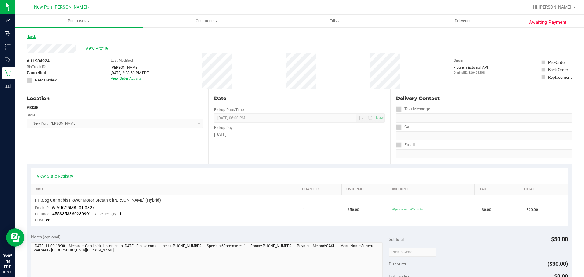
click at [33, 35] on link "Back" at bounding box center [31, 36] width 9 height 4
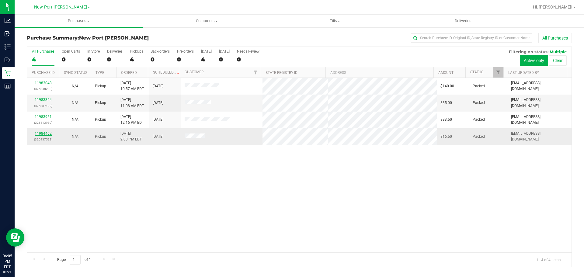
click at [48, 135] on link "11984462" at bounding box center [43, 133] width 17 height 4
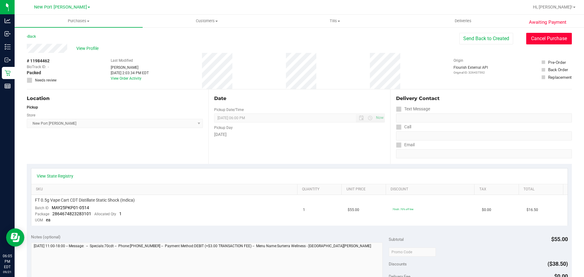
click at [549, 40] on button "Cancel Purchase" at bounding box center [549, 39] width 46 height 12
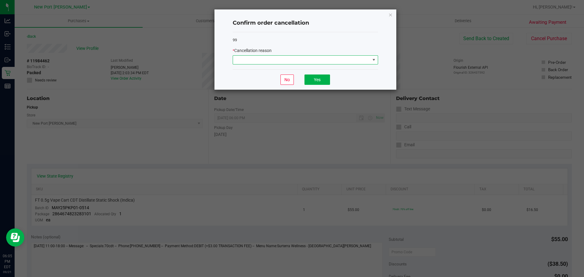
click at [370, 59] on span at bounding box center [305, 59] width 145 height 9
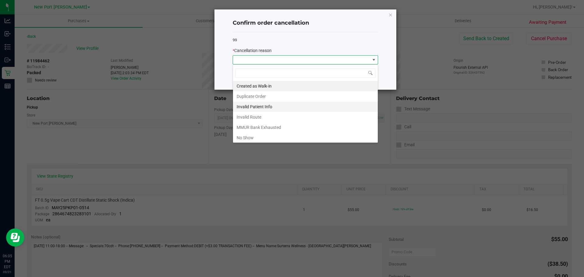
scroll to position [9, 145]
click at [269, 134] on li "No Show" at bounding box center [305, 138] width 145 height 10
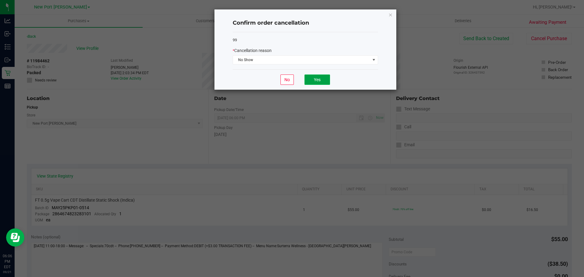
click at [320, 80] on button "Yes" at bounding box center [318, 80] width 26 height 10
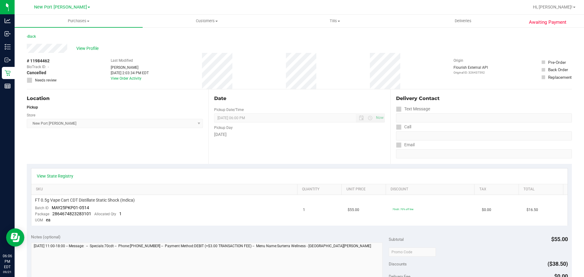
click at [23, 37] on div "Awaiting Payment Back View Profile # 11984462 BioTrack ID: - Cancelled Needs re…" at bounding box center [300, 260] width 570 height 467
click at [31, 35] on link "Back" at bounding box center [31, 36] width 9 height 4
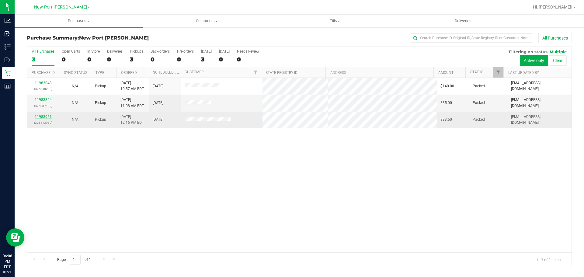
click at [45, 116] on link "11983951" at bounding box center [43, 117] width 17 height 4
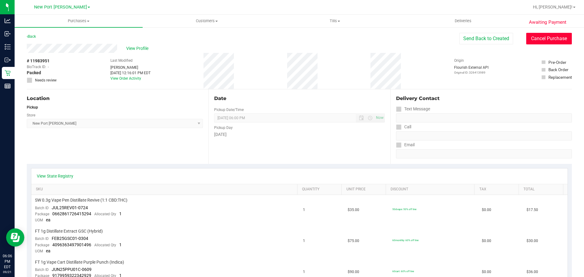
click at [542, 39] on button "Cancel Purchase" at bounding box center [549, 39] width 46 height 12
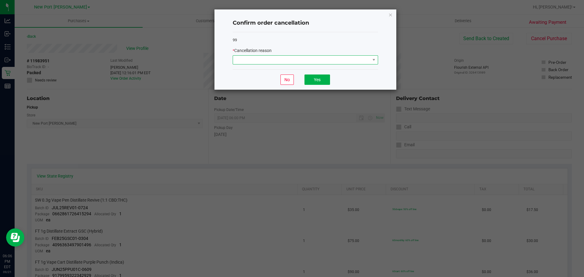
click at [367, 59] on span at bounding box center [301, 60] width 137 height 9
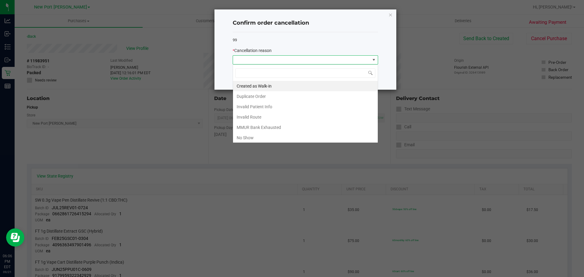
scroll to position [9, 145]
click at [259, 135] on li "No Show" at bounding box center [305, 138] width 145 height 10
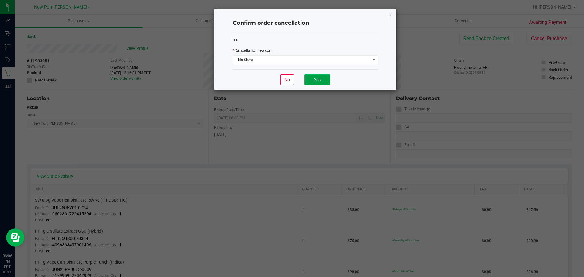
click at [324, 82] on button "Yes" at bounding box center [318, 80] width 26 height 10
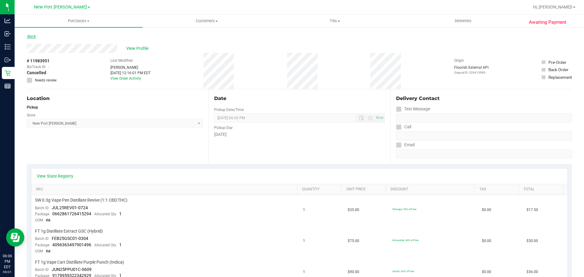
click at [30, 36] on link "Back" at bounding box center [31, 36] width 9 height 4
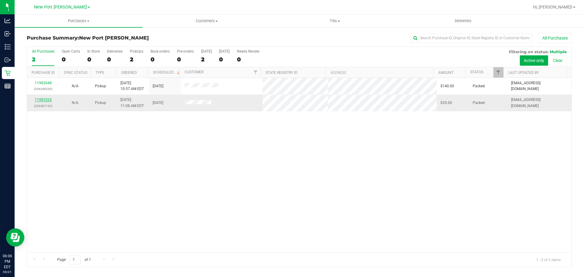
click at [45, 99] on link "11983324" at bounding box center [43, 100] width 17 height 4
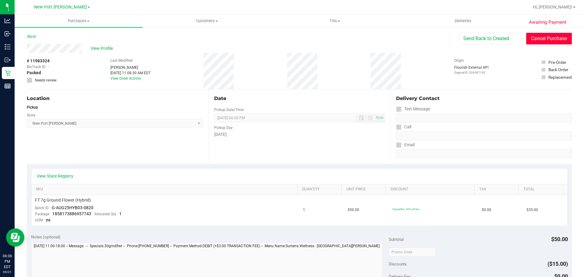
click at [536, 42] on button "Cancel Purchase" at bounding box center [549, 39] width 46 height 12
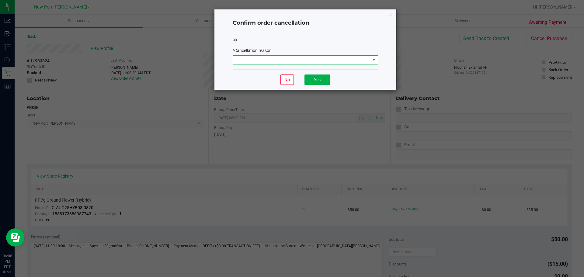
click at [373, 61] on span at bounding box center [374, 60] width 5 height 5
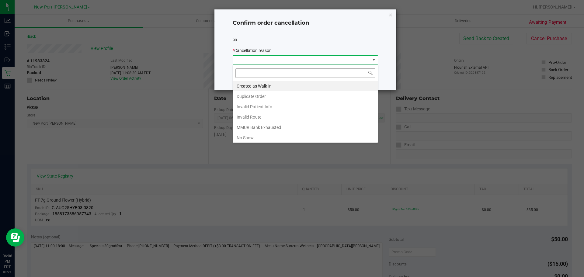
scroll to position [9, 145]
click at [268, 139] on li "No Show" at bounding box center [305, 138] width 145 height 10
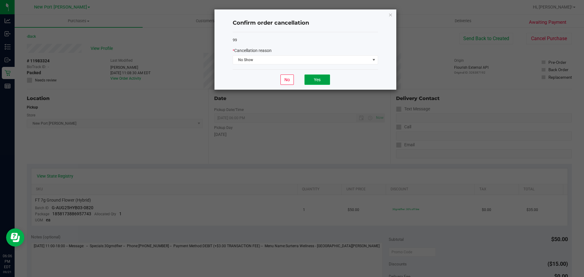
click at [308, 76] on button "Yes" at bounding box center [318, 80] width 26 height 10
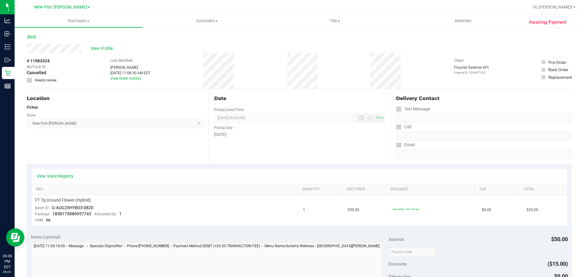
click at [36, 36] on link "Back" at bounding box center [31, 36] width 9 height 4
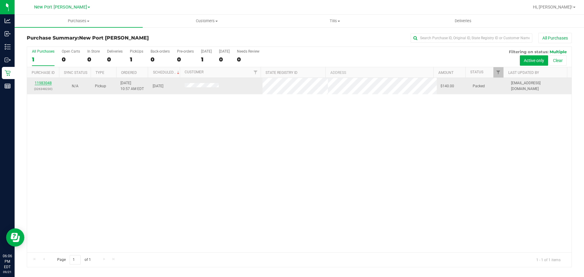
click at [48, 84] on link "11983048" at bounding box center [43, 83] width 17 height 4
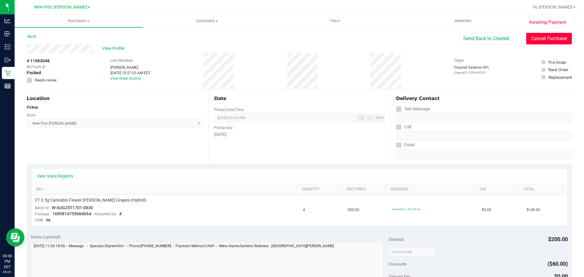
click at [543, 42] on button "Cancel Purchase" at bounding box center [549, 39] width 46 height 12
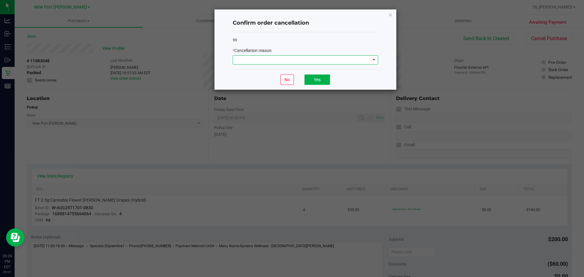
click at [331, 59] on span at bounding box center [301, 60] width 137 height 9
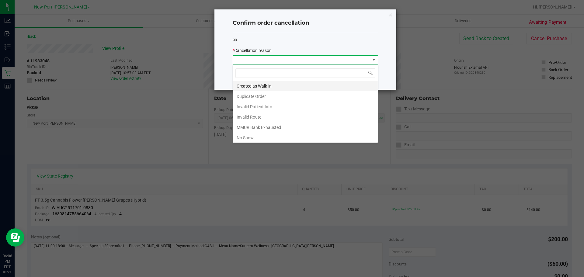
scroll to position [9, 145]
click at [256, 139] on li "No Show" at bounding box center [305, 138] width 145 height 10
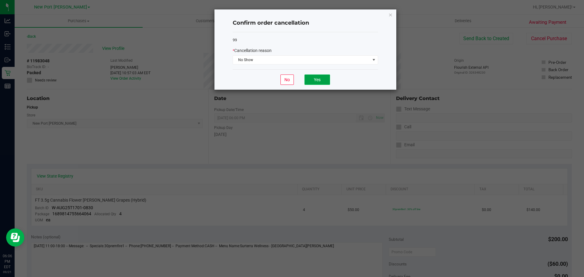
click at [317, 81] on button "Yes" at bounding box center [318, 80] width 26 height 10
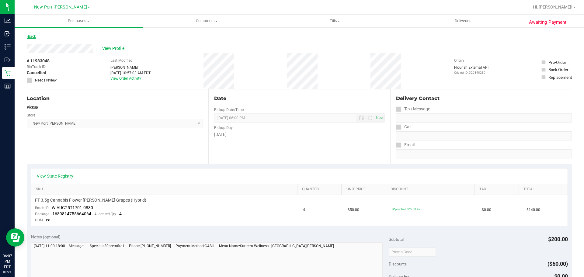
click at [35, 37] on link "Back" at bounding box center [31, 36] width 9 height 4
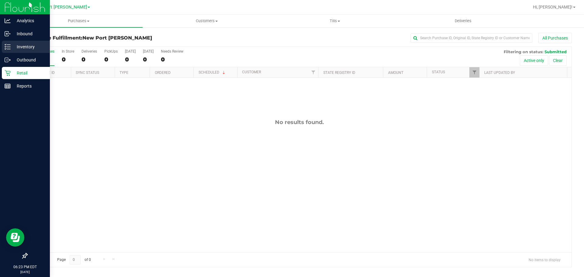
click at [9, 47] on icon at bounding box center [8, 47] width 6 height 6
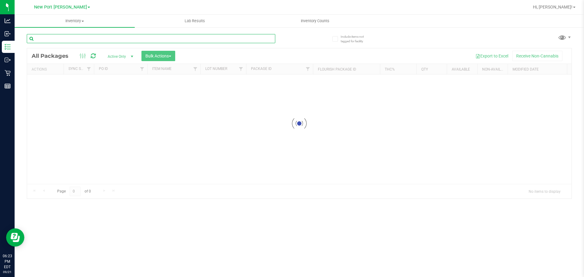
click at [75, 40] on input "text" at bounding box center [151, 38] width 249 height 9
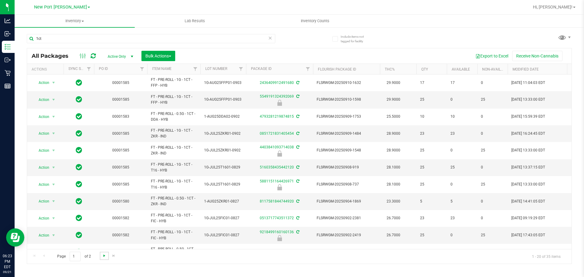
click at [105, 258] on span "Go to the next page" at bounding box center [104, 255] width 5 height 5
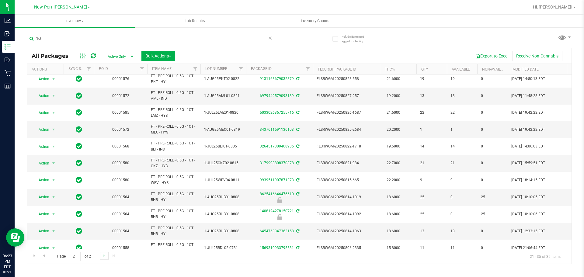
scroll to position [83, 0]
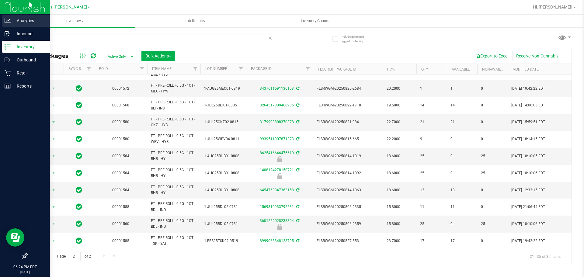
drag, startPoint x: 68, startPoint y: 38, endPoint x: 0, endPoint y: 27, distance: 69.0
click at [0, 27] on div "Analytics Inbound Inventory Outbound Retail Reports 06:24 PM EDT [DATE] 09/21 […" at bounding box center [292, 138] width 584 height 277
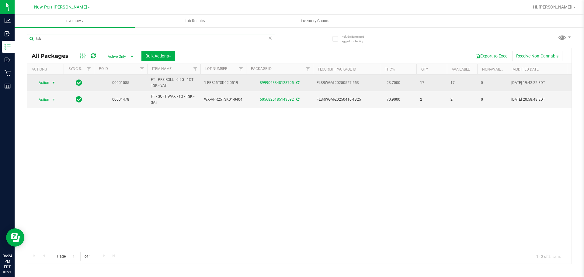
type input "tsk"
click at [49, 84] on span "Action" at bounding box center [41, 83] width 16 height 9
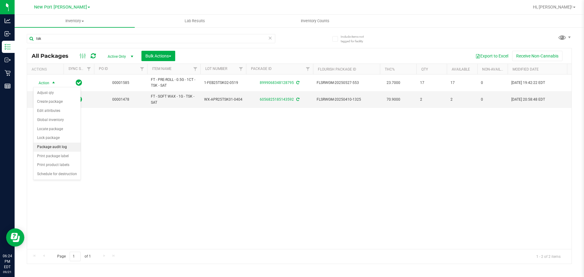
click at [54, 148] on li "Package audit log" at bounding box center [56, 147] width 47 height 9
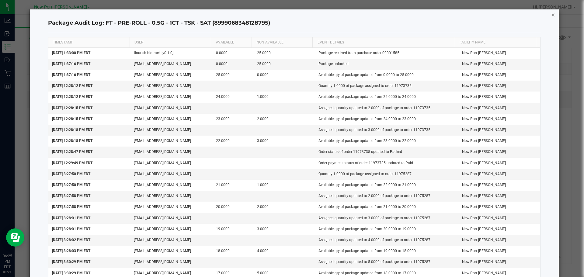
click at [551, 13] on icon "button" at bounding box center [553, 14] width 4 height 7
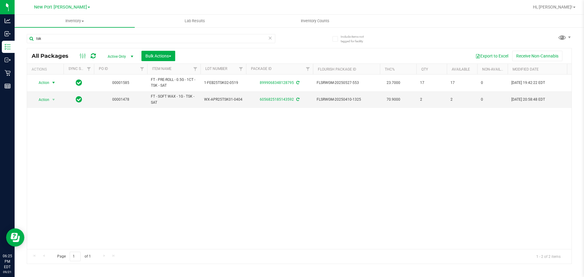
click at [111, 170] on div "Action Action Adjust qty Create package Edit attributes Global inventory Locate…" at bounding box center [299, 162] width 545 height 175
click at [67, 170] on div "Action Action Adjust qty Create package Edit attributes Global inventory Locate…" at bounding box center [299, 162] width 545 height 175
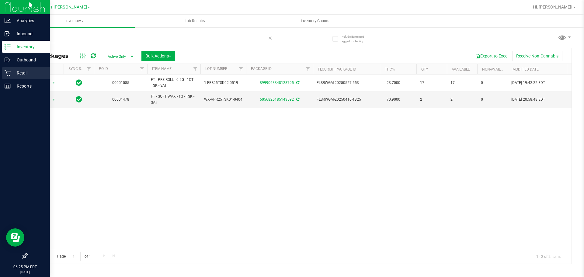
click at [6, 71] on icon at bounding box center [8, 73] width 6 height 6
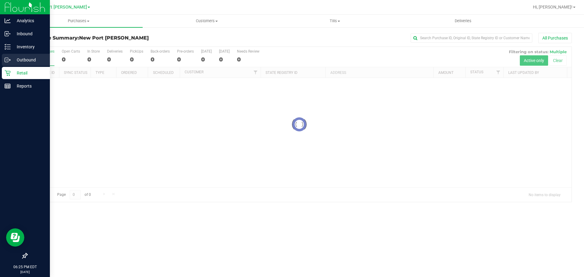
click at [10, 62] on icon at bounding box center [8, 60] width 6 height 6
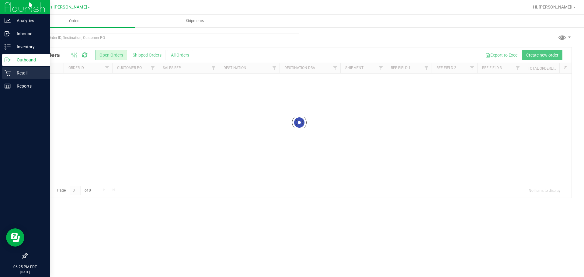
click at [21, 71] on p "Retail" at bounding box center [29, 72] width 37 height 7
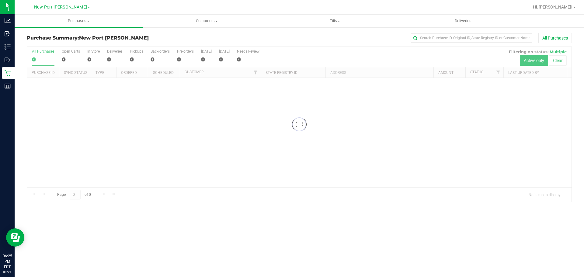
click at [75, 164] on div at bounding box center [299, 124] width 545 height 155
